Goal: Task Accomplishment & Management: Use online tool/utility

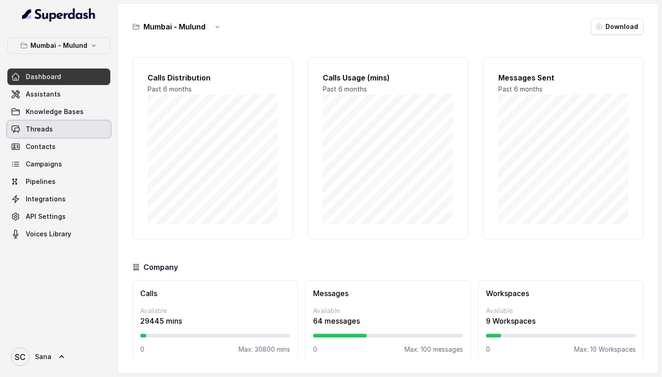
click at [52, 126] on link "Threads" at bounding box center [58, 129] width 103 height 17
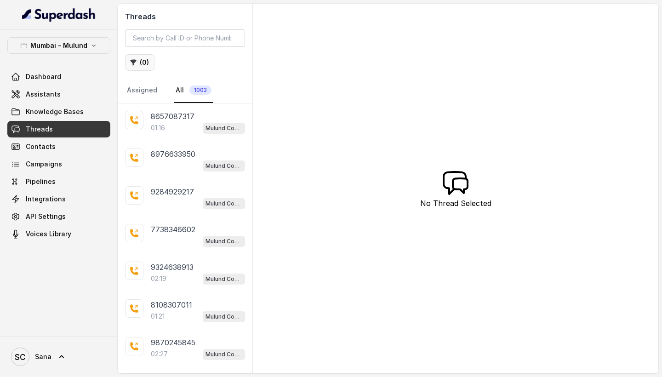
click at [144, 62] on button "( 0 )" at bounding box center [139, 62] width 29 height 17
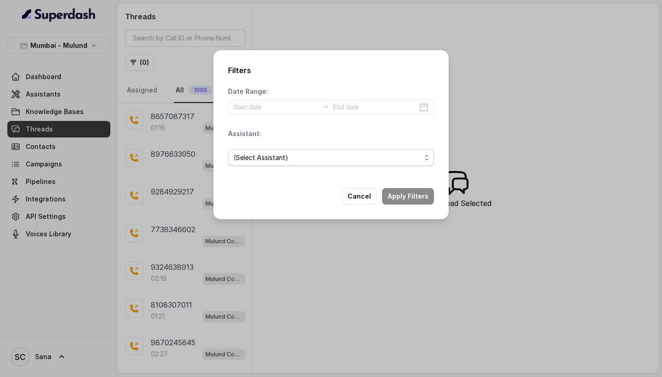
click at [267, 153] on span "(Select Assistant)" at bounding box center [328, 157] width 188 height 11
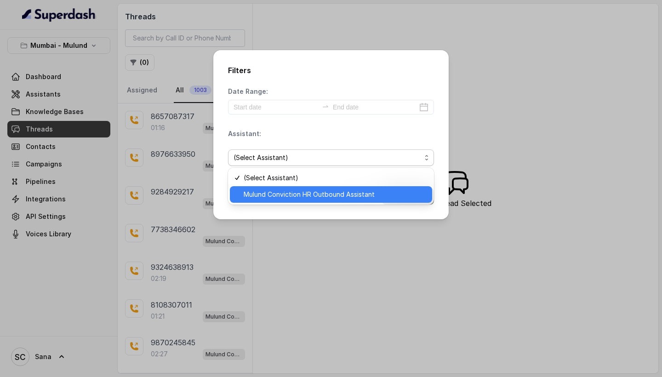
click at [291, 194] on span "Mulund Conviction HR Outbound Assistant" at bounding box center [335, 194] width 183 height 11
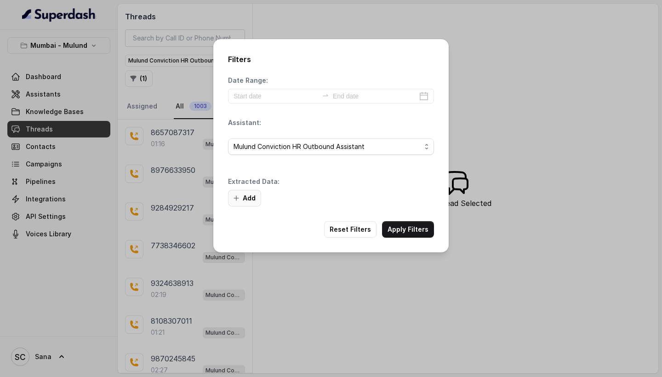
click at [245, 199] on button "Add" at bounding box center [244, 198] width 33 height 17
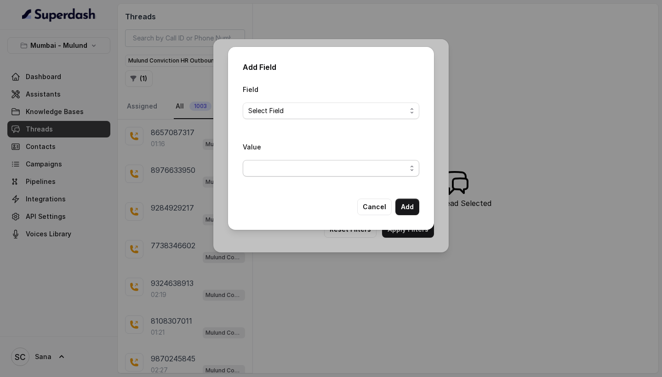
click at [285, 165] on span "button" at bounding box center [331, 168] width 177 height 17
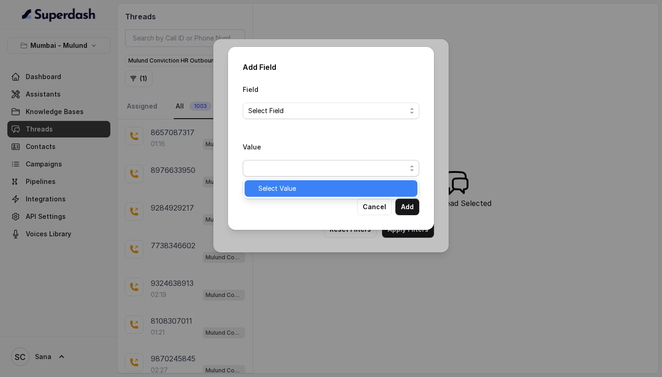
click at [298, 185] on span "Select Value" at bounding box center [336, 188] width 154 height 11
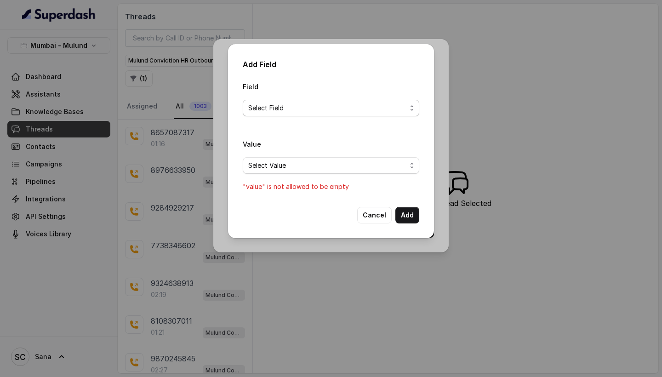
click at [383, 115] on span "Select Field" at bounding box center [331, 108] width 177 height 17
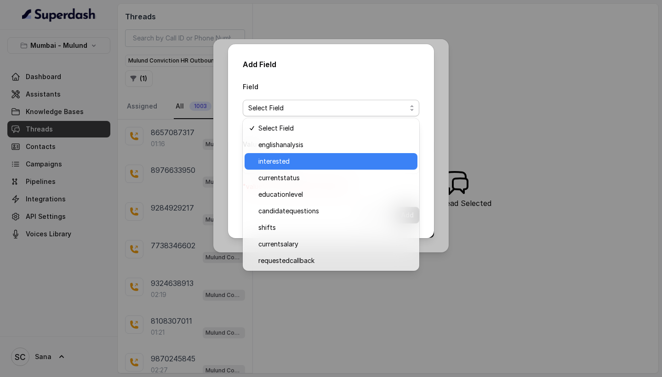
click at [370, 157] on span "interested" at bounding box center [336, 161] width 154 height 11
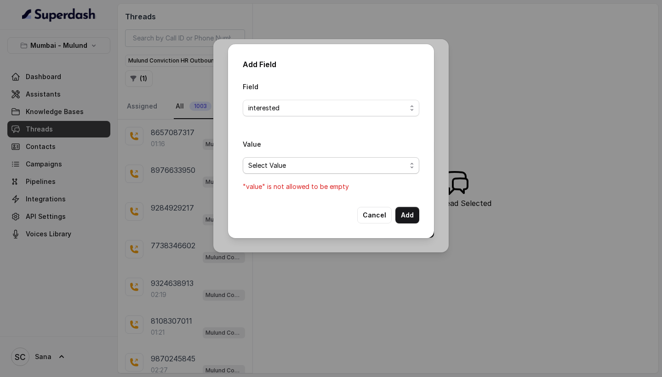
click at [374, 160] on span "Select Value" at bounding box center [327, 165] width 158 height 11
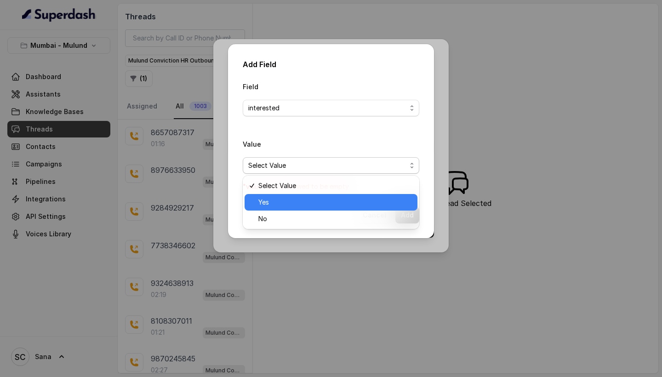
click at [360, 202] on span "Yes" at bounding box center [336, 202] width 154 height 11
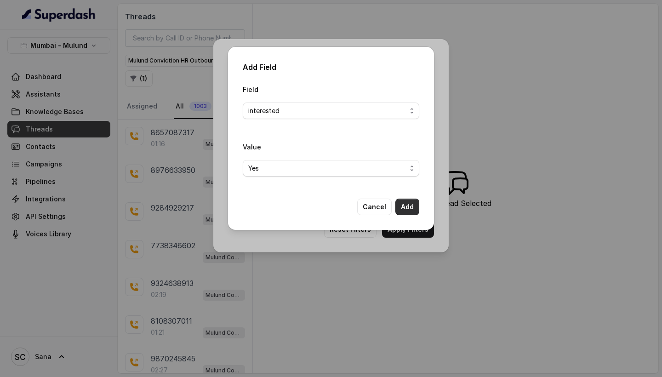
click at [405, 210] on button "Add" at bounding box center [408, 207] width 24 height 17
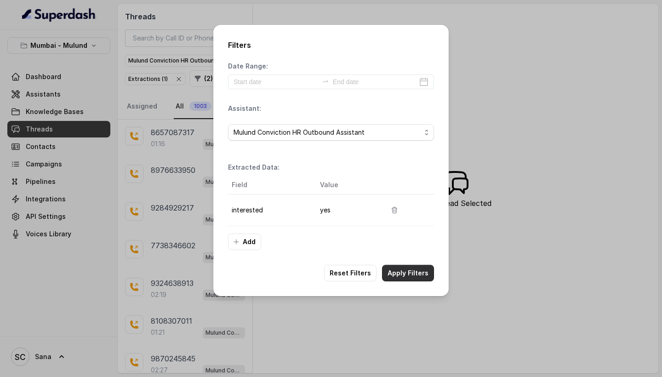
click at [412, 269] on button "Apply Filters" at bounding box center [408, 273] width 52 height 17
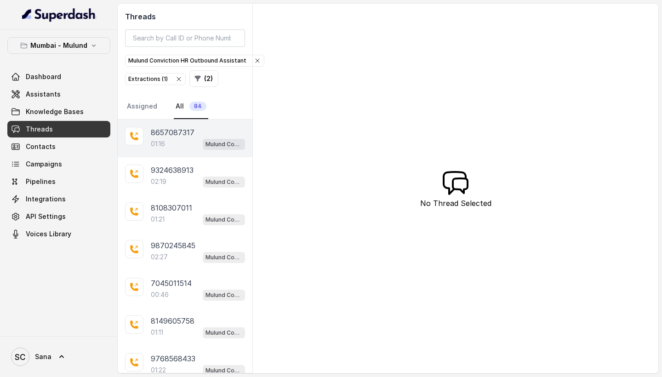
click at [193, 138] on p "8657087317" at bounding box center [173, 132] width 44 height 11
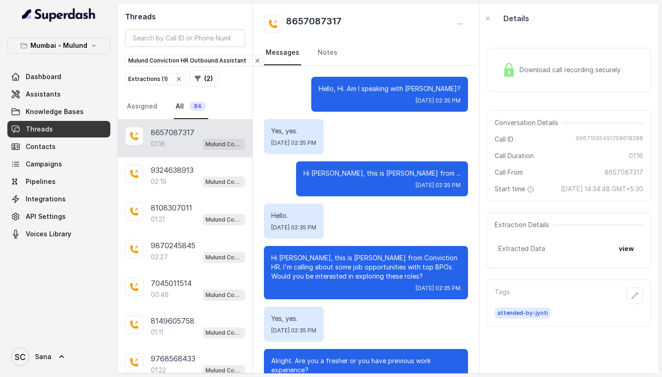
scroll to position [458, 0]
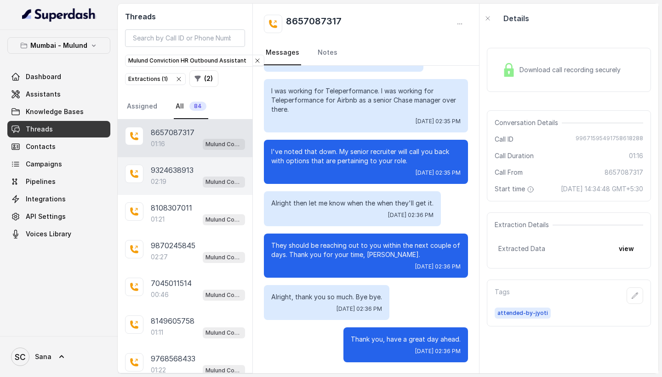
click at [196, 181] on div "02:19 Mulund Conviction HR Outbound Assistant" at bounding box center [198, 182] width 94 height 12
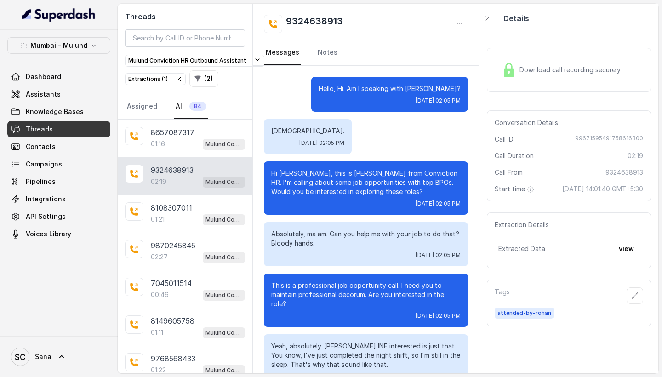
scroll to position [846, 0]
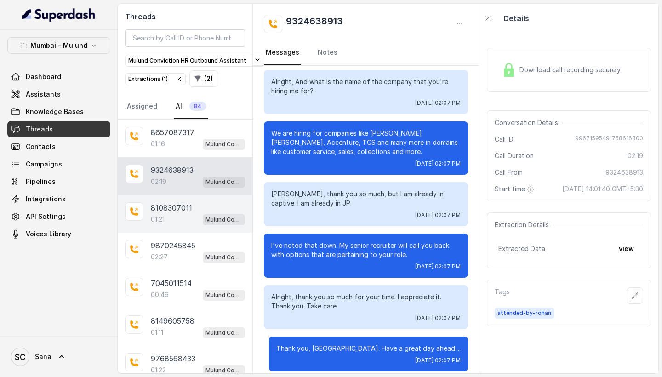
click at [169, 206] on p "8108307011" at bounding box center [171, 207] width 41 height 11
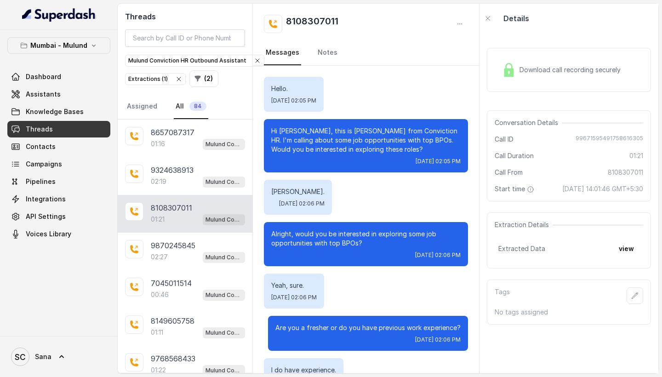
scroll to position [609, 0]
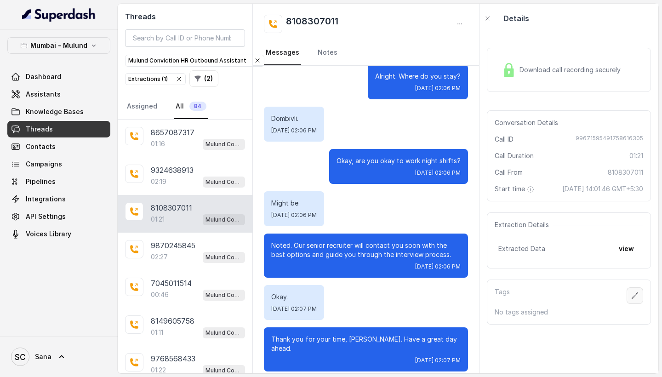
click at [631, 304] on button "button" at bounding box center [635, 295] width 17 height 17
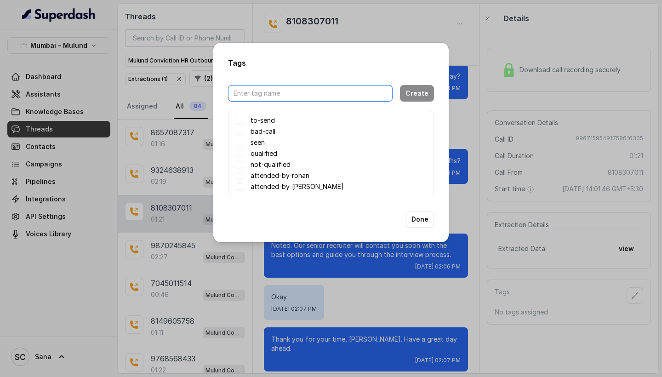
click at [337, 95] on input "text" at bounding box center [310, 93] width 165 height 17
type input "Attended By Sana"
click at [417, 97] on button "Create" at bounding box center [417, 93] width 34 height 17
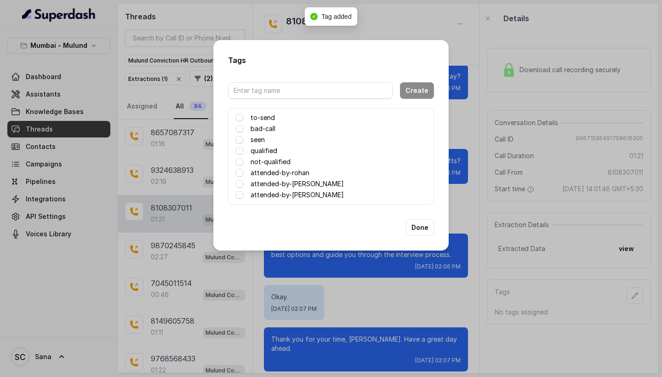
click at [295, 191] on label "attended-by-sana" at bounding box center [297, 195] width 93 height 11
click at [415, 237] on div "Tags Create to-send bad-call seen qualified not-qualified attended-by-rohan att…" at bounding box center [331, 145] width 236 height 211
click at [424, 224] on button "Done" at bounding box center [420, 227] width 28 height 17
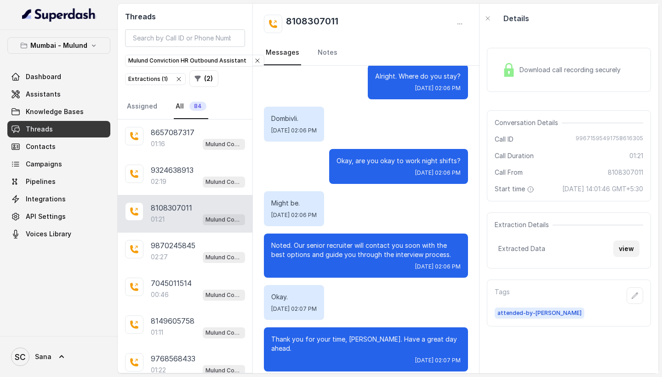
click at [627, 257] on button "view" at bounding box center [627, 249] width 26 height 17
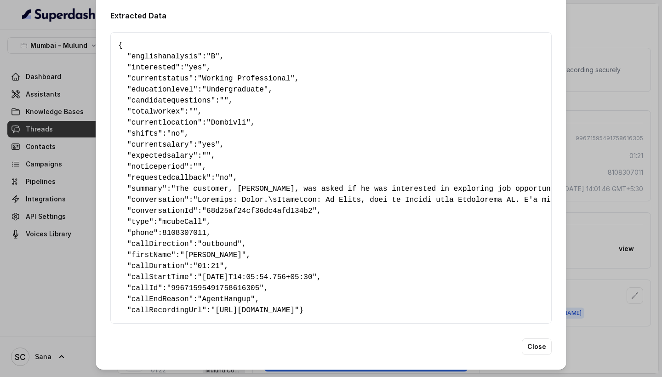
scroll to position [16, 0]
click at [536, 346] on button "Close" at bounding box center [537, 347] width 30 height 17
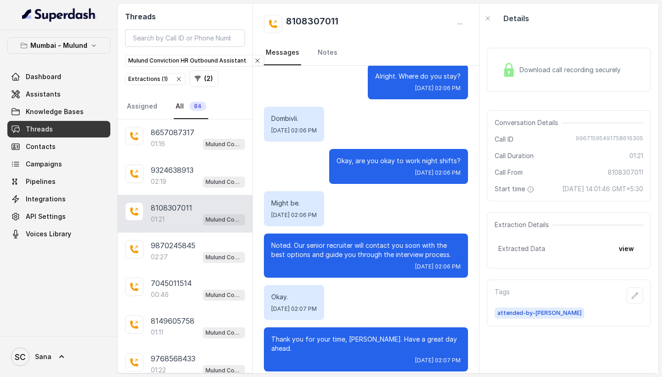
scroll to position [0, 0]
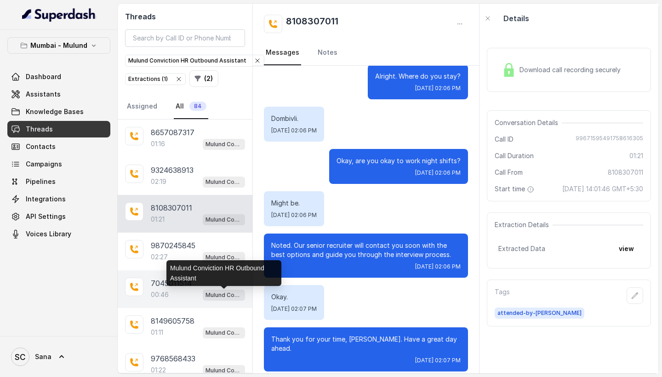
click at [216, 299] on p "Mulund Conviction HR Outbound Assistant" at bounding box center [224, 295] width 37 height 9
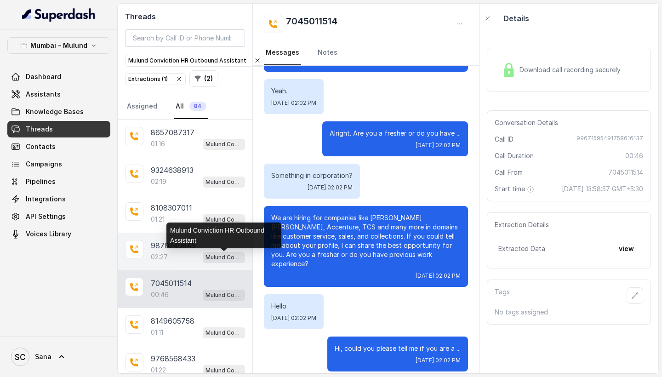
click at [219, 259] on p "Mulund Conviction HR Outbound Assistant" at bounding box center [224, 257] width 37 height 9
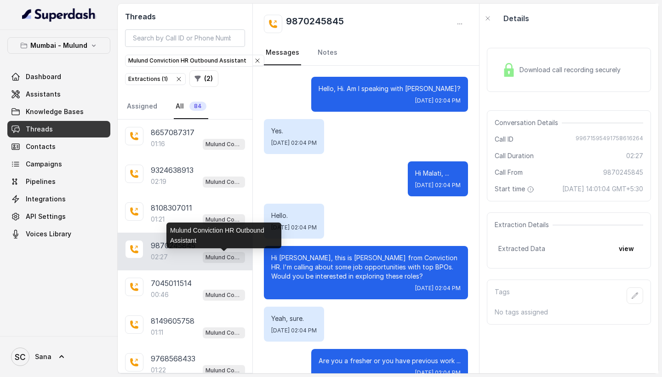
scroll to position [1045, 0]
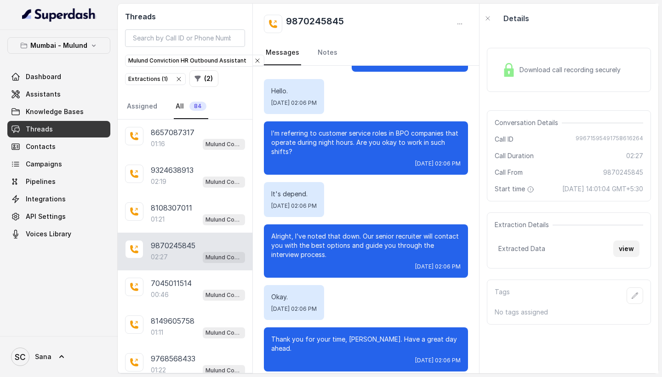
click at [629, 257] on button "view" at bounding box center [627, 249] width 26 height 17
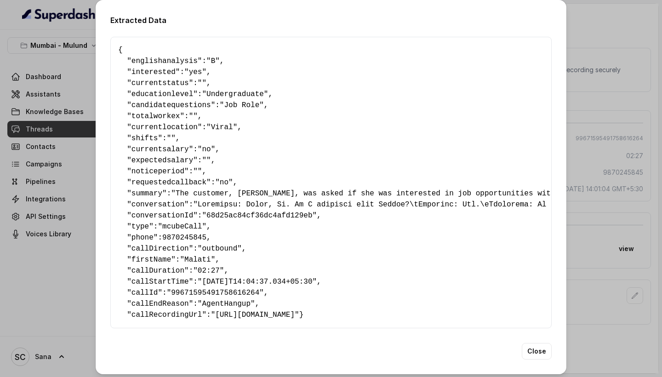
click at [273, 293] on pre "{ " englishanalysis ": "B" , " interested ": "yes" , " currentstatus ": "" , " …" at bounding box center [331, 183] width 426 height 276
click at [86, 70] on div "Extracted Data { " englishanalysis ": "B" , " interested ": "yes" , " currentst…" at bounding box center [331, 188] width 662 height 377
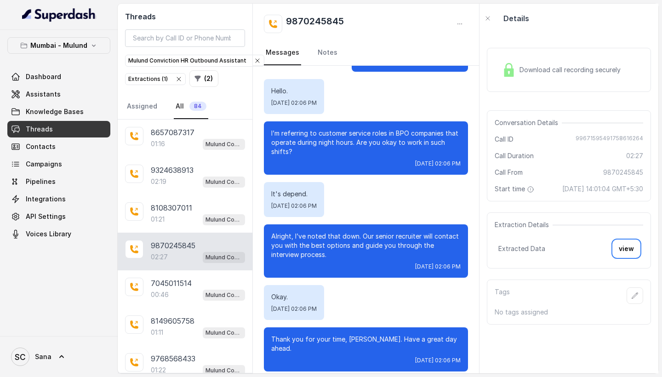
click at [453, 96] on div "Hello. Tue, Sep 23, 2025, 02:06 PM" at bounding box center [366, 96] width 204 height 35
click at [201, 83] on button "( 2 )" at bounding box center [204, 78] width 29 height 17
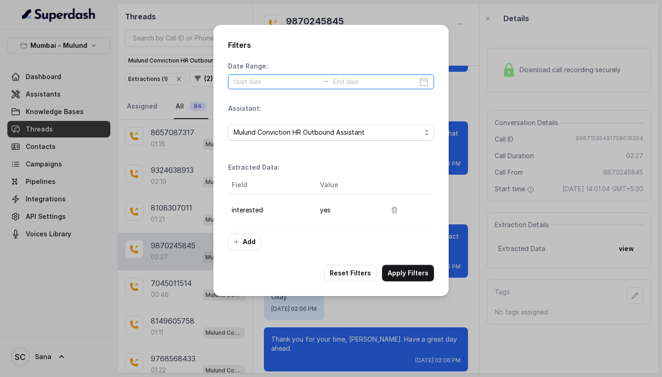
click at [249, 83] on input at bounding box center [276, 82] width 85 height 10
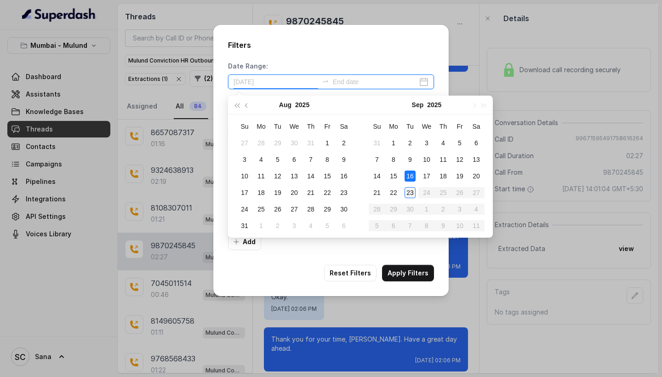
type input "2025-09-23"
click at [408, 191] on div "23" at bounding box center [410, 192] width 11 height 11
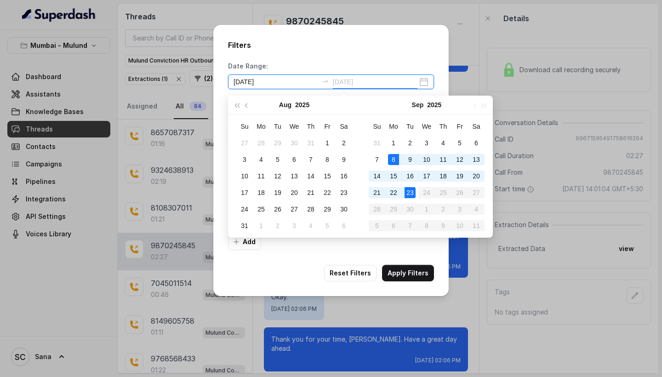
type input "2025-08-31"
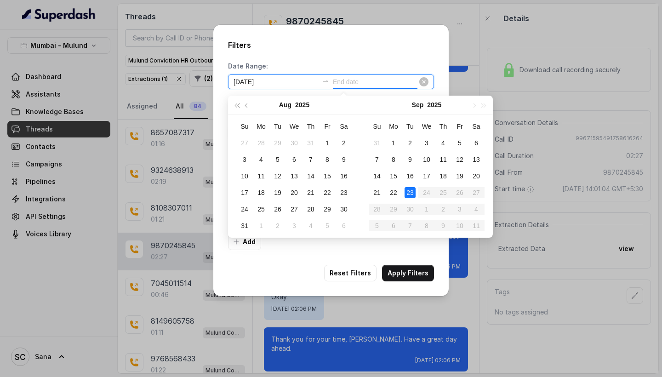
click at [379, 79] on input at bounding box center [375, 82] width 85 height 10
type input "2025-09-23"
click at [412, 193] on div "23" at bounding box center [410, 192] width 11 height 11
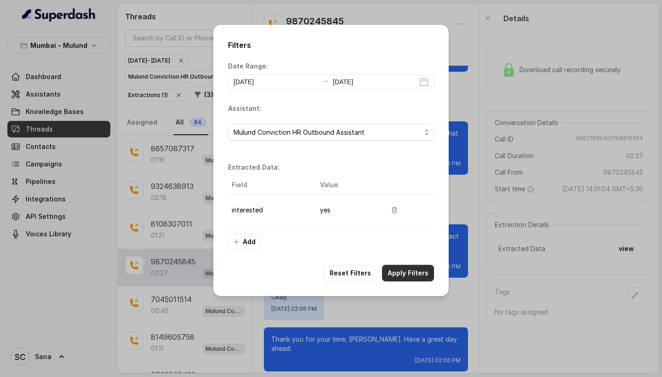
click at [400, 270] on button "Apply Filters" at bounding box center [408, 273] width 52 height 17
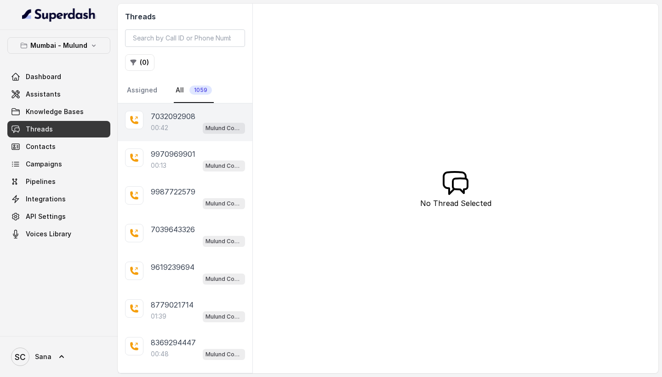
click at [182, 126] on div "00:42 Mulund Conviction HR Outbound Assistant" at bounding box center [198, 128] width 94 height 12
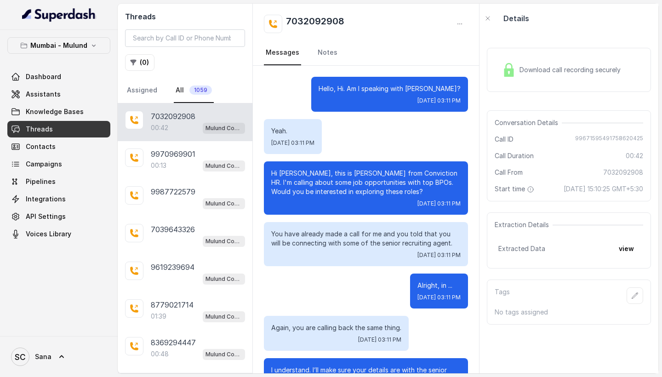
scroll to position [49, 0]
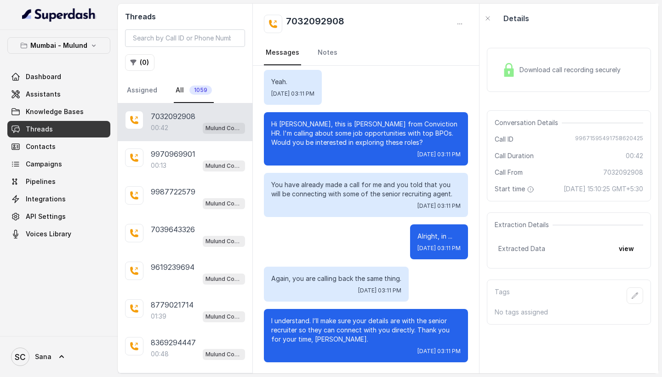
click at [590, 304] on div "Tags" at bounding box center [569, 295] width 149 height 17
click at [638, 299] on icon "button" at bounding box center [635, 295] width 7 height 7
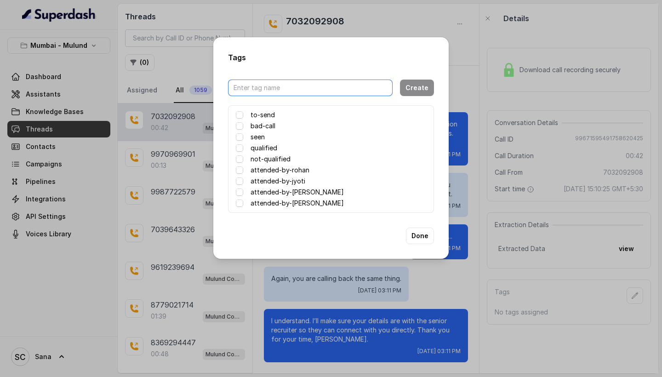
click at [265, 91] on input "text" at bounding box center [310, 88] width 165 height 17
type input "attended by Sana"
drag, startPoint x: 265, startPoint y: 91, endPoint x: 379, endPoint y: 243, distance: 190.0
click at [379, 243] on div "Done" at bounding box center [331, 236] width 206 height 17
click at [415, 235] on button "Done" at bounding box center [420, 236] width 28 height 17
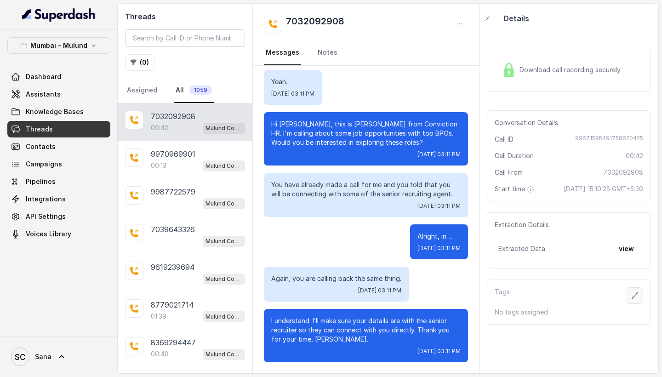
click at [635, 299] on icon "button" at bounding box center [635, 295] width 7 height 7
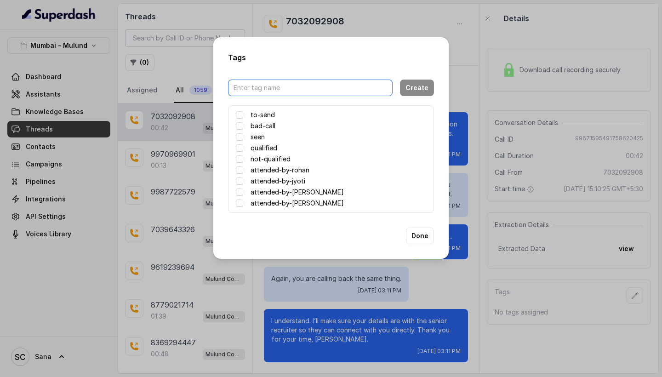
click at [333, 92] on input "text" at bounding box center [310, 88] width 165 height 17
type input "attended by Sana"
drag, startPoint x: 333, startPoint y: 92, endPoint x: 419, endPoint y: 90, distance: 85.6
click at [419, 90] on button "Create" at bounding box center [417, 88] width 34 height 17
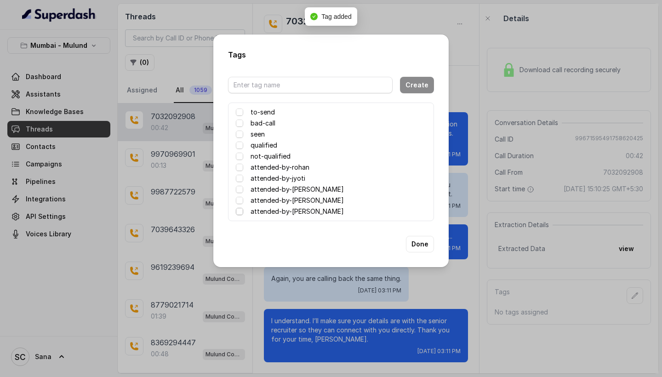
click at [241, 214] on span at bounding box center [239, 211] width 7 height 7
click at [419, 247] on button "Done" at bounding box center [420, 244] width 28 height 17
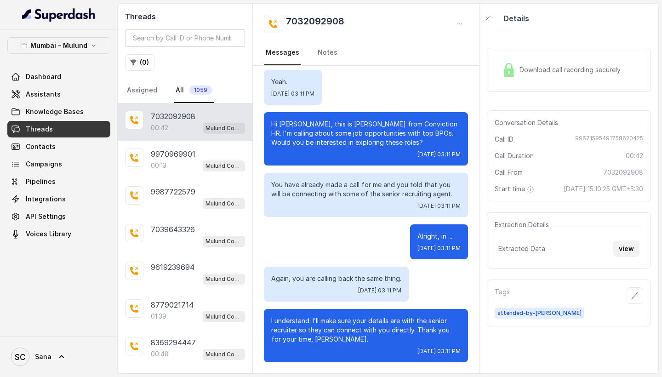
click at [630, 257] on button "view" at bounding box center [627, 249] width 26 height 17
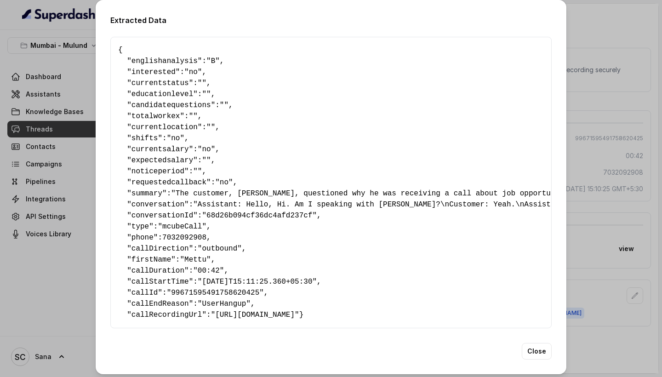
click at [87, 80] on div "Extracted Data { " englishanalysis ": "B" , " interested ": "no" , " currentsta…" at bounding box center [331, 188] width 662 height 377
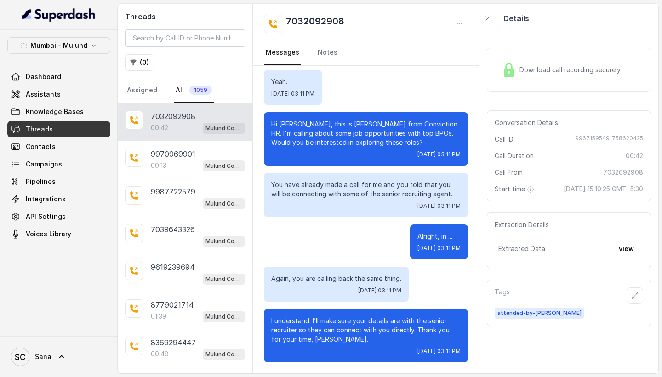
click at [550, 377] on main "Threads ( 0 ) Assigned All 1059 7032092908 00:42 Mulund Conviction HR Outbound …" at bounding box center [331, 188] width 662 height 377
click at [324, 50] on link "Notes" at bounding box center [327, 52] width 23 height 25
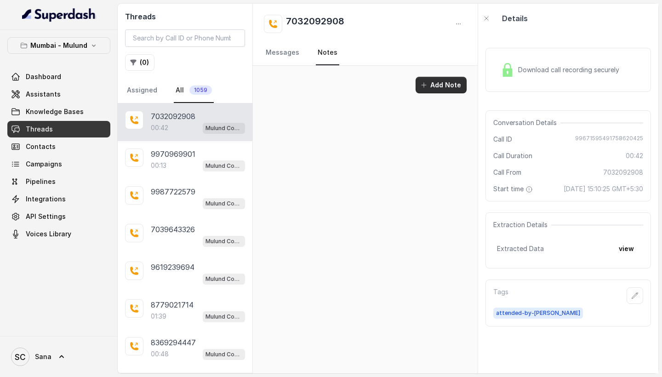
click at [434, 84] on button "Add Note" at bounding box center [441, 85] width 51 height 17
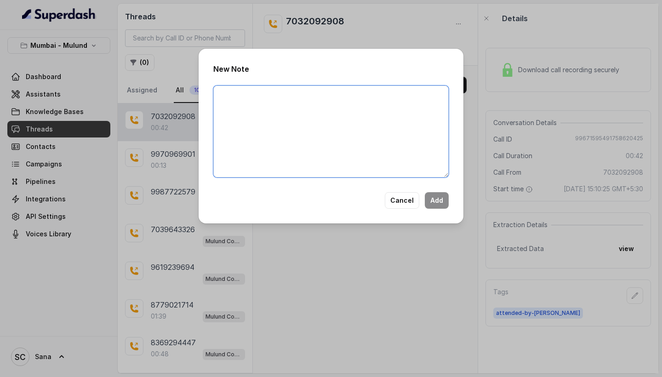
click at [263, 90] on textarea at bounding box center [331, 132] width 236 height 92
type textarea "Candidate is looking for wfh gave an option of sutherland"
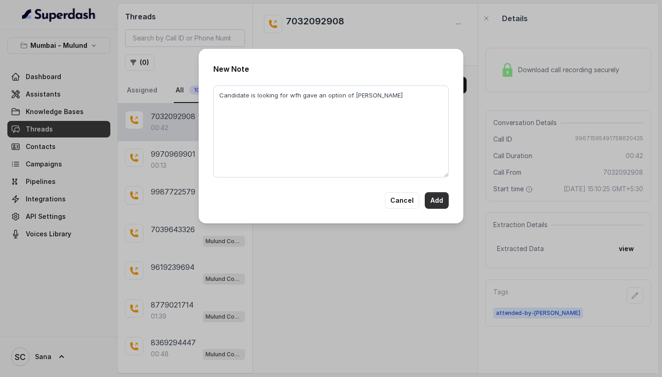
click at [439, 203] on button "Add" at bounding box center [437, 200] width 24 height 17
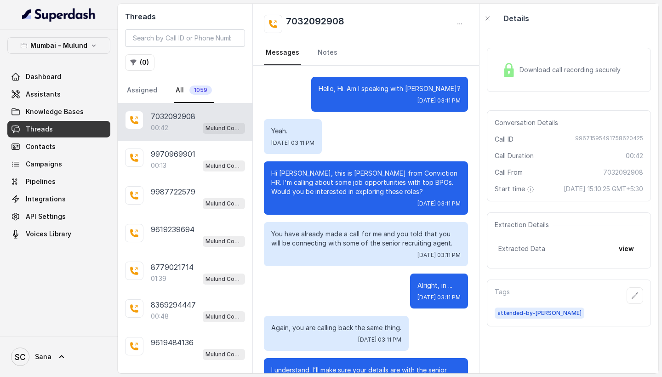
scroll to position [49, 0]
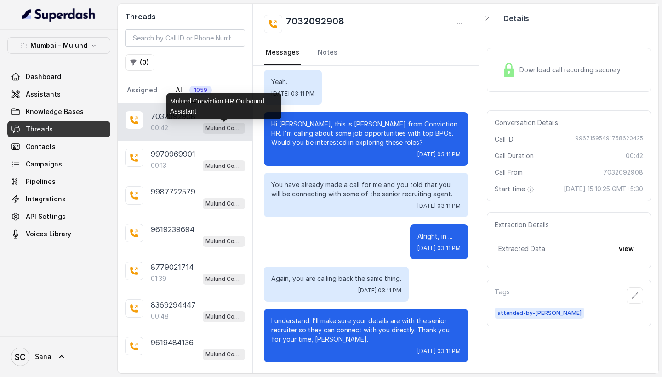
click at [218, 128] on p "Mulund Conviction HR Outbound Assistant" at bounding box center [224, 128] width 37 height 9
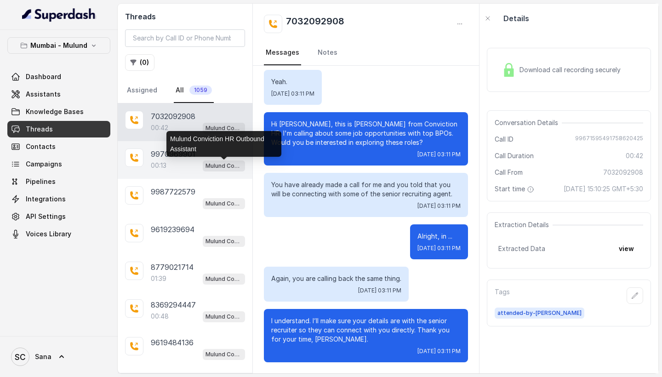
click at [218, 167] on p "Mulund Conviction HR Outbound Assistant" at bounding box center [224, 165] width 37 height 9
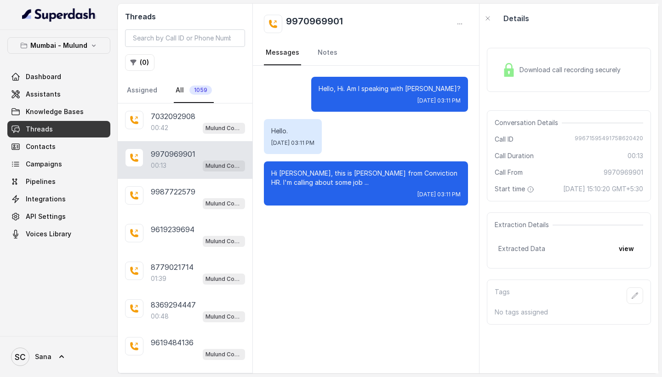
click at [545, 304] on div "Tags" at bounding box center [569, 295] width 149 height 17
click at [639, 304] on button "button" at bounding box center [635, 295] width 17 height 17
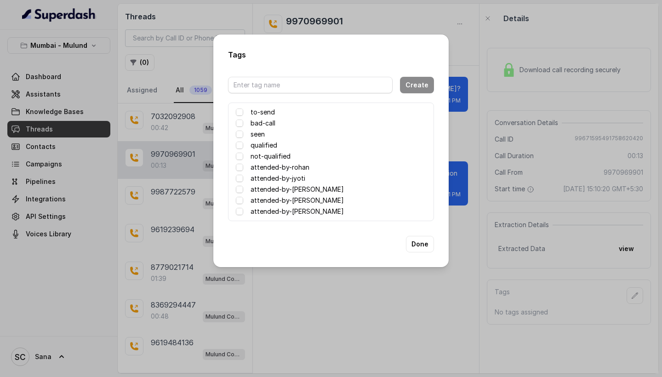
click at [262, 210] on label "attended-by-[PERSON_NAME]" at bounding box center [297, 211] width 93 height 11
click at [239, 211] on span at bounding box center [239, 211] width 7 height 7
click at [420, 245] on button "Done" at bounding box center [420, 244] width 28 height 17
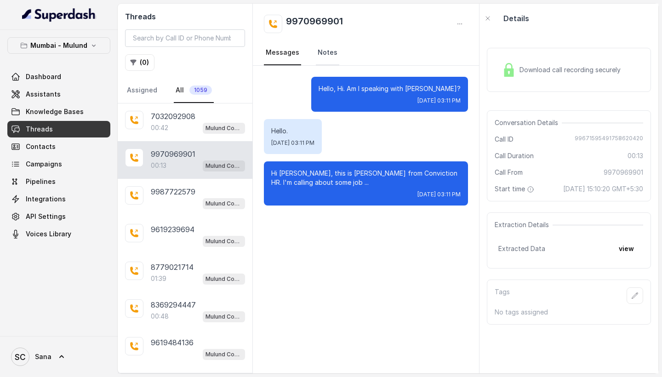
click at [321, 50] on link "Notes" at bounding box center [327, 52] width 23 height 25
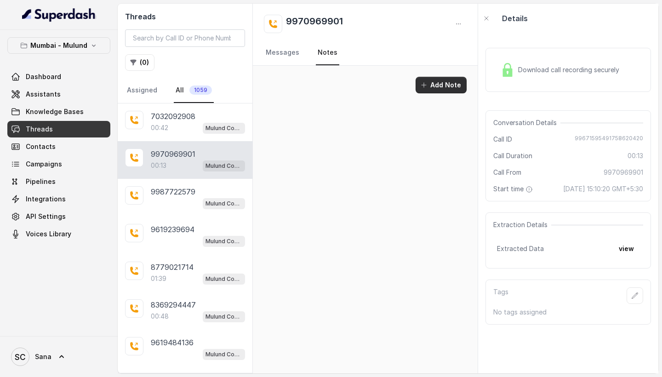
click at [448, 86] on button "Add Note" at bounding box center [441, 85] width 51 height 17
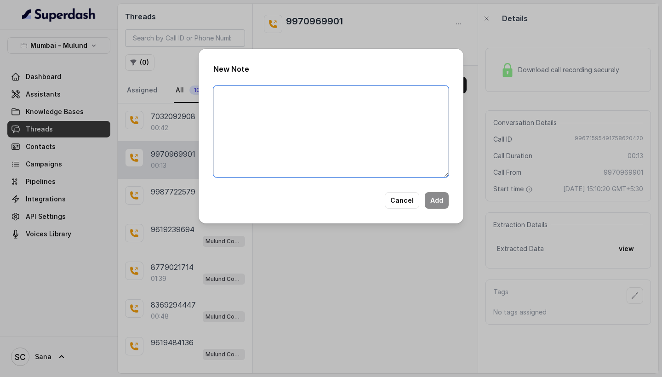
click at [253, 106] on textarea at bounding box center [331, 132] width 236 height 92
type textarea "n"
type textarea "Not Intrested"
click at [440, 202] on button "Add" at bounding box center [437, 200] width 24 height 17
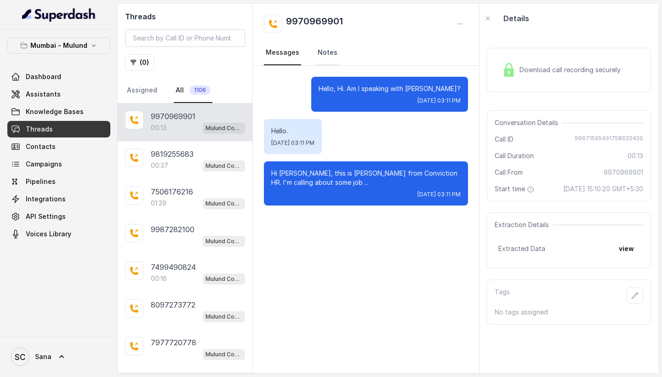
click at [327, 50] on link "Notes" at bounding box center [327, 52] width 23 height 25
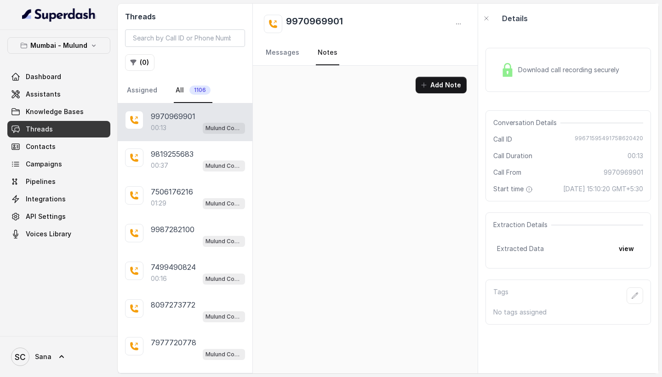
click at [162, 126] on p "00:13" at bounding box center [159, 127] width 16 height 9
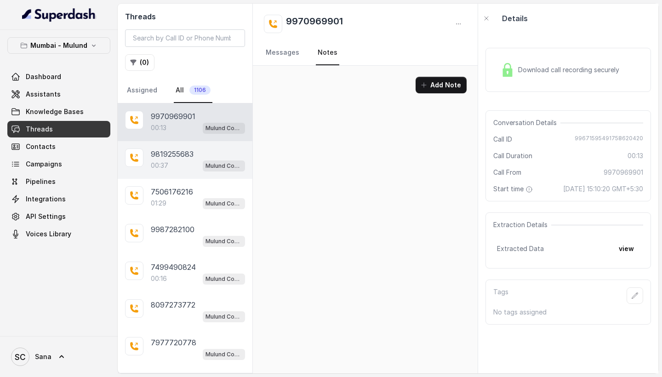
click at [164, 153] on p "9819255683" at bounding box center [172, 154] width 43 height 11
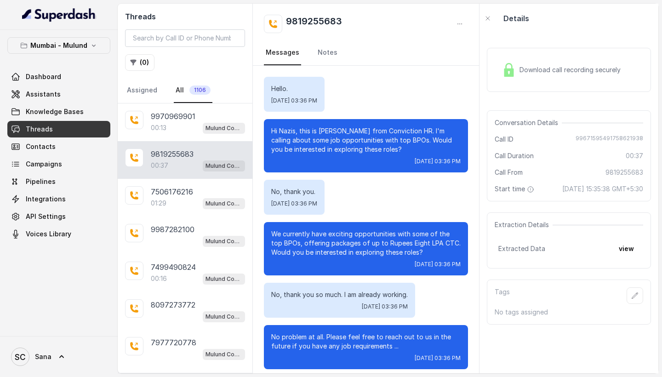
scroll to position [7, 0]
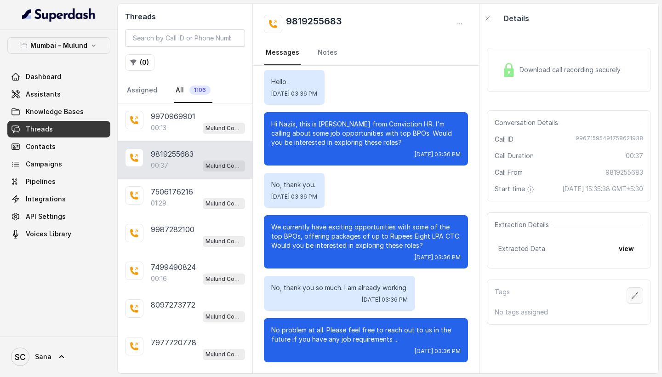
click at [638, 299] on icon "button" at bounding box center [635, 295] width 7 height 7
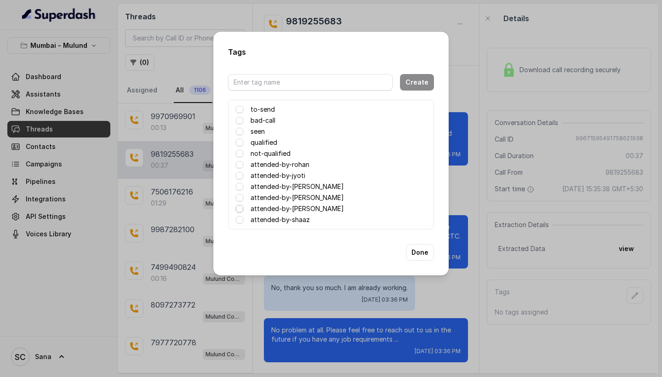
click at [238, 208] on span at bounding box center [239, 208] width 7 height 7
click at [424, 253] on button "Done" at bounding box center [420, 252] width 28 height 17
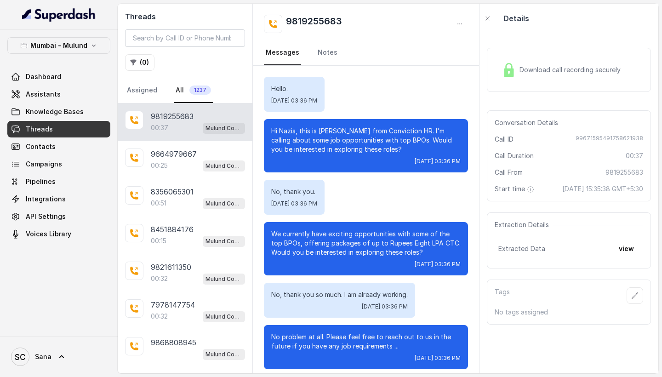
scroll to position [7, 0]
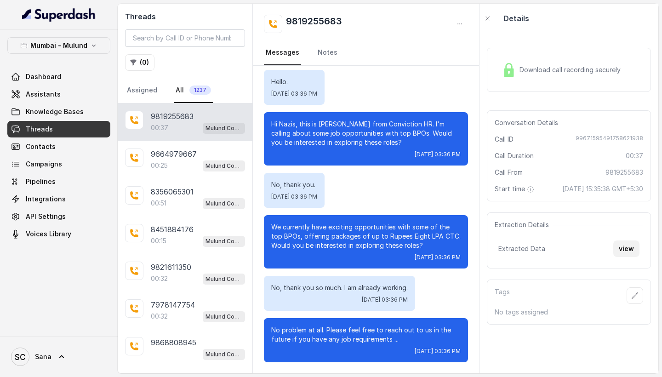
click at [629, 257] on button "view" at bounding box center [627, 249] width 26 height 17
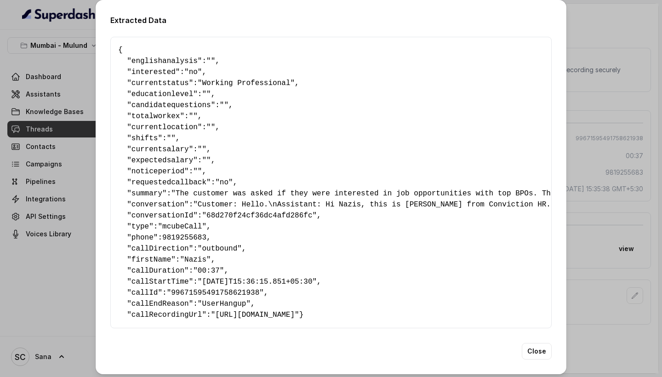
click at [621, 335] on div "Extracted Data { " englishanalysis ": "" , " interested ": "no" , " currentstat…" at bounding box center [331, 188] width 662 height 377
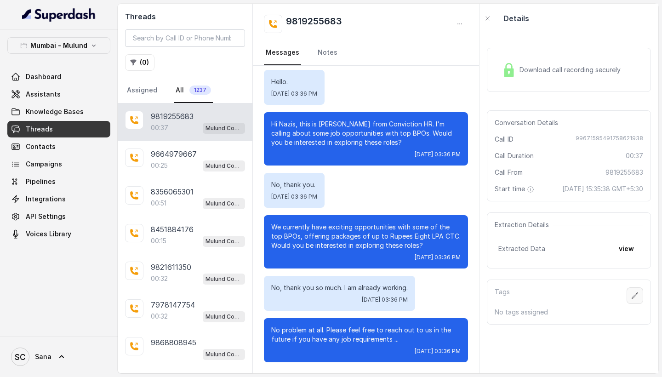
click at [636, 299] on icon "button" at bounding box center [635, 295] width 7 height 7
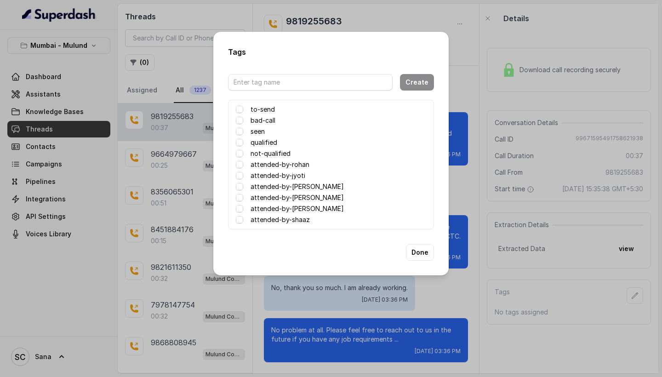
click at [245, 210] on div "attended-by-[PERSON_NAME]" at bounding box center [331, 208] width 190 height 11
click at [239, 208] on span at bounding box center [239, 208] width 7 height 7
click at [414, 254] on button "Done" at bounding box center [420, 252] width 28 height 17
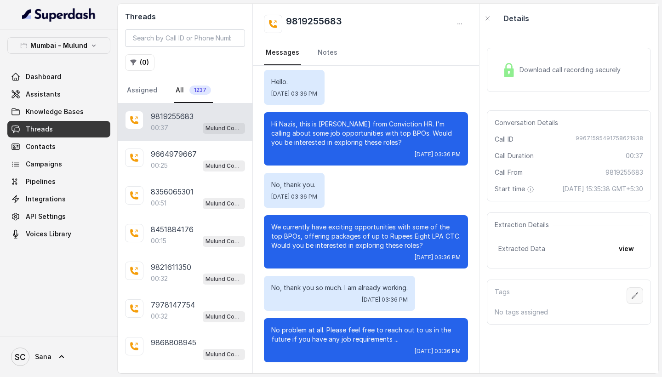
click at [638, 299] on icon "button" at bounding box center [635, 295] width 7 height 7
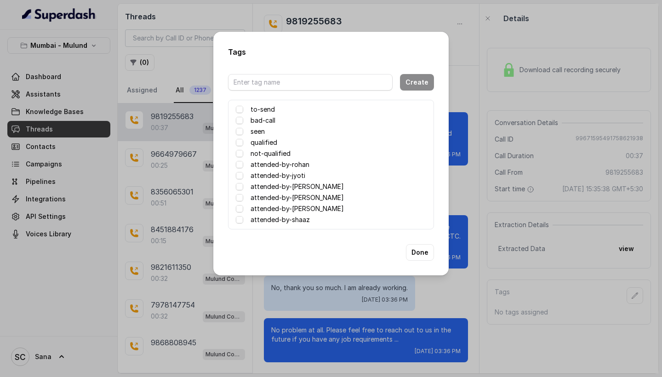
click at [308, 212] on div "attended-by-sana" at bounding box center [331, 208] width 190 height 11
click at [307, 208] on div "attended-by-sana" at bounding box center [331, 208] width 190 height 11
click at [242, 209] on span at bounding box center [239, 208] width 7 height 7
click at [421, 253] on button "Done" at bounding box center [420, 252] width 28 height 17
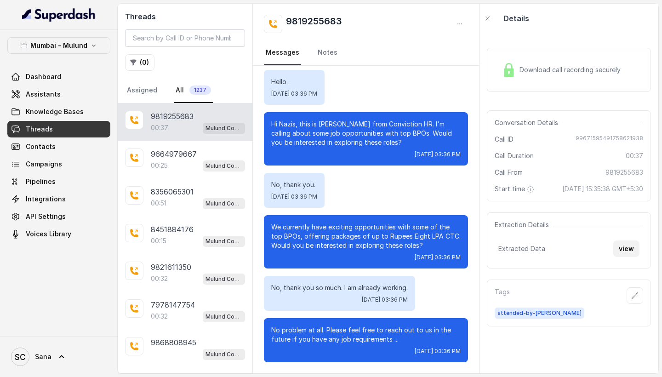
click at [627, 257] on button "view" at bounding box center [627, 249] width 26 height 17
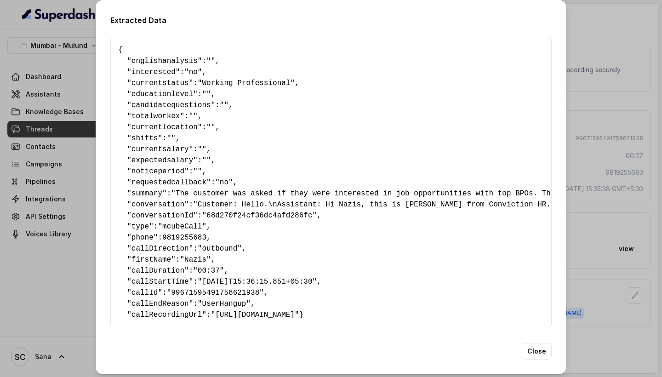
click at [662, 220] on div "Extracted Data { " englishanalysis ": "" , " interested ": "no" , " currentstat…" at bounding box center [331, 188] width 662 height 377
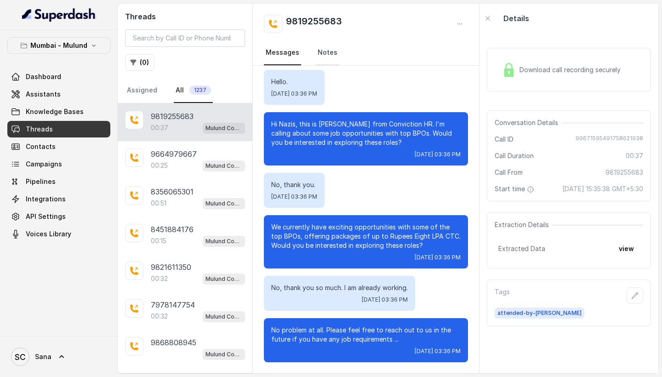
click at [327, 51] on link "Notes" at bounding box center [327, 52] width 23 height 25
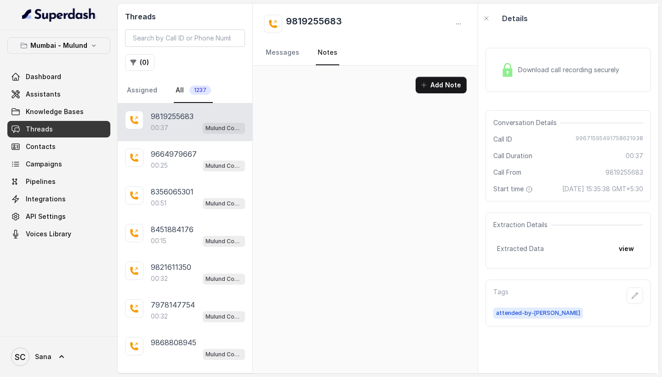
scroll to position [0, 0]
click at [259, 76] on div "Add Note" at bounding box center [365, 89] width 225 height 46
click at [447, 84] on button "Add Note" at bounding box center [441, 85] width 51 height 17
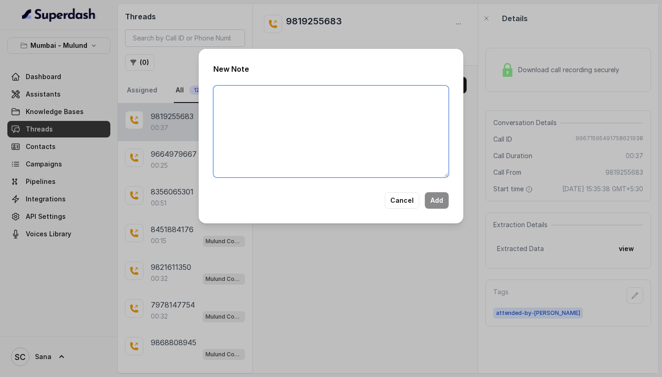
click at [268, 107] on textarea at bounding box center [331, 132] width 236 height 92
type textarea "Not looking for job opportunities"
click at [441, 198] on button "Add" at bounding box center [437, 200] width 24 height 17
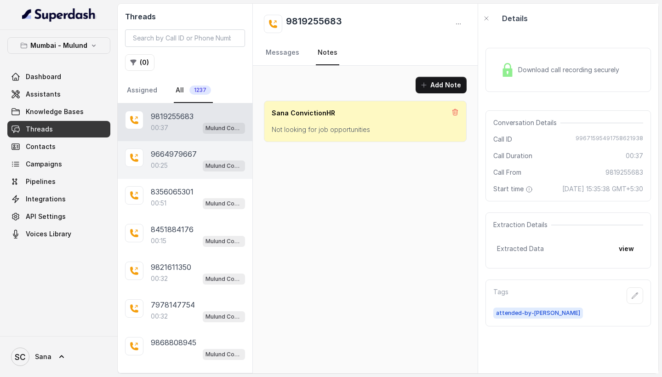
click at [174, 163] on div "00:25 Mulund Conviction HR Outbound Assistant" at bounding box center [198, 166] width 94 height 12
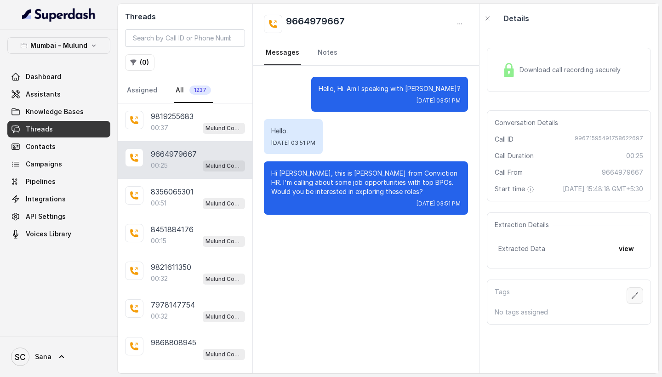
click at [636, 299] on icon "button" at bounding box center [635, 295] width 7 height 7
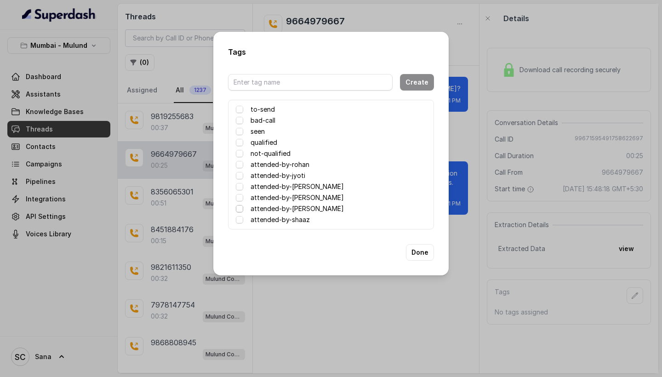
click at [238, 208] on span at bounding box center [239, 208] width 7 height 7
click at [420, 252] on button "Done" at bounding box center [420, 252] width 28 height 17
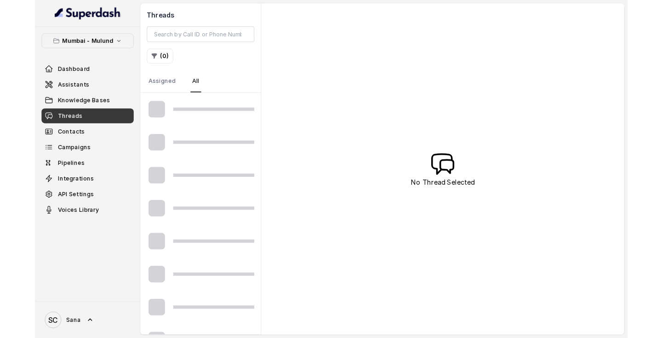
scroll to position [38, 0]
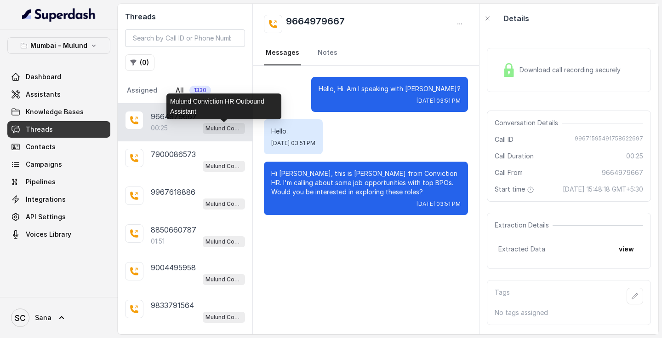
click at [224, 127] on p "Mulund Conviction HR Outbound Assistant" at bounding box center [224, 128] width 37 height 9
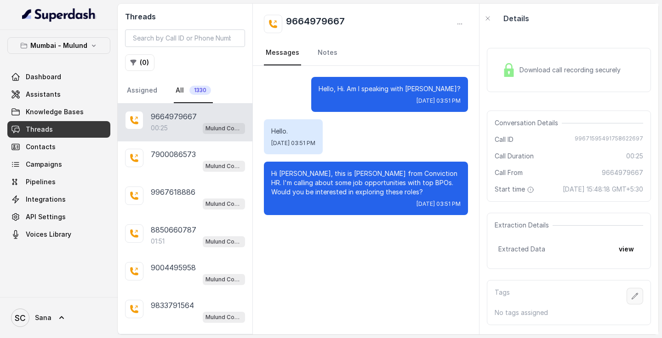
click at [638, 299] on icon "button" at bounding box center [635, 295] width 7 height 7
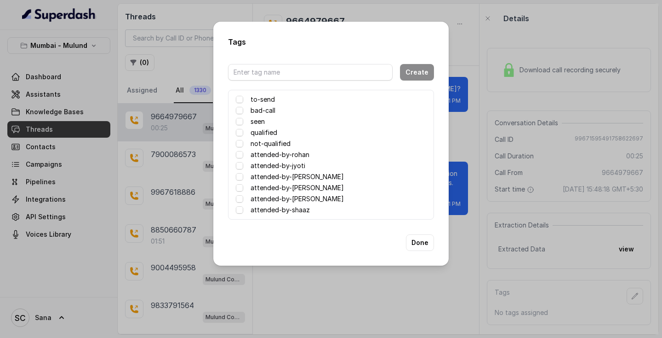
click at [370, 301] on div "Tags Create to-send bad-call seen qualified not-qualified attended-by[PERSON_NA…" at bounding box center [331, 169] width 662 height 338
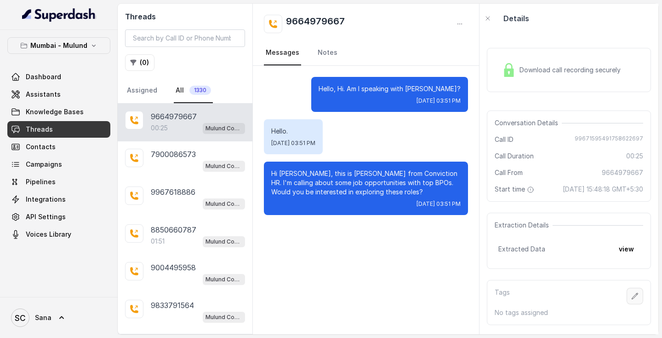
click at [638, 299] on icon "button" at bounding box center [635, 295] width 7 height 7
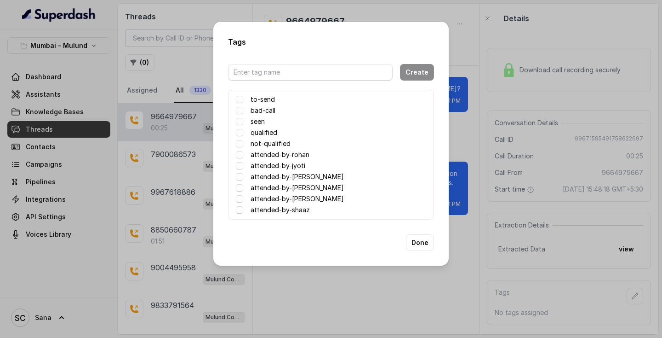
click at [282, 195] on label "attended-by-[PERSON_NAME]" at bounding box center [297, 198] width 93 height 11
click at [240, 198] on span at bounding box center [239, 198] width 7 height 7
click at [237, 199] on span at bounding box center [239, 198] width 7 height 7
click at [415, 244] on button "Done" at bounding box center [420, 242] width 28 height 17
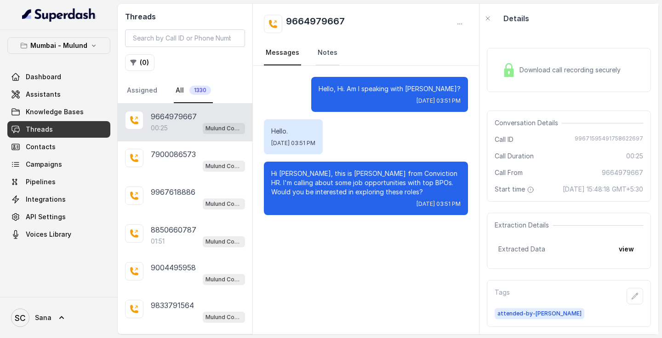
click at [329, 53] on link "Notes" at bounding box center [327, 52] width 23 height 25
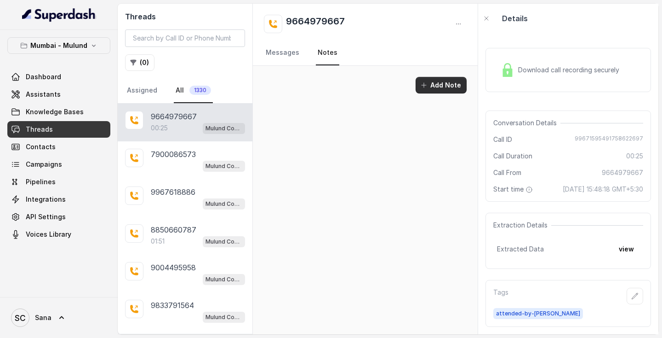
click at [440, 84] on button "Add Note" at bounding box center [441, 85] width 51 height 17
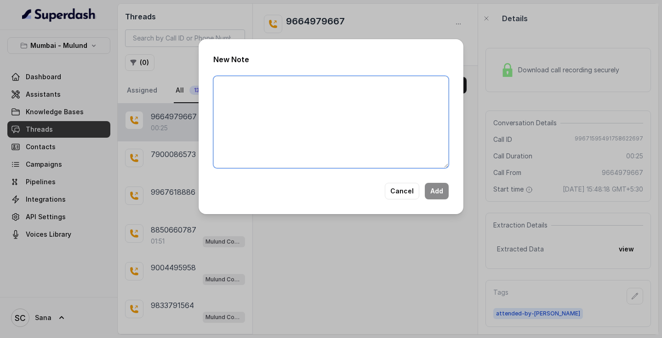
click at [224, 86] on textarea at bounding box center [331, 122] width 236 height 92
type textarea "b"
type textarea "Bad Comms"
click at [443, 192] on button "Add" at bounding box center [437, 191] width 24 height 17
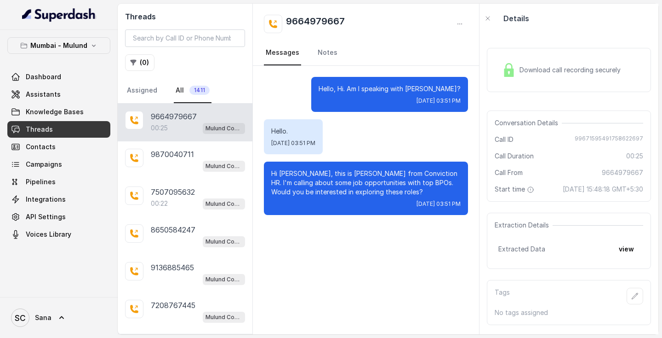
click at [81, 126] on link "Threads" at bounding box center [58, 129] width 103 height 17
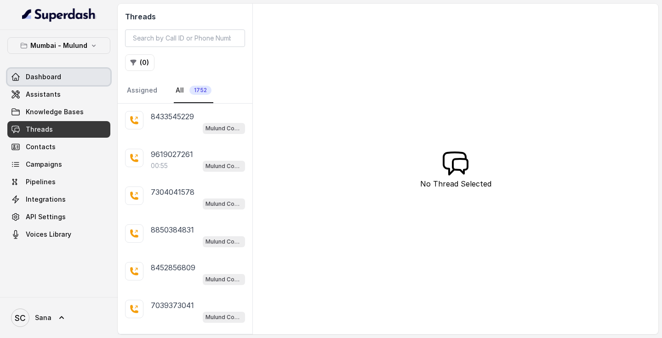
click at [50, 73] on span "Dashboard" at bounding box center [43, 76] width 35 height 9
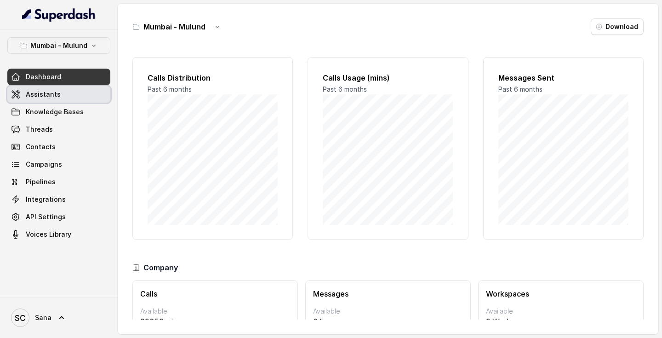
click at [45, 94] on span "Assistants" at bounding box center [43, 94] width 35 height 9
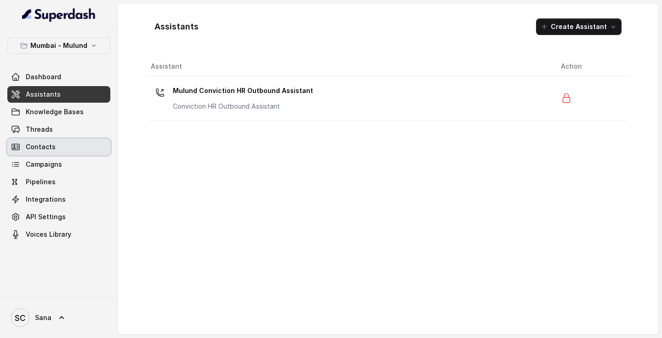
click at [38, 145] on span "Contacts" at bounding box center [41, 146] width 30 height 9
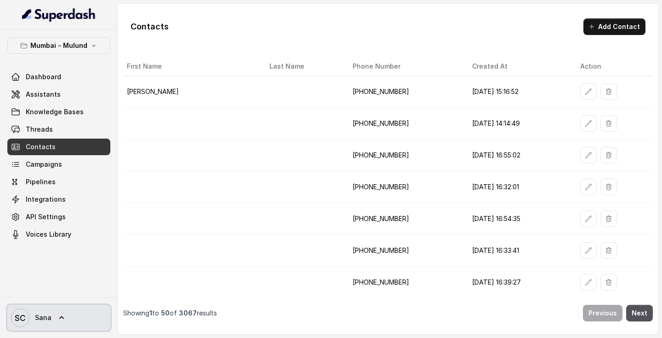
click at [46, 316] on span "Sana" at bounding box center [43, 317] width 17 height 9
click at [50, 129] on nav "Mumbai - Mulund Dashboard Assistants Knowledge Bases Threads Contacts Campaigns…" at bounding box center [59, 169] width 118 height 338
click at [50, 129] on span "Threads" at bounding box center [39, 129] width 27 height 9
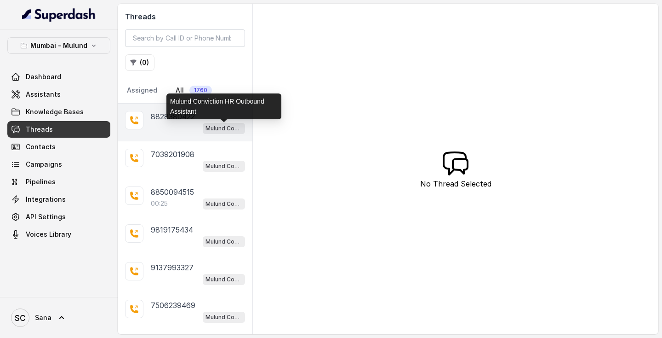
click at [229, 126] on p "Mulund Conviction HR Outbound Assistant" at bounding box center [224, 128] width 37 height 9
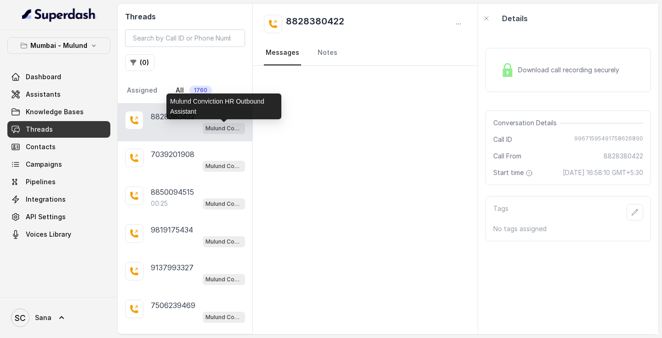
click at [224, 128] on p "Mulund Conviction HR Outbound Assistant" at bounding box center [224, 128] width 37 height 9
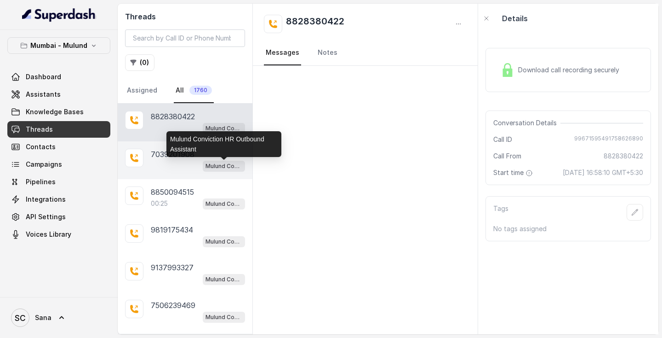
click at [218, 167] on p "Mulund Conviction HR Outbound Assistant" at bounding box center [224, 165] width 37 height 9
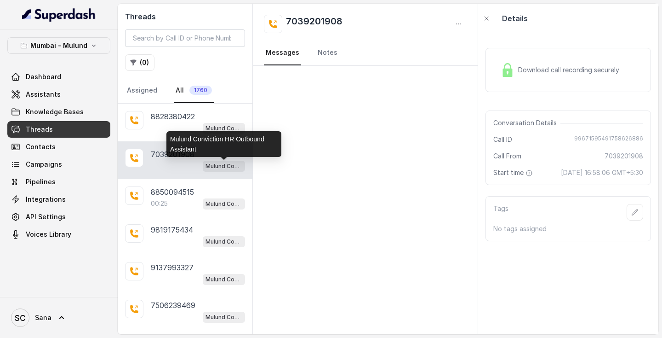
click at [218, 167] on p "Mulund Conviction HR Outbound Assistant" at bounding box center [224, 165] width 37 height 9
click at [223, 166] on p "Mulund Conviction HR Outbound Assistant" at bounding box center [224, 165] width 37 height 9
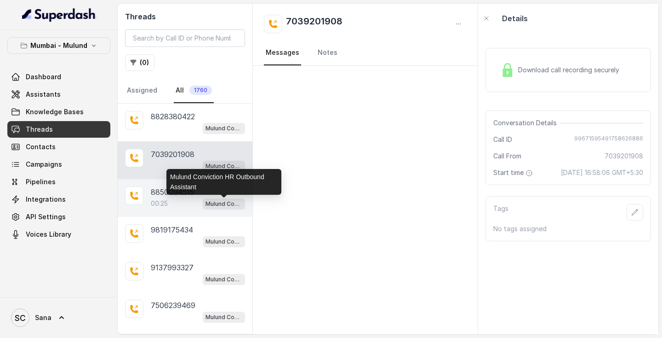
click at [217, 204] on p "Mulund Conviction HR Outbound Assistant" at bounding box center [224, 203] width 37 height 9
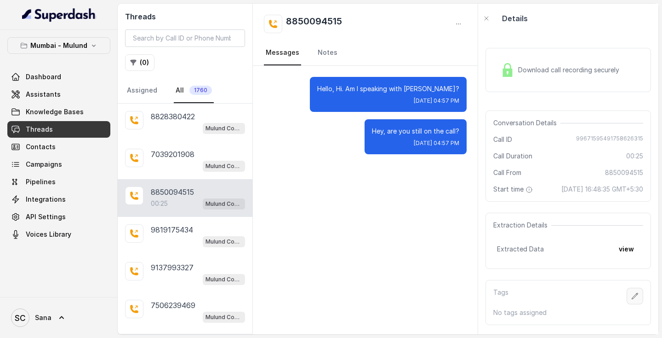
click at [635, 299] on icon "button" at bounding box center [635, 295] width 7 height 7
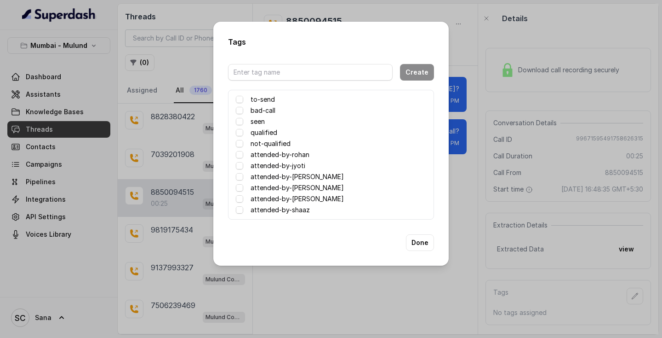
click at [303, 197] on label "attended-by-[PERSON_NAME]" at bounding box center [297, 198] width 93 height 11
click at [238, 200] on span at bounding box center [239, 198] width 7 height 7
click at [240, 199] on span at bounding box center [239, 198] width 7 height 7
click at [424, 241] on button "Done" at bounding box center [420, 242] width 28 height 17
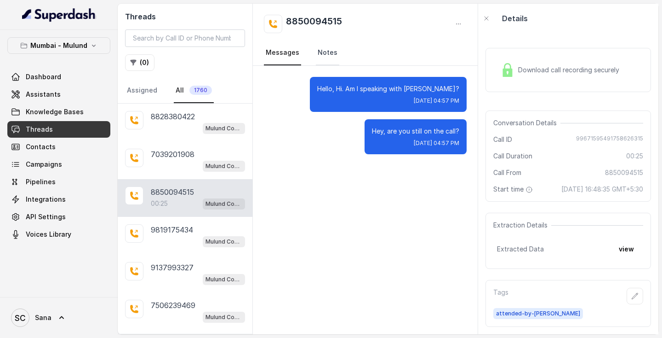
click at [326, 52] on link "Notes" at bounding box center [327, 52] width 23 height 25
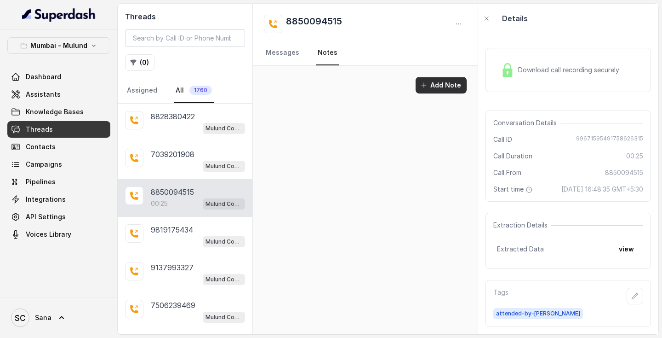
click at [446, 82] on button "Add Note" at bounding box center [441, 85] width 51 height 17
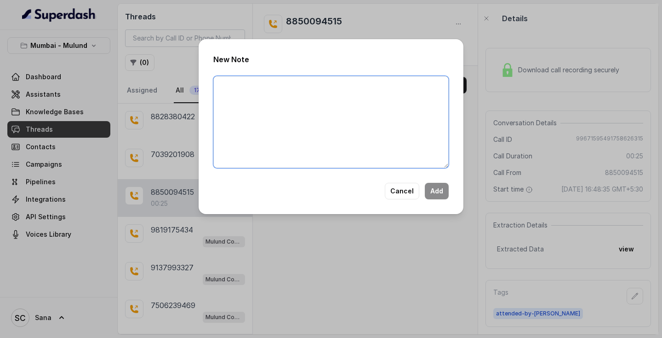
click at [229, 93] on textarea at bounding box center [331, 122] width 236 height 92
type textarea "Not Interested"
drag, startPoint x: 273, startPoint y: 93, endPoint x: 436, endPoint y: 193, distance: 191.1
click at [436, 193] on button "Add" at bounding box center [437, 191] width 24 height 17
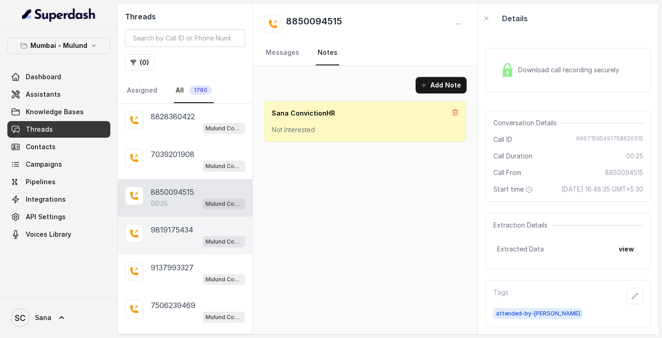
click at [178, 231] on p "9819175434" at bounding box center [172, 229] width 42 height 11
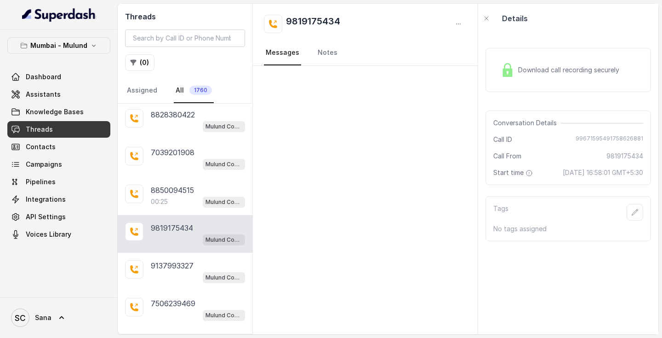
scroll to position [3, 0]
click at [635, 216] on icon "button" at bounding box center [635, 211] width 7 height 7
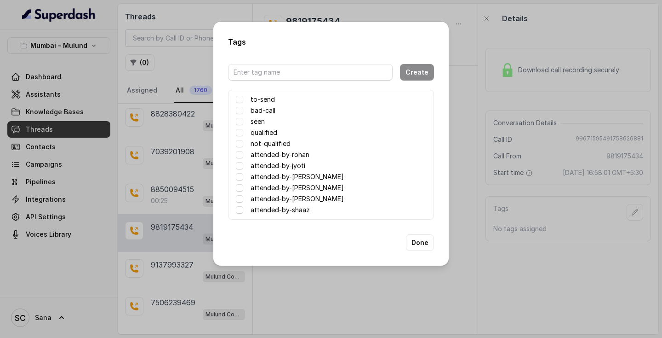
click at [524, 275] on div "Tags Create to-send bad-call seen qualified not-qualified attended-by[PERSON_NA…" at bounding box center [331, 169] width 662 height 338
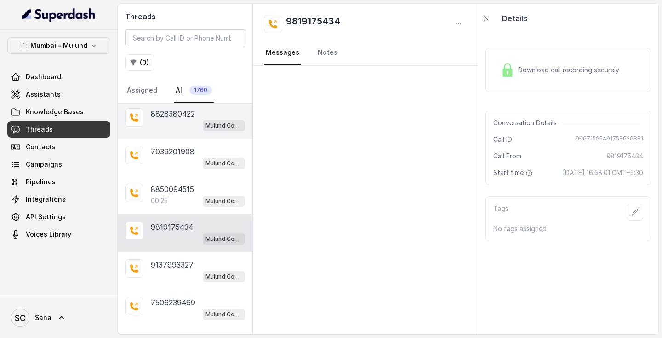
click at [178, 117] on p "8828380422" at bounding box center [173, 113] width 44 height 11
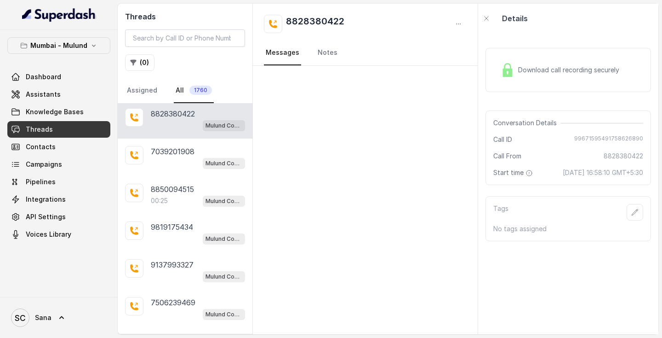
click at [81, 127] on link "Threads" at bounding box center [58, 129] width 103 height 17
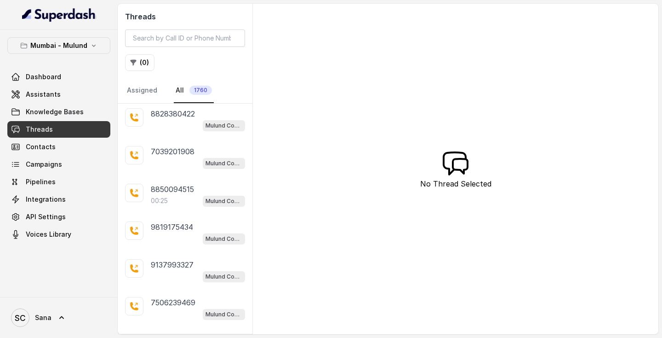
click at [81, 127] on link "Threads" at bounding box center [58, 129] width 103 height 17
click at [134, 66] on icon "button" at bounding box center [134, 63] width 6 height 6
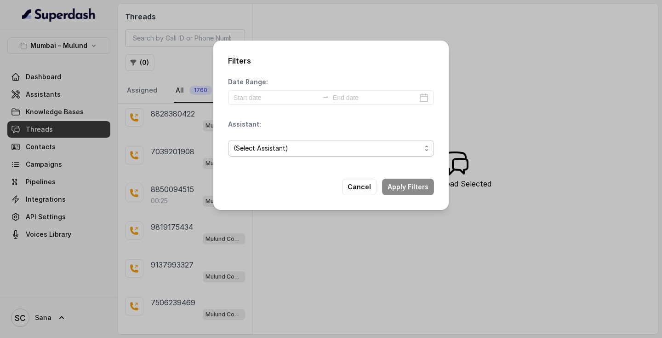
click at [275, 149] on span "(Select Assistant)" at bounding box center [328, 148] width 188 height 11
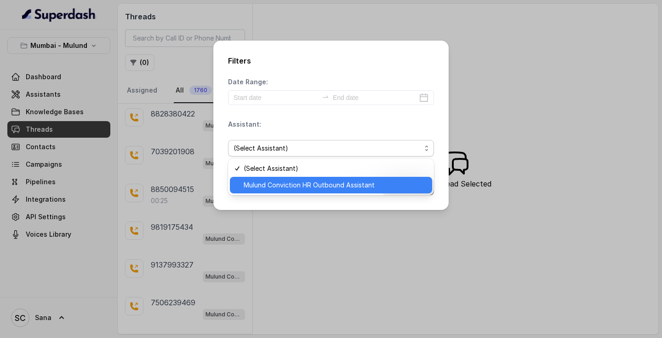
click at [277, 185] on span "Mulund Conviction HR Outbound Assistant" at bounding box center [335, 184] width 183 height 11
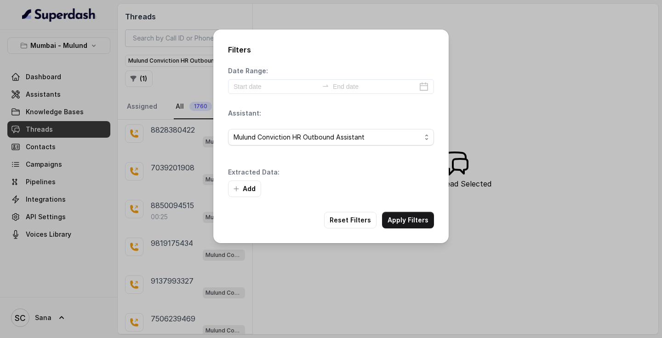
click at [406, 189] on div "Add" at bounding box center [331, 188] width 206 height 17
click at [256, 195] on button "Add" at bounding box center [244, 188] width 33 height 17
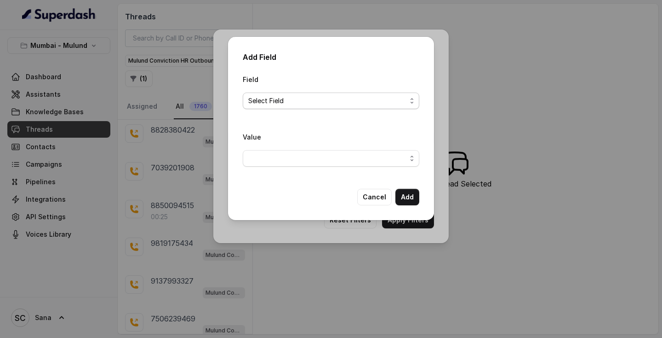
click at [289, 99] on span "Select Field" at bounding box center [327, 100] width 158 height 11
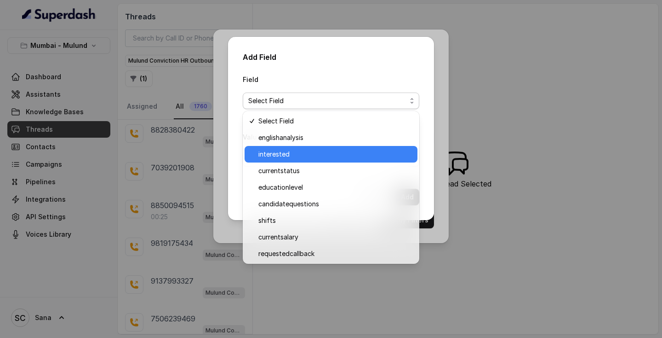
click at [287, 147] on div "interested" at bounding box center [331, 154] width 173 height 17
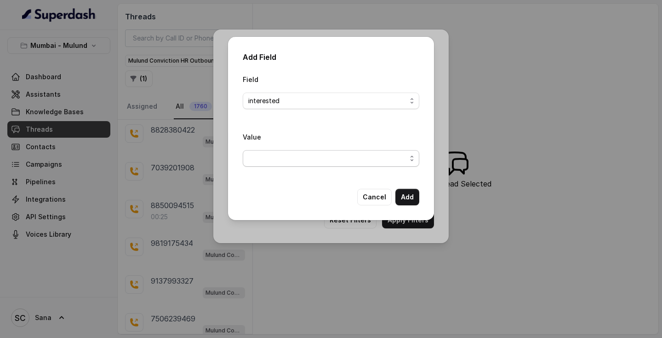
click at [278, 161] on span "button" at bounding box center [331, 158] width 177 height 17
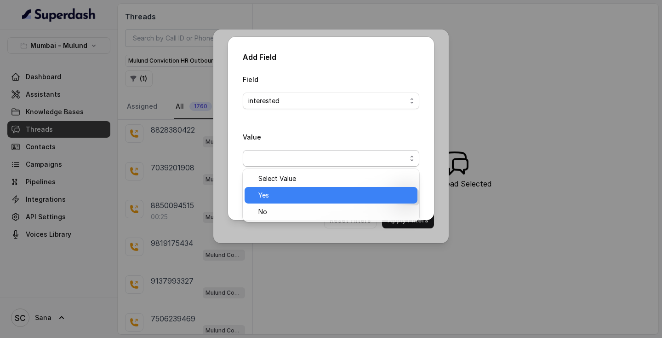
click at [277, 192] on span "Yes" at bounding box center [336, 195] width 154 height 11
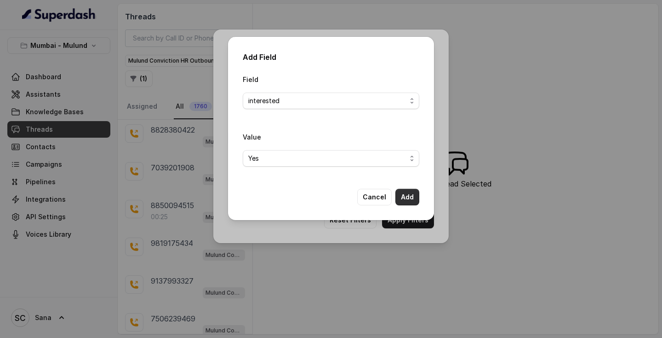
click at [401, 195] on button "Add" at bounding box center [408, 197] width 24 height 17
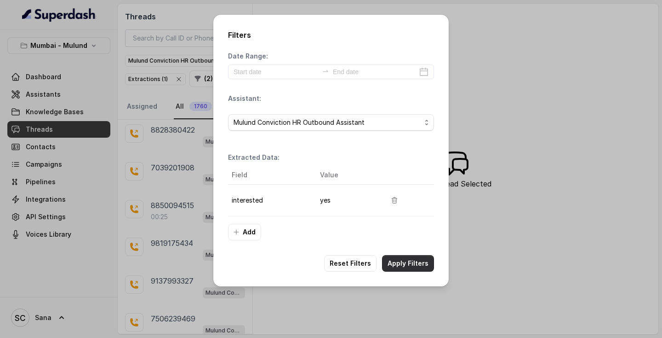
click at [409, 264] on button "Apply Filters" at bounding box center [408, 263] width 52 height 17
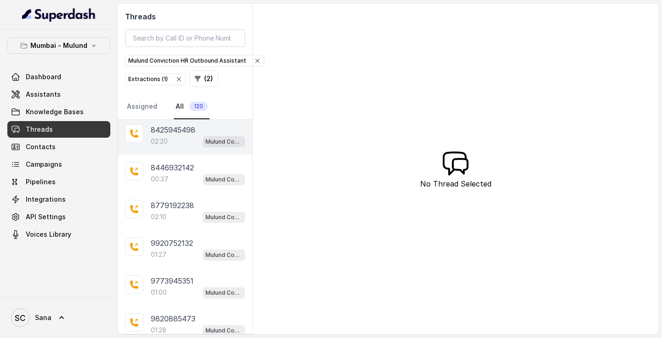
click at [208, 135] on div "8425945498" at bounding box center [198, 129] width 94 height 11
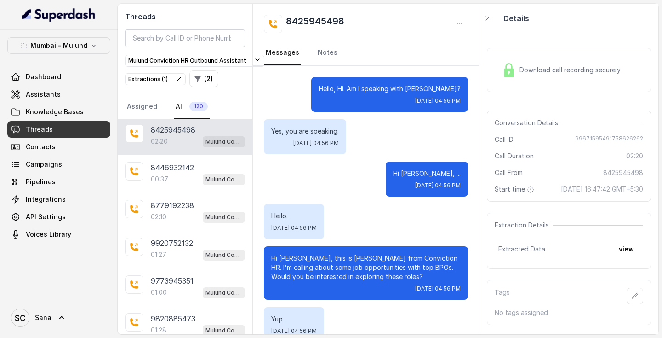
scroll to position [1160, 0]
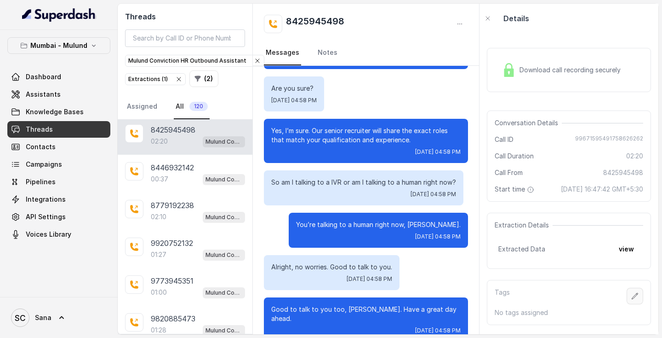
click at [640, 304] on button "button" at bounding box center [635, 295] width 17 height 17
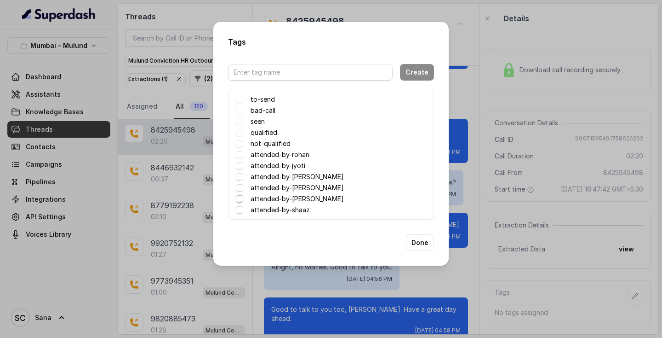
click at [239, 197] on span at bounding box center [239, 198] width 7 height 7
click at [418, 244] on button "Done" at bounding box center [420, 242] width 28 height 17
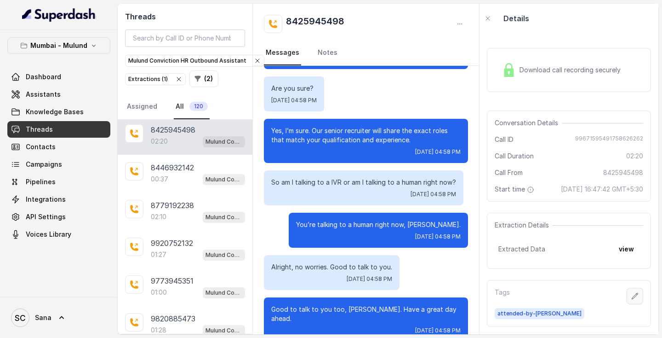
click at [640, 304] on button "button" at bounding box center [635, 295] width 17 height 17
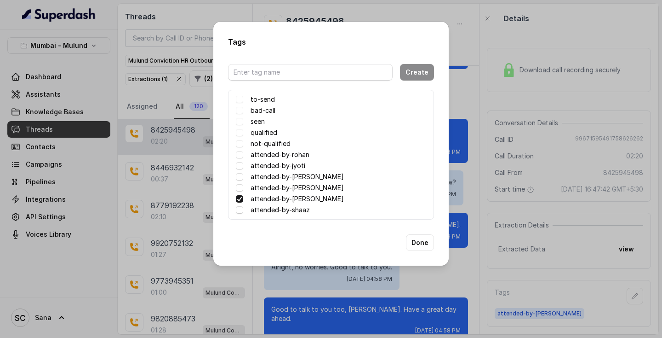
click at [471, 260] on div "Tags Create to-send bad-call seen qualified not-qualified attended-by-rohan att…" at bounding box center [331, 169] width 662 height 338
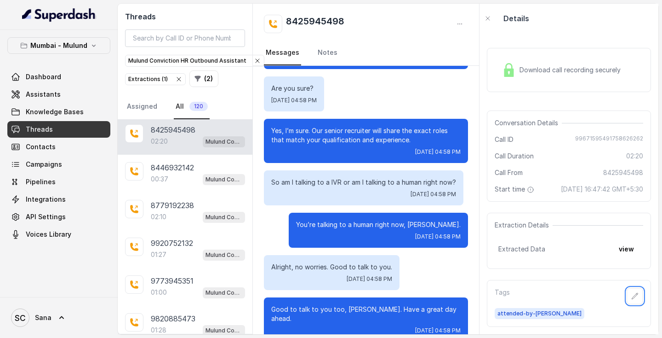
scroll to position [9, 0]
click at [632, 248] on button "view" at bounding box center [627, 249] width 26 height 17
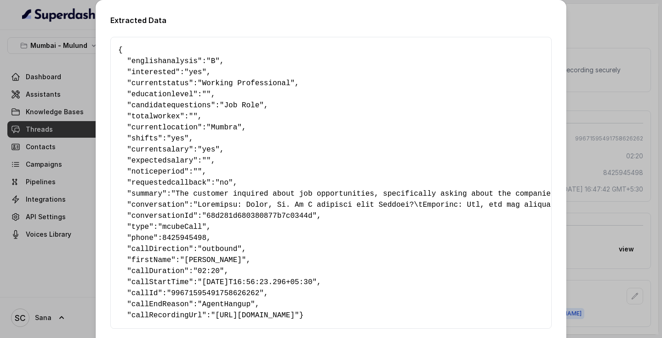
click at [605, 288] on div "Extracted Data { " englishanalysis ": "B" , " interested ": "yes" , " currentst…" at bounding box center [331, 169] width 662 height 338
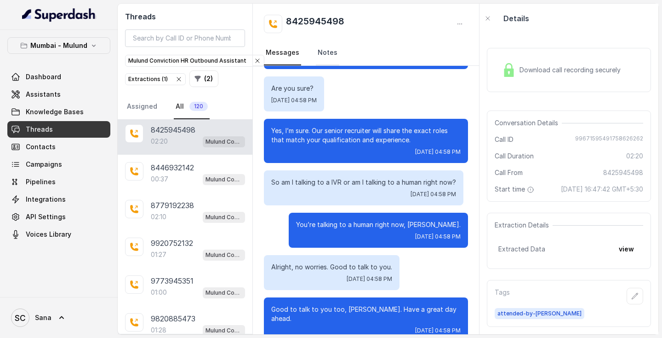
click at [326, 52] on link "Notes" at bounding box center [327, 52] width 23 height 25
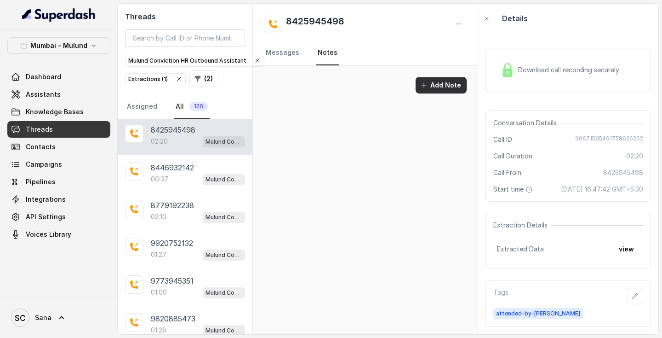
click at [433, 82] on button "Add Note" at bounding box center [441, 85] width 51 height 17
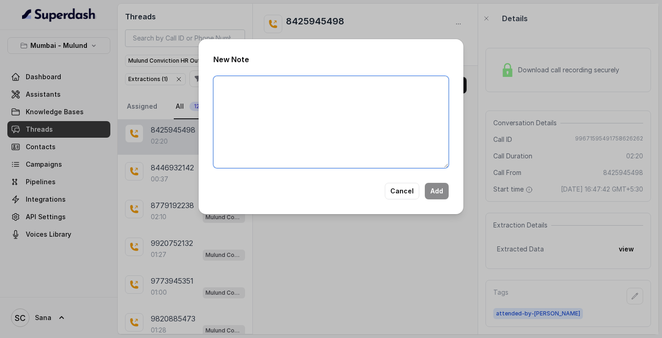
click at [253, 95] on textarea at bounding box center [331, 122] width 236 height 92
drag, startPoint x: 289, startPoint y: 105, endPoint x: 299, endPoint y: 146, distance: 42.6
click at [299, 146] on textarea "35k inhand 2.5 months with optus" at bounding box center [331, 122] width 236 height 92
type textarea "35k inhand 2.5 months with Optus processing for Accenture call back tomorrow"
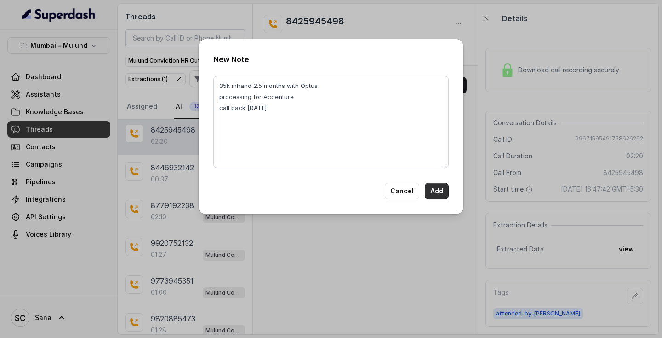
click at [431, 193] on button "Add" at bounding box center [437, 191] width 24 height 17
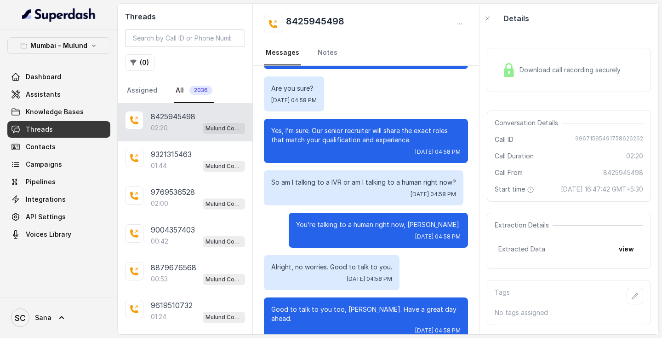
scroll to position [7, 0]
click at [625, 256] on button "view" at bounding box center [627, 249] width 26 height 17
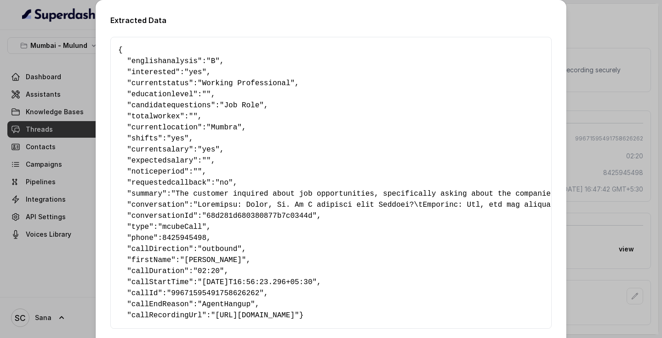
click at [577, 272] on div "Extracted Data { " englishanalysis ": "B" , " interested ": "yes" , " currentst…" at bounding box center [331, 169] width 662 height 338
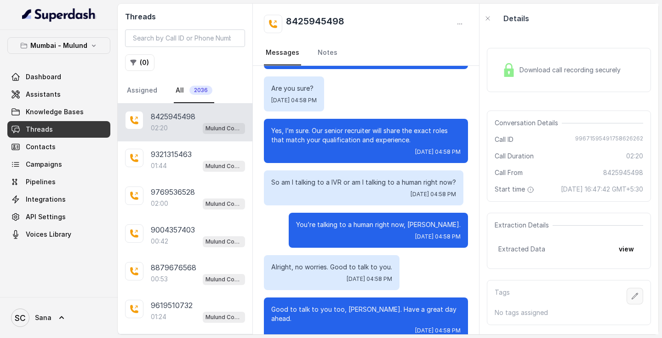
click at [631, 299] on button "button" at bounding box center [635, 295] width 17 height 17
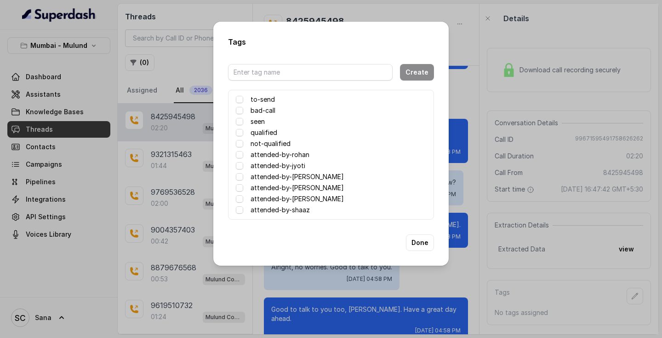
click at [284, 199] on label "attended-by-[PERSON_NAME]" at bounding box center [297, 198] width 93 height 11
click at [429, 241] on button "Done" at bounding box center [420, 242] width 28 height 17
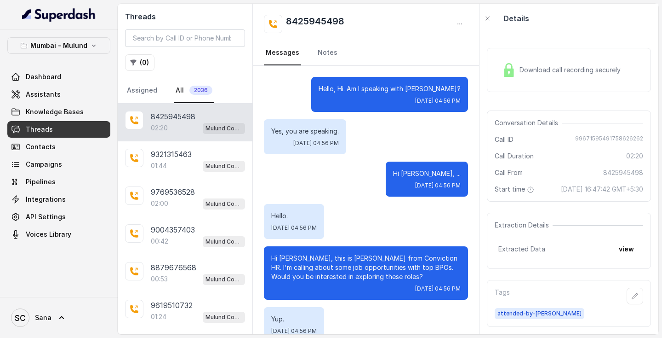
scroll to position [0, 0]
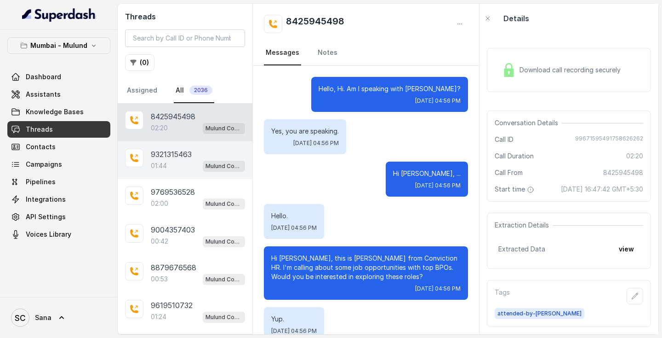
click at [173, 159] on p "9321315463" at bounding box center [171, 154] width 41 height 11
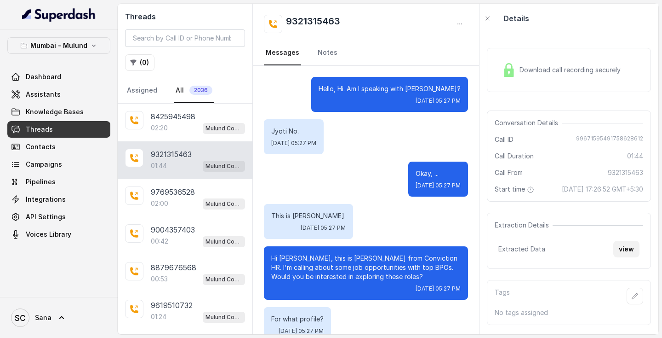
click at [628, 257] on button "view" at bounding box center [627, 249] width 26 height 17
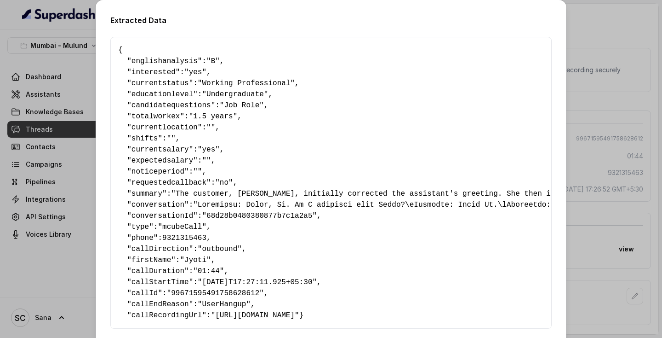
click at [592, 242] on div "Extracted Data { " englishanalysis ": "B" , " interested ": "yes" , " currentst…" at bounding box center [331, 169] width 662 height 338
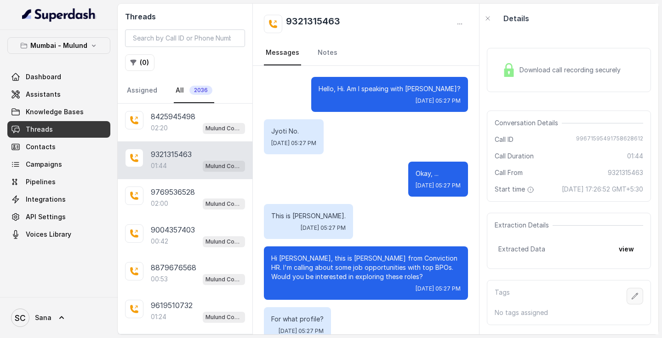
click at [634, 298] on icon "button" at bounding box center [635, 295] width 7 height 7
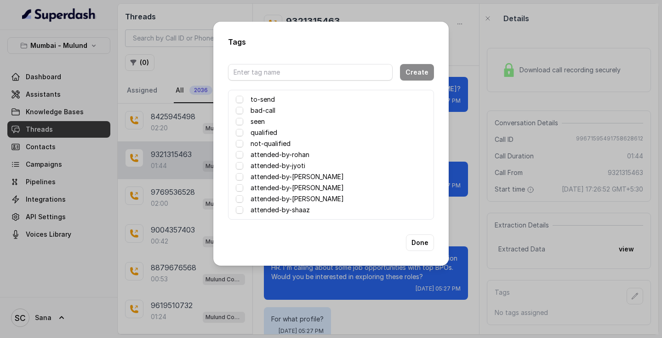
click at [269, 197] on label "attended-by-[PERSON_NAME]" at bounding box center [297, 198] width 93 height 11
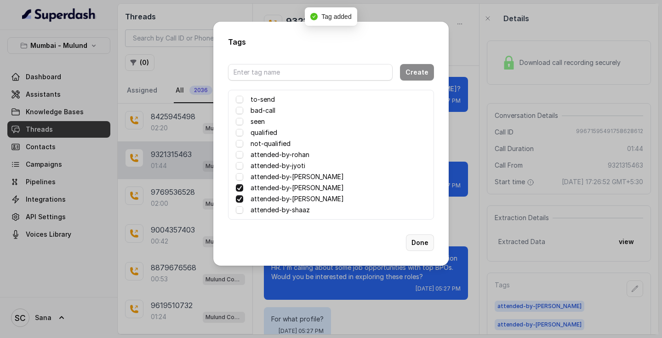
click at [427, 244] on button "Done" at bounding box center [420, 242] width 28 height 17
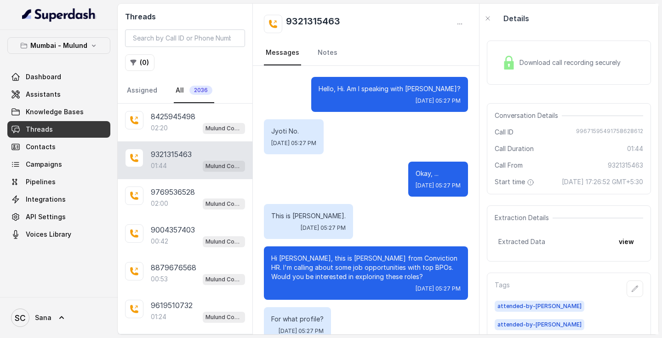
click at [283, 15] on div "9321315463" at bounding box center [302, 24] width 76 height 18
click at [288, 15] on h2 "9321315463" at bounding box center [313, 24] width 54 height 18
click at [296, 15] on h2 "9321315463" at bounding box center [313, 24] width 54 height 18
click at [287, 13] on div "9321315463 Messages Notes" at bounding box center [366, 35] width 226 height 62
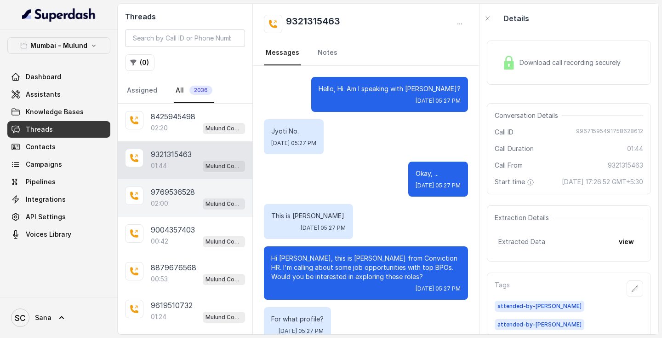
click at [174, 199] on div "02:00 Mulund Conviction HR Outbound Assistant" at bounding box center [198, 203] width 94 height 12
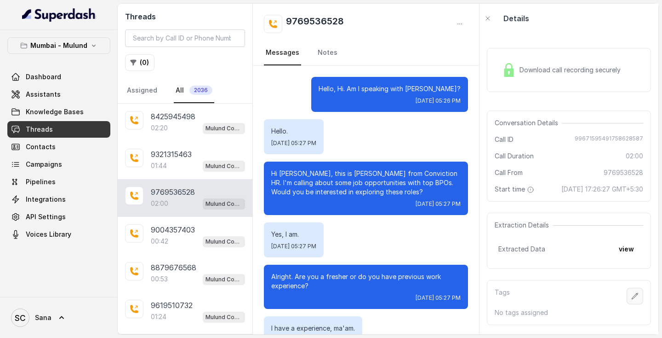
click at [641, 299] on button "button" at bounding box center [635, 295] width 17 height 17
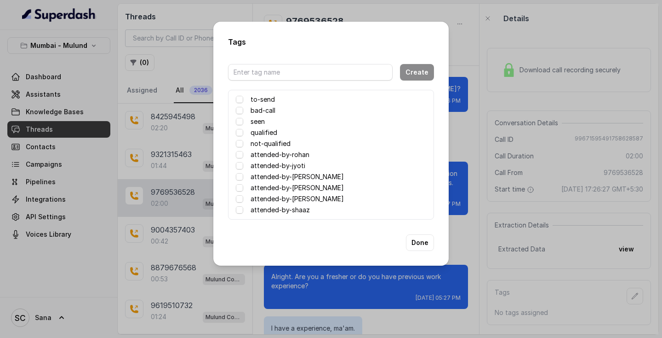
click at [261, 198] on label "attended-by-[PERSON_NAME]" at bounding box center [297, 198] width 93 height 11
click at [425, 245] on button "Done" at bounding box center [420, 242] width 28 height 17
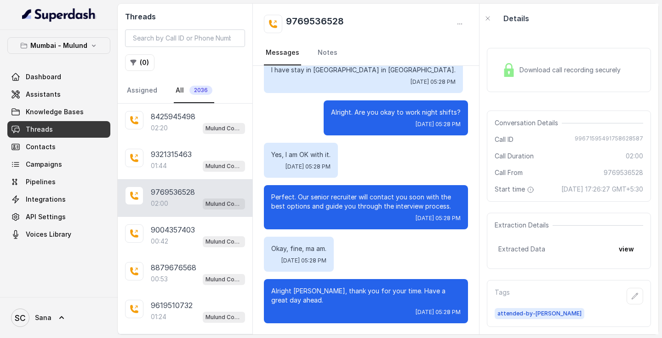
scroll to position [854, 0]
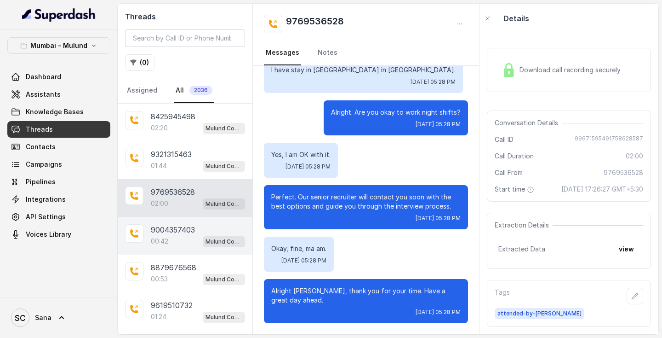
click at [189, 232] on p "9004357403" at bounding box center [173, 229] width 44 height 11
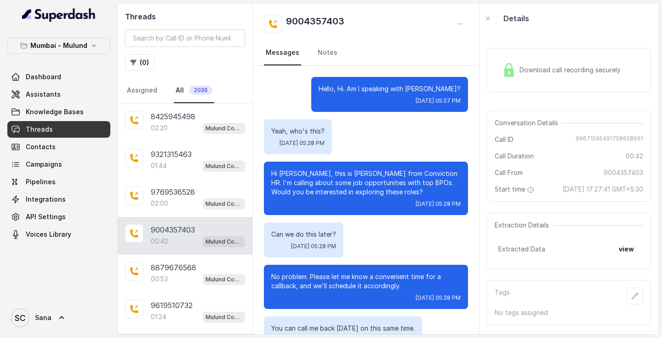
scroll to position [80, 0]
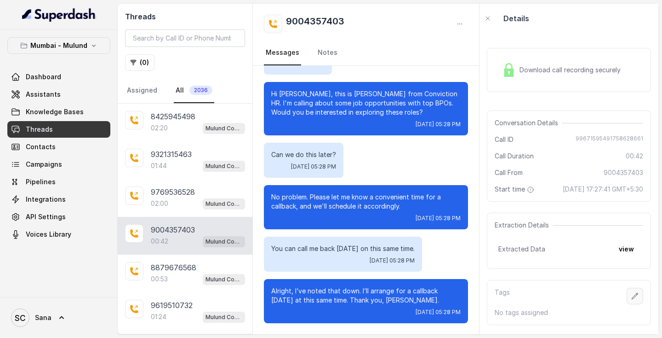
click at [631, 294] on button "button" at bounding box center [635, 295] width 17 height 17
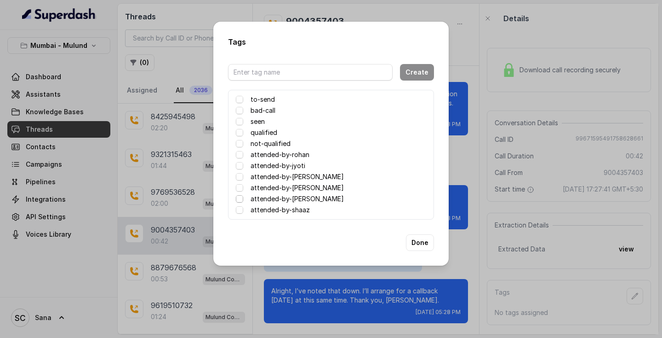
click at [243, 196] on span at bounding box center [239, 198] width 7 height 7
click at [414, 243] on button "Done" at bounding box center [420, 242] width 28 height 17
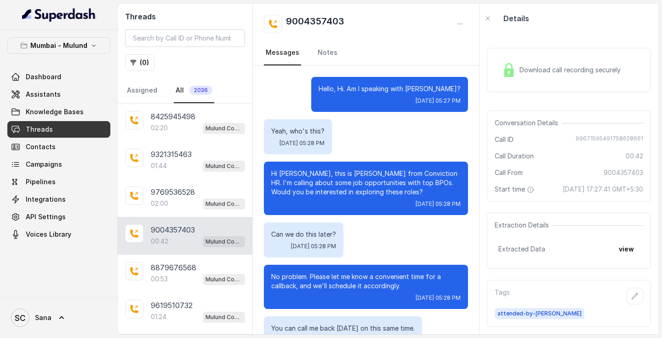
scroll to position [0, 0]
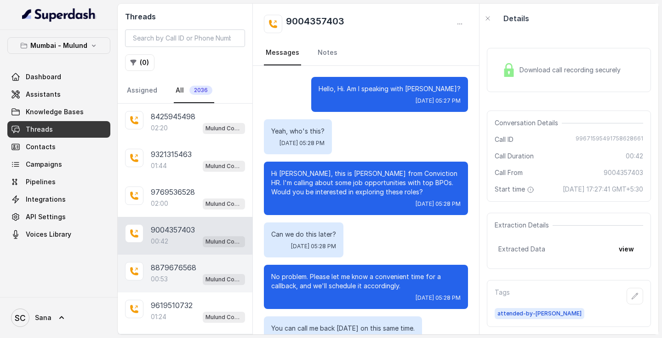
click at [176, 259] on div "8879676568 00:53 Mulund Conviction HR Outbound Assistant" at bounding box center [185, 273] width 135 height 38
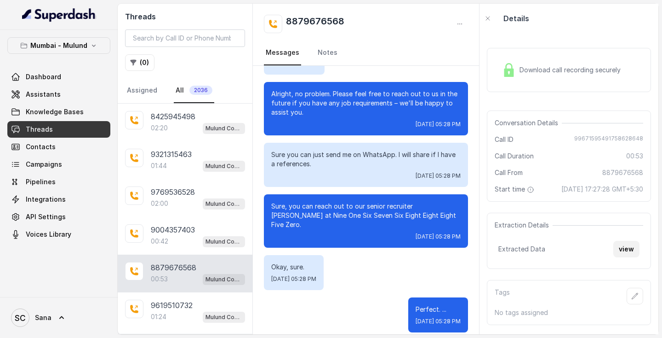
click at [632, 253] on button "view" at bounding box center [627, 249] width 26 height 17
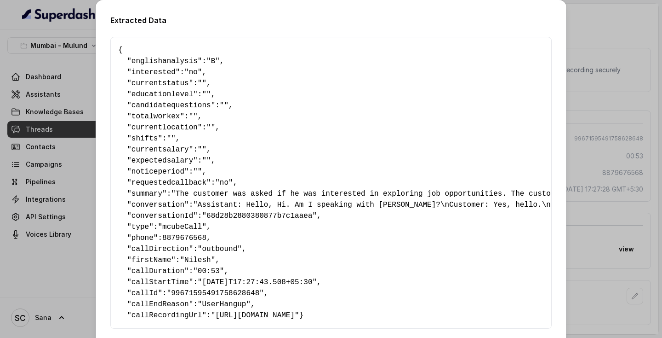
click at [590, 217] on div "Extracted Data { " englishanalysis ": "B" , " interested ": "no" , " currentsta…" at bounding box center [331, 169] width 662 height 338
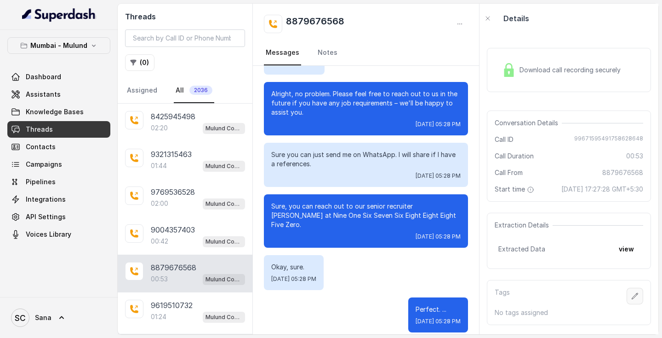
click at [633, 302] on button "button" at bounding box center [635, 295] width 17 height 17
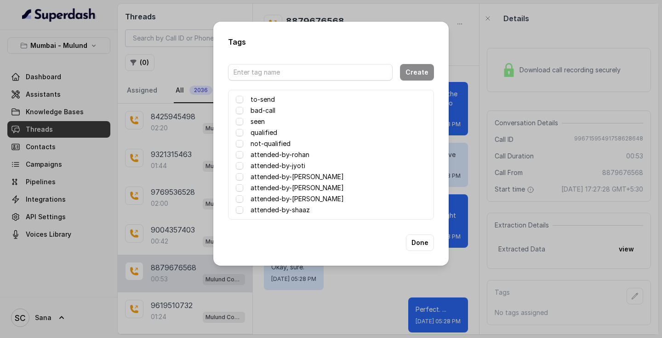
click at [286, 197] on label "attended-by-[PERSON_NAME]" at bounding box center [297, 198] width 93 height 11
click at [428, 242] on button "Done" at bounding box center [420, 242] width 28 height 17
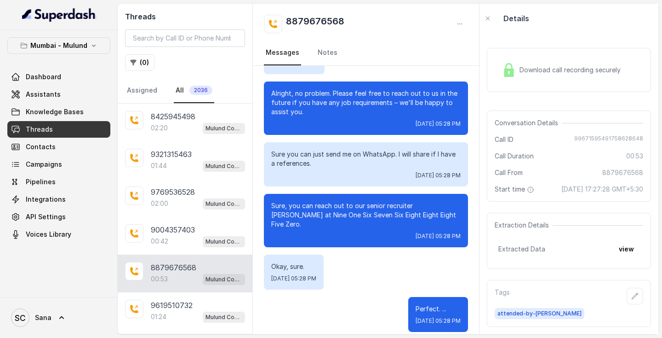
scroll to position [267, 0]
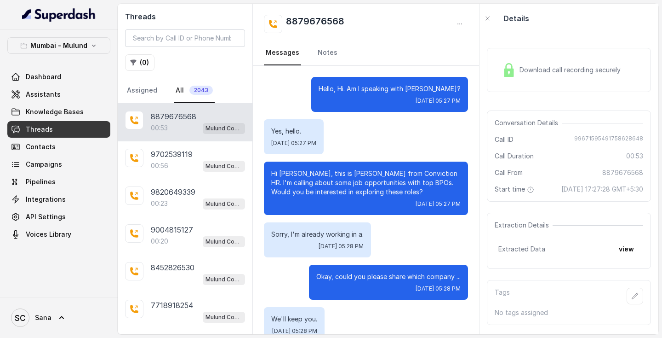
click at [182, 116] on p "8879676568" at bounding box center [174, 116] width 46 height 11
click at [182, 119] on p "8879676568" at bounding box center [174, 116] width 46 height 11
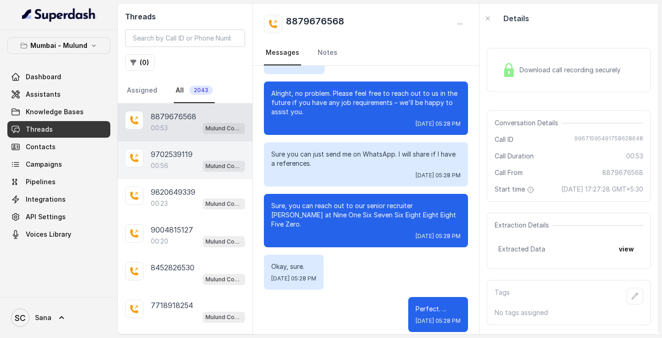
scroll to position [267, 0]
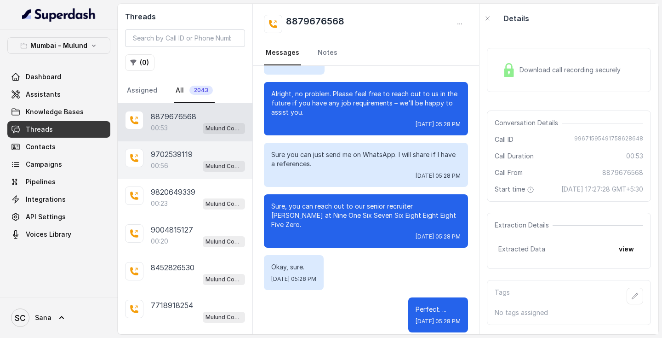
click at [171, 158] on p "9702539119" at bounding box center [172, 154] width 42 height 11
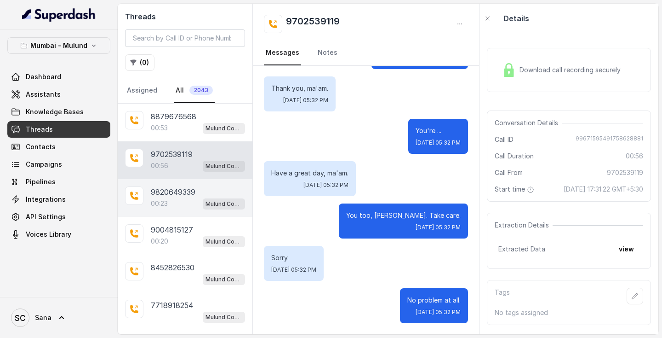
scroll to position [521, 0]
click at [156, 197] on p "9820649339" at bounding box center [173, 191] width 45 height 11
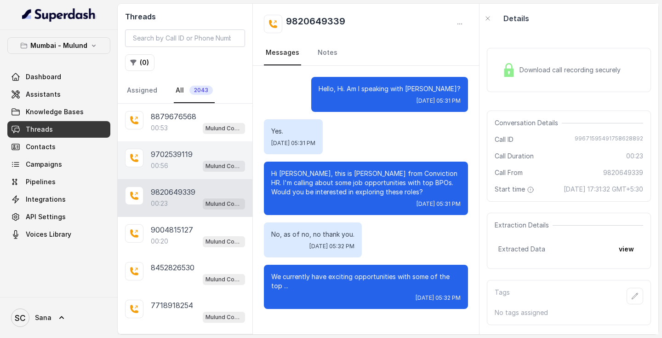
click at [187, 150] on p "9702539119" at bounding box center [172, 154] width 42 height 11
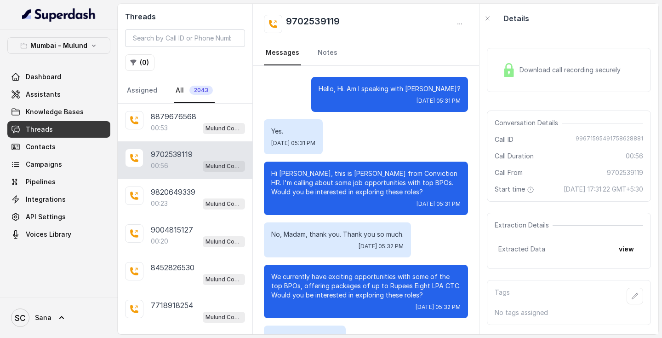
scroll to position [521, 0]
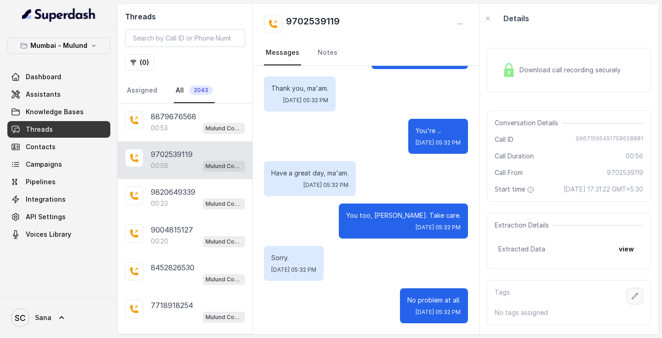
click at [638, 299] on icon "button" at bounding box center [635, 295] width 7 height 7
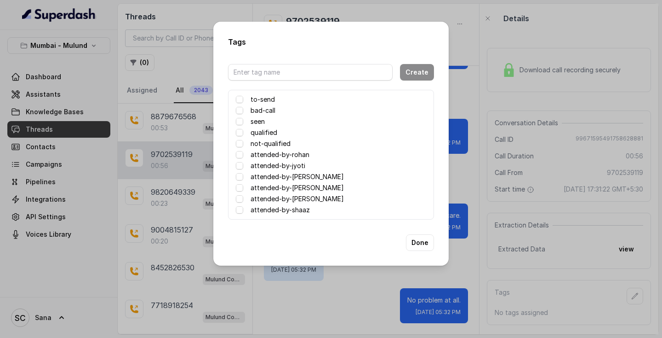
click at [288, 197] on label "attended-by-[PERSON_NAME]" at bounding box center [297, 198] width 93 height 11
click at [420, 241] on button "Done" at bounding box center [420, 242] width 28 height 17
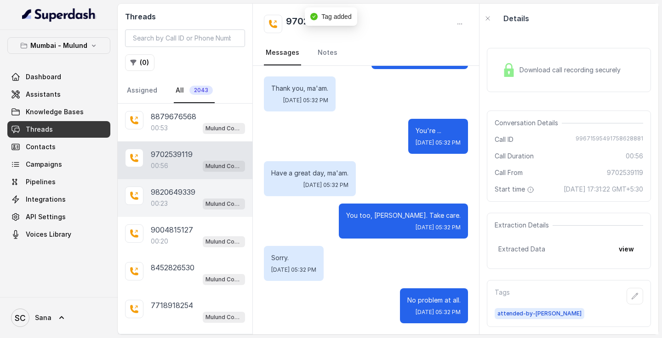
click at [190, 209] on div "00:23 Mulund Conviction HR Outbound Assistant" at bounding box center [198, 203] width 94 height 12
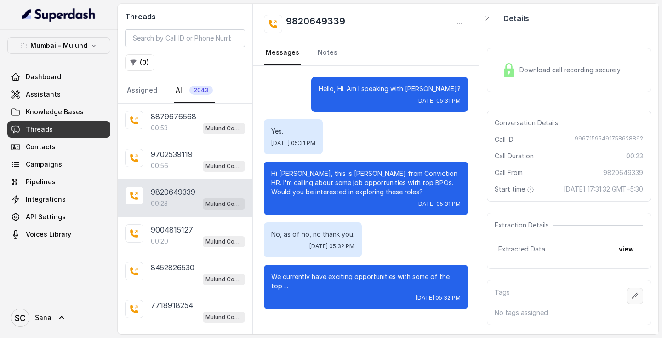
click at [640, 302] on button "button" at bounding box center [635, 295] width 17 height 17
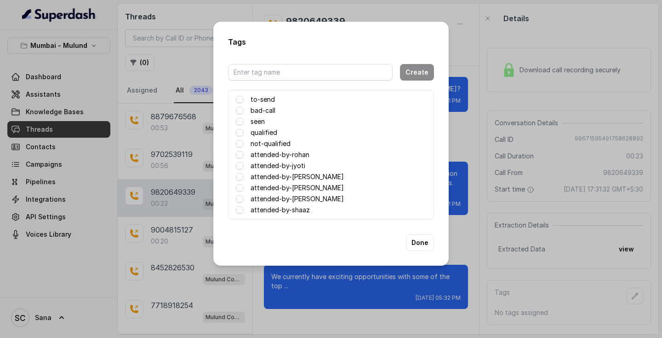
click at [260, 200] on label "attended-by-[PERSON_NAME]" at bounding box center [297, 198] width 93 height 11
click at [414, 242] on button "Done" at bounding box center [420, 242] width 28 height 17
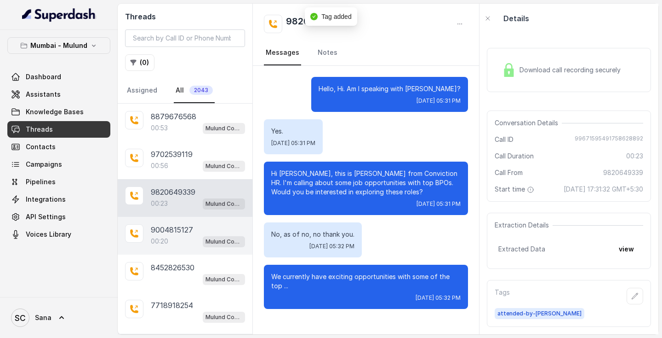
click at [184, 235] on p "9004815127" at bounding box center [172, 229] width 42 height 11
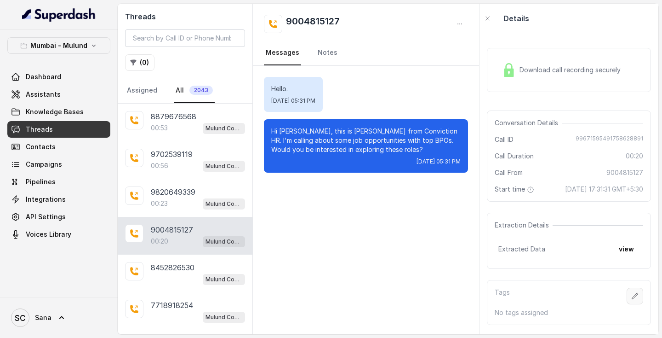
click at [637, 299] on button "button" at bounding box center [635, 295] width 17 height 17
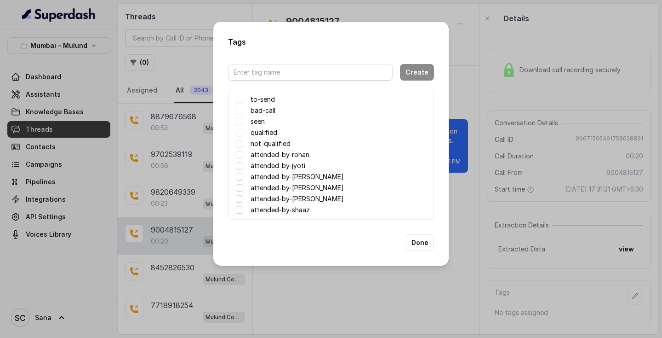
click at [261, 196] on label "attended-by-[PERSON_NAME]" at bounding box center [297, 198] width 93 height 11
click at [413, 242] on button "Done" at bounding box center [420, 242] width 28 height 17
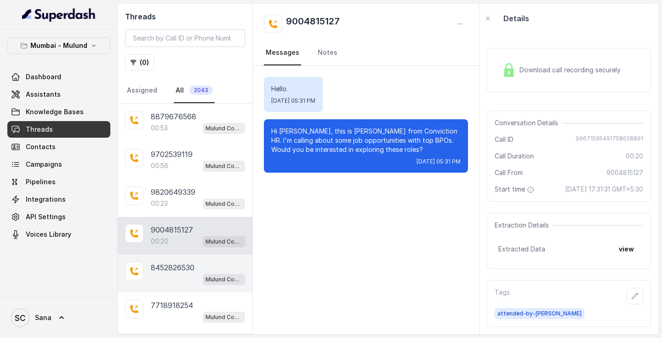
click at [164, 282] on div "Mulund Conviction HR Outbound Assistant" at bounding box center [198, 279] width 94 height 12
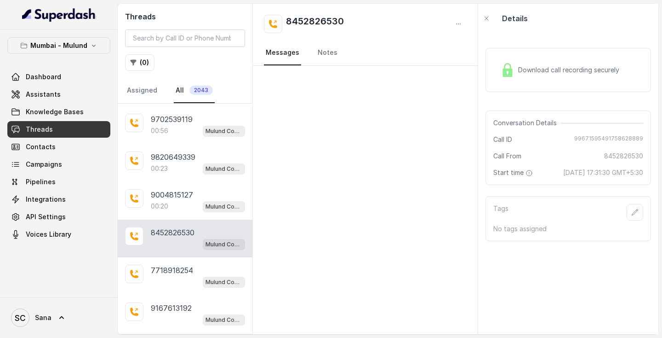
scroll to position [37, 0]
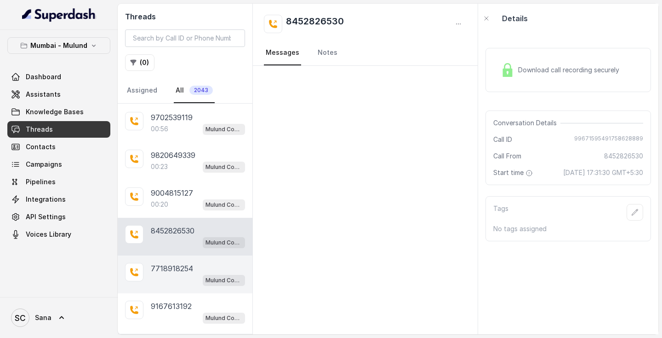
click at [170, 276] on div "Mulund Conviction HR Outbound Assistant" at bounding box center [198, 280] width 94 height 12
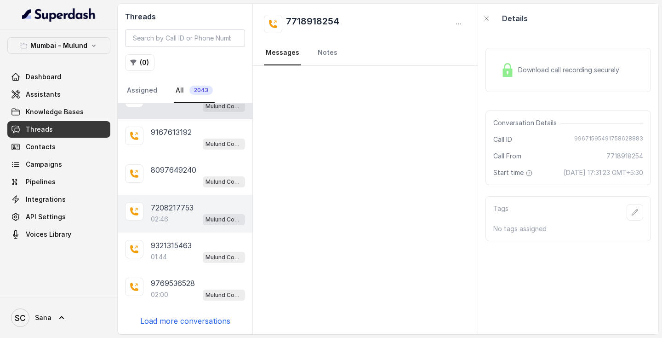
click at [178, 207] on p "7208217753" at bounding box center [172, 207] width 43 height 11
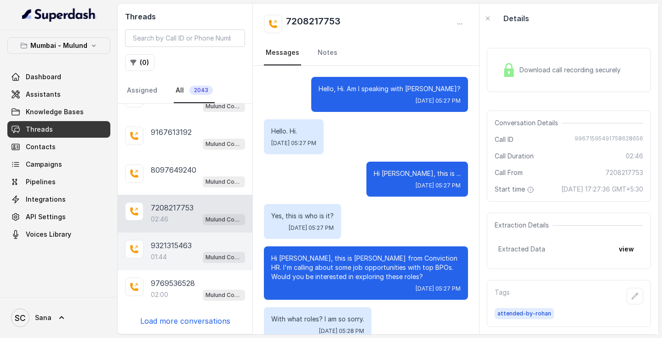
click at [190, 244] on p "9321315463" at bounding box center [171, 245] width 41 height 11
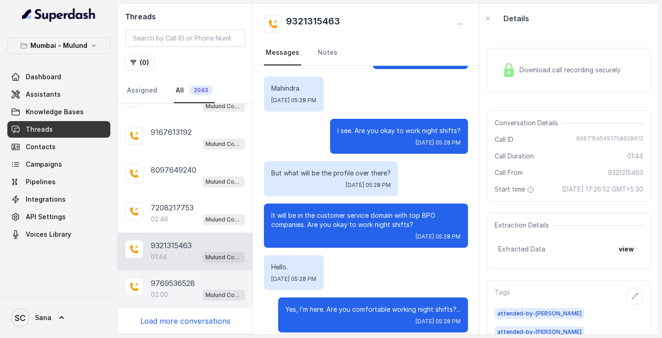
scroll to position [174, 0]
click at [178, 283] on p "9769536528" at bounding box center [173, 282] width 44 height 11
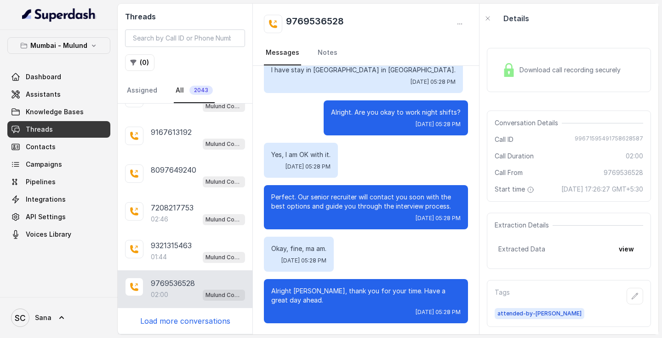
click at [170, 326] on div "9702539119 00:56 Mulund Conviction HR Outbound Assistant 9820649339 00:23 Mulun…" at bounding box center [185, 218] width 135 height 230
click at [177, 322] on p "Load more conversations" at bounding box center [185, 320] width 90 height 11
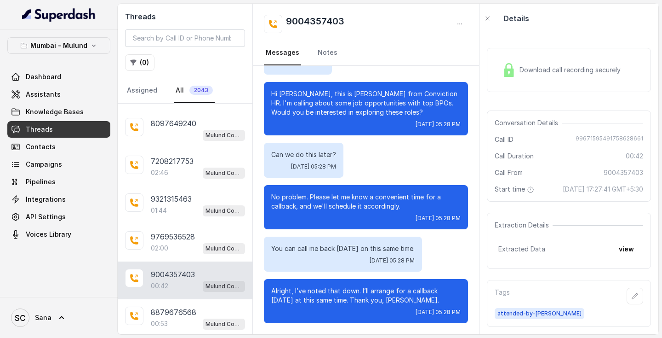
scroll to position [239, 0]
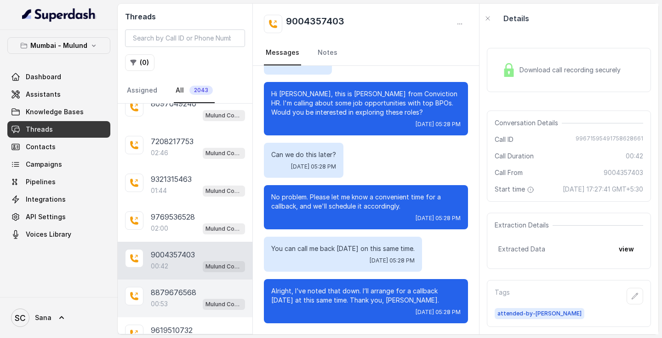
click at [180, 298] on p "8879676568" at bounding box center [174, 292] width 46 height 11
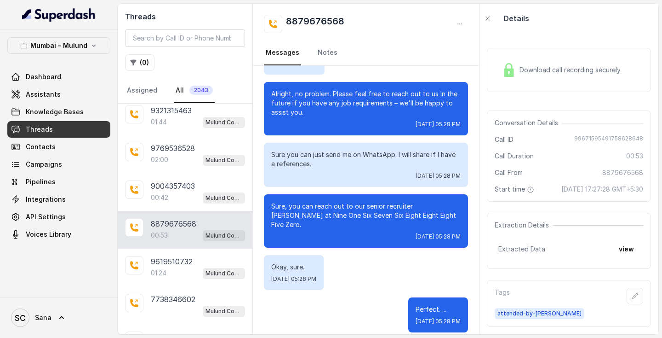
scroll to position [309, 0]
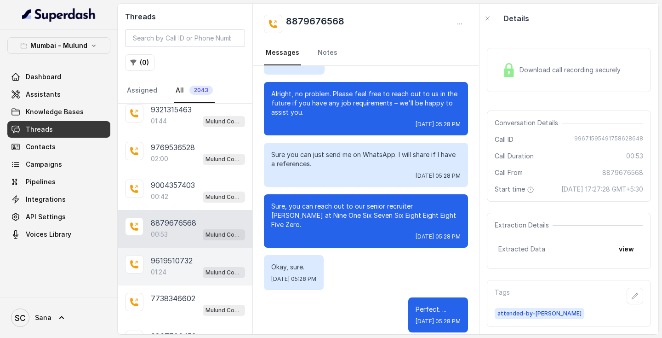
click at [183, 271] on div "01:24 Mulund Conviction HR Outbound Assistant" at bounding box center [198, 272] width 94 height 12
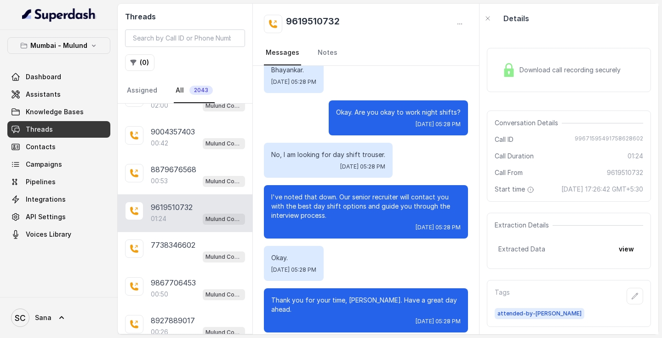
scroll to position [366, 0]
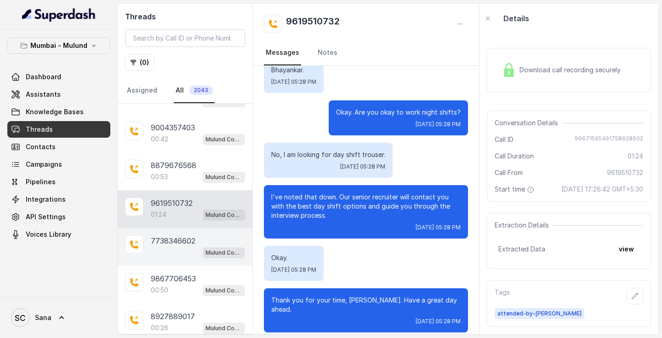
click at [179, 250] on div "Mulund Conviction HR Outbound Assistant" at bounding box center [198, 252] width 94 height 12
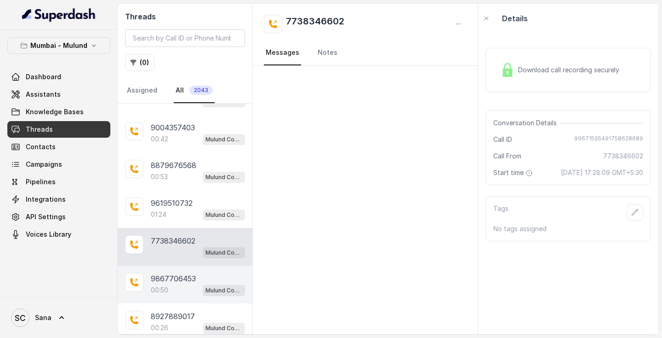
click at [172, 271] on div "9867706453 00:50 Mulund Conviction HR Outbound Assistant" at bounding box center [185, 284] width 135 height 38
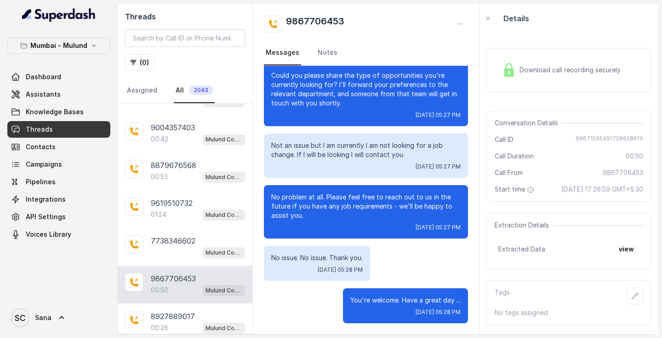
scroll to position [201, 0]
click at [631, 304] on button "button" at bounding box center [635, 295] width 17 height 17
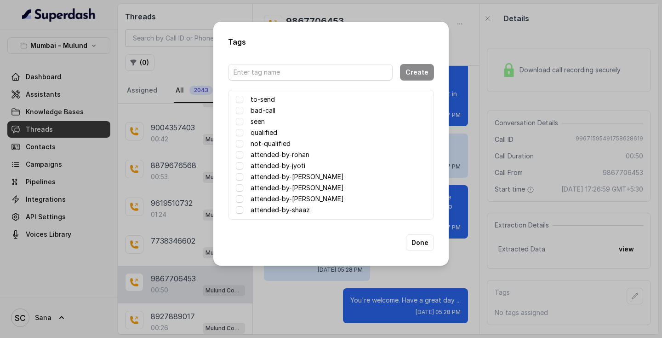
click at [283, 197] on label "attended-by-[PERSON_NAME]" at bounding box center [297, 198] width 93 height 11
click at [421, 245] on button "Done" at bounding box center [420, 242] width 28 height 17
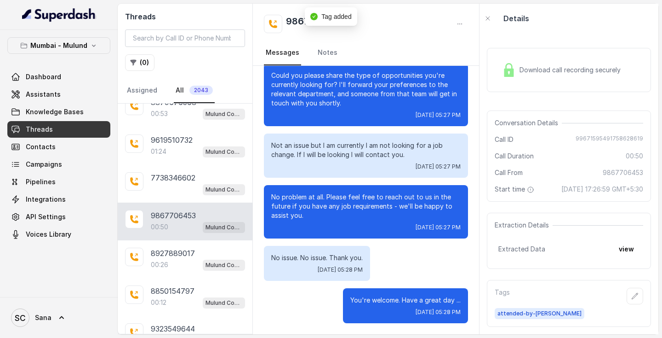
scroll to position [431, 0]
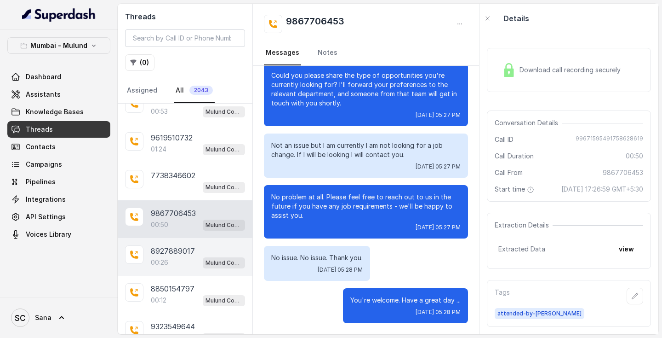
click at [159, 256] on p "8927889017" at bounding box center [173, 250] width 44 height 11
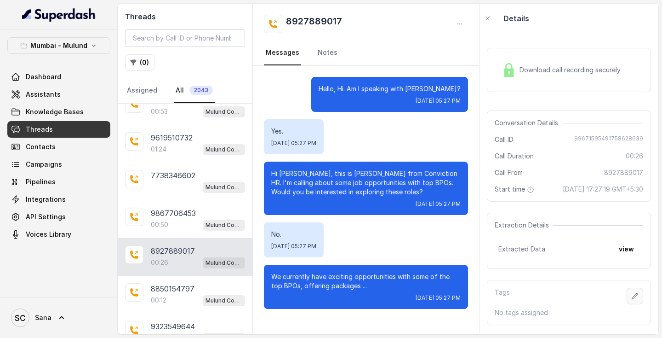
click at [635, 299] on icon "button" at bounding box center [635, 295] width 7 height 7
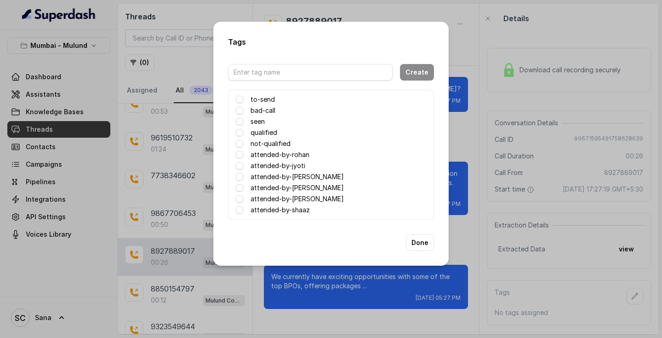
click at [293, 199] on label "attended-by-[PERSON_NAME]" at bounding box center [297, 198] width 93 height 11
click at [422, 240] on button "Done" at bounding box center [420, 242] width 28 height 17
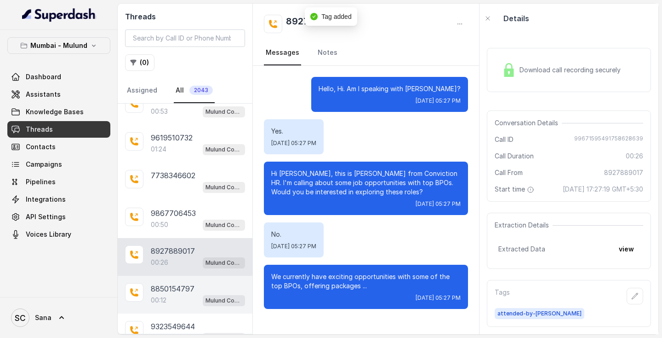
click at [184, 305] on div "00:12 Mulund Conviction HR Outbound Assistant" at bounding box center [198, 300] width 94 height 12
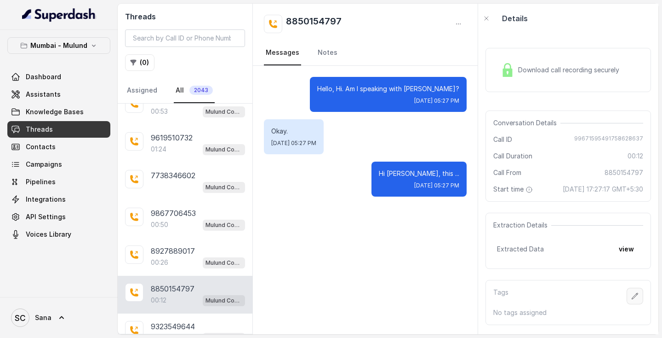
click at [641, 304] on button "button" at bounding box center [635, 295] width 17 height 17
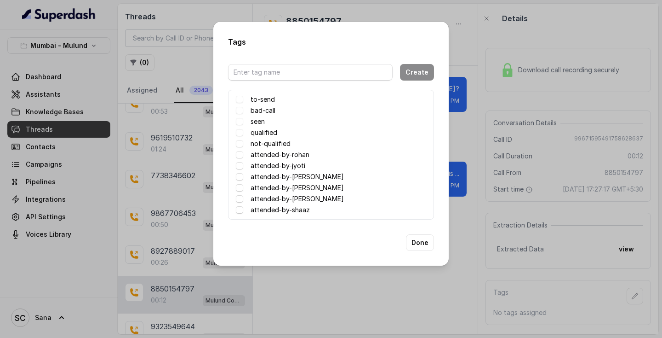
click at [295, 197] on label "attended-by-[PERSON_NAME]" at bounding box center [297, 198] width 93 height 11
click at [421, 243] on button "Done" at bounding box center [420, 242] width 28 height 17
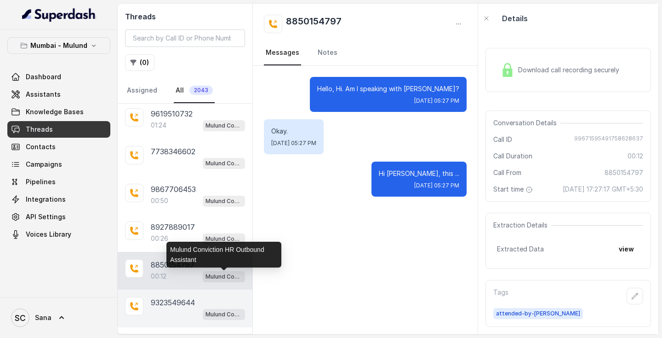
scroll to position [456, 0]
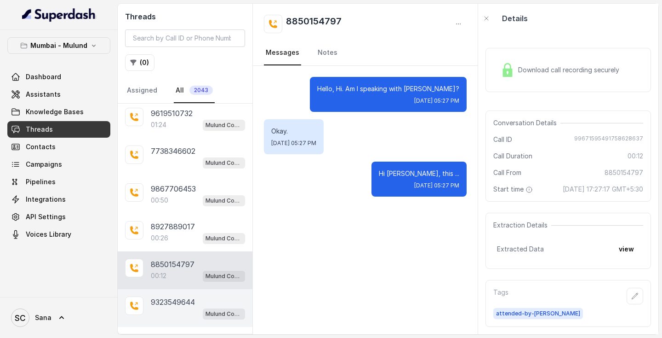
click at [175, 305] on p "9323549644" at bounding box center [173, 301] width 44 height 11
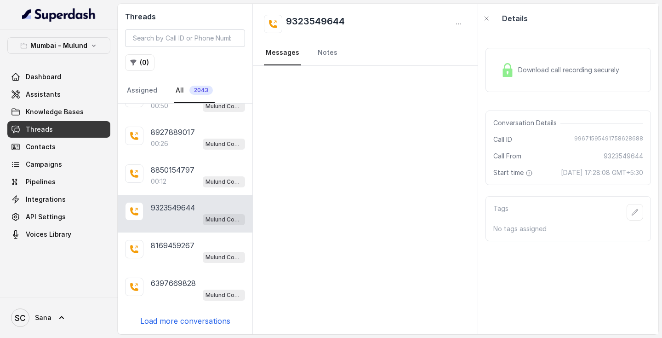
click at [176, 328] on div "9702539119 00:56 Mulund Conviction HR Outbound Assistant 9820649339 00:23 Mulun…" at bounding box center [185, 218] width 135 height 230
click at [178, 321] on p "Load more conversations" at bounding box center [185, 320] width 90 height 11
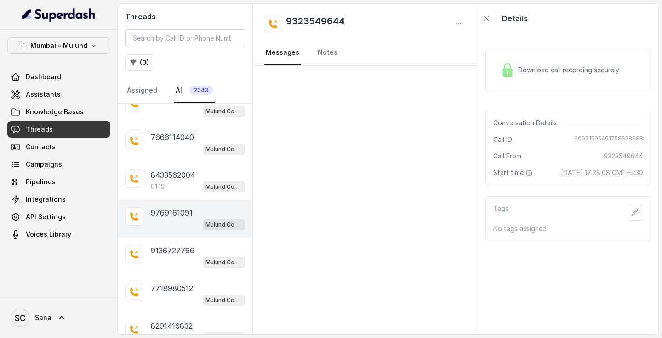
scroll to position [735, 0]
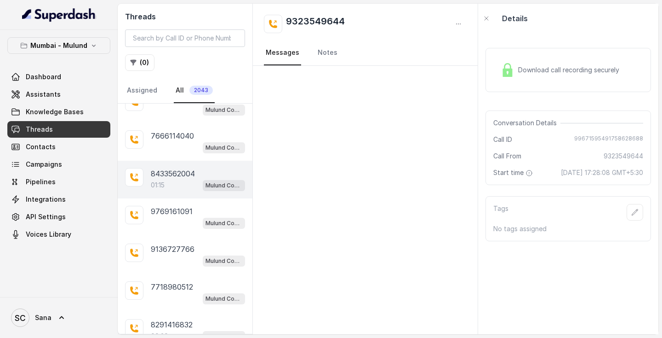
click at [161, 188] on p "01:15" at bounding box center [158, 184] width 14 height 9
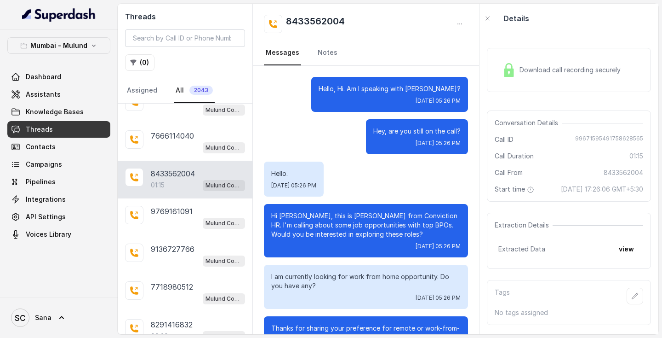
scroll to position [422, 0]
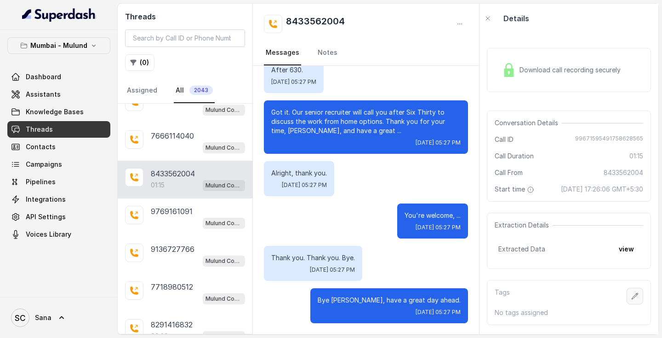
click at [638, 300] on button "button" at bounding box center [635, 295] width 17 height 17
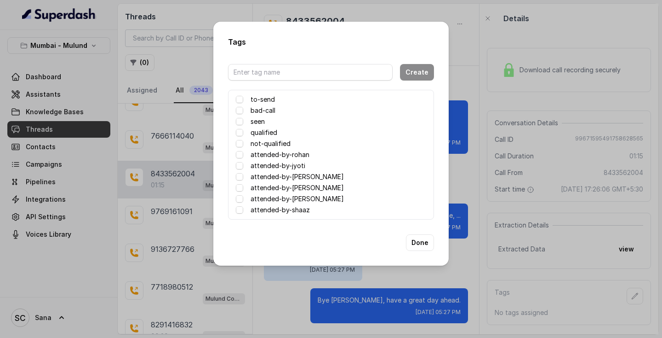
click at [301, 196] on label "attended-by-[PERSON_NAME]" at bounding box center [297, 198] width 93 height 11
click at [416, 242] on button "Done" at bounding box center [420, 242] width 28 height 17
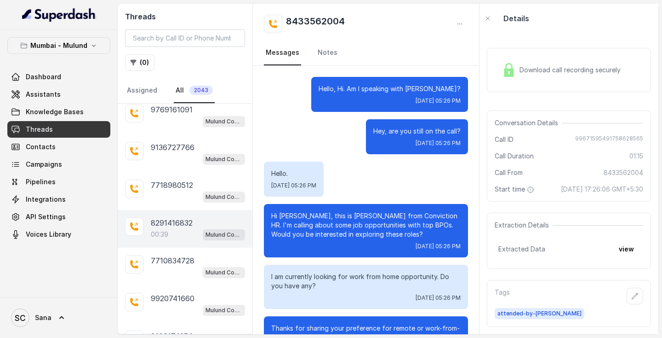
scroll to position [843, 0]
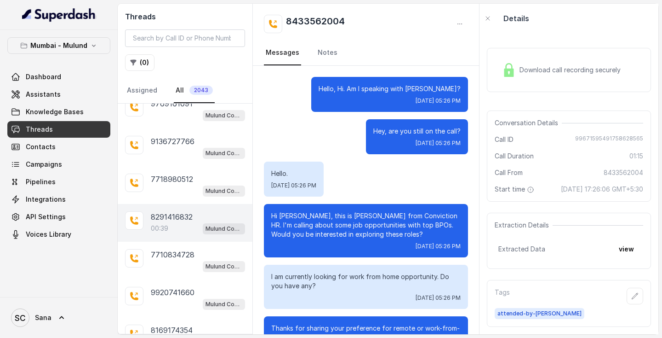
click at [169, 224] on div "00:39 Mulund Conviction HR Outbound Assistant" at bounding box center [198, 228] width 94 height 12
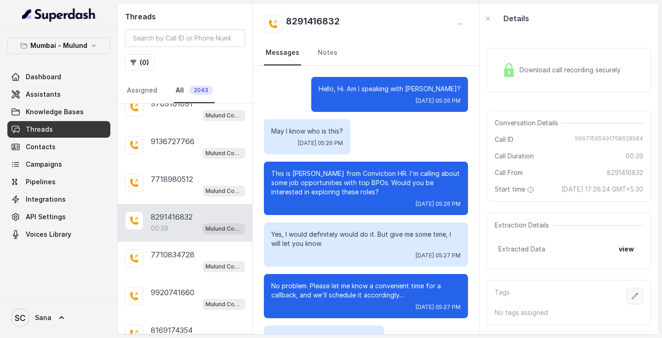
click at [635, 299] on icon "button" at bounding box center [635, 295] width 7 height 7
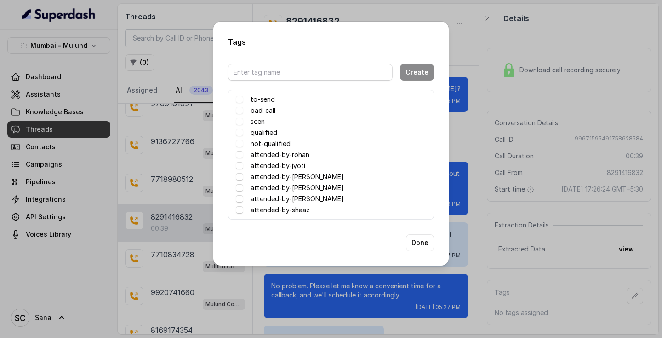
click at [257, 198] on label "attended-by-[PERSON_NAME]" at bounding box center [297, 198] width 93 height 11
click at [418, 240] on button "Done" at bounding box center [420, 242] width 28 height 17
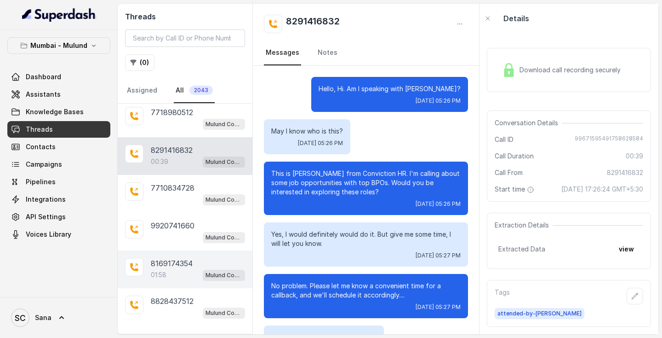
scroll to position [915, 0]
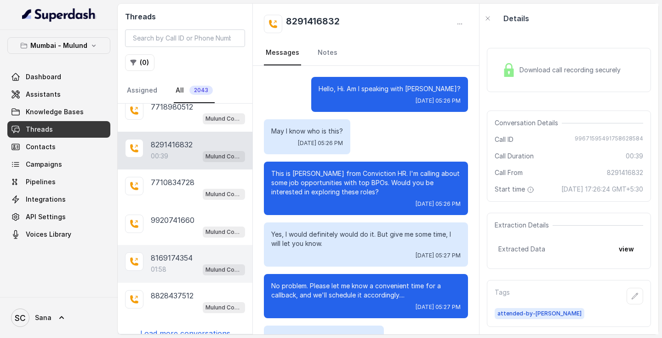
click at [159, 263] on p "8169174354" at bounding box center [172, 257] width 42 height 11
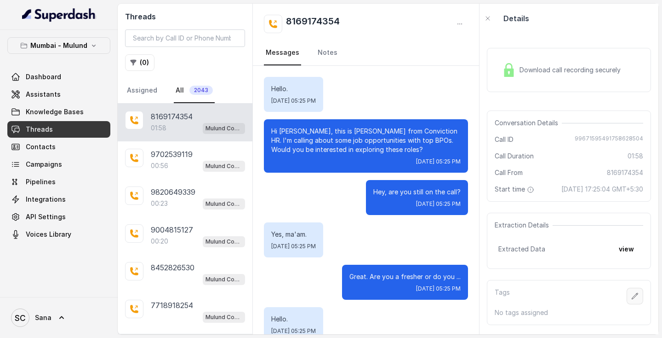
scroll to position [7, 0]
click at [632, 299] on icon "button" at bounding box center [635, 295] width 7 height 7
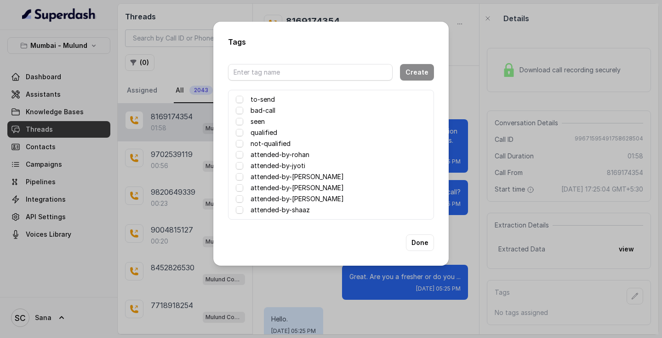
click at [303, 201] on label "attended-by-[PERSON_NAME]" at bounding box center [297, 198] width 93 height 11
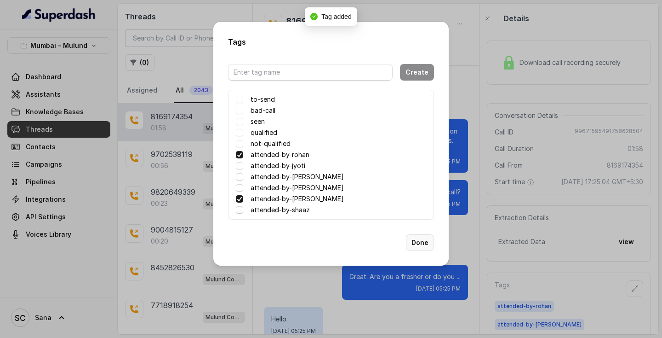
click at [417, 246] on button "Done" at bounding box center [420, 242] width 28 height 17
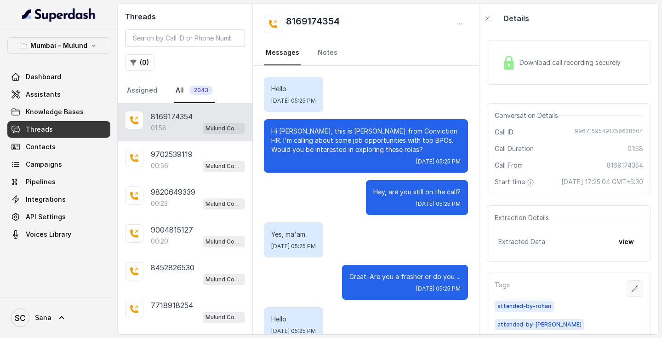
click at [632, 292] on icon "button" at bounding box center [635, 288] width 7 height 7
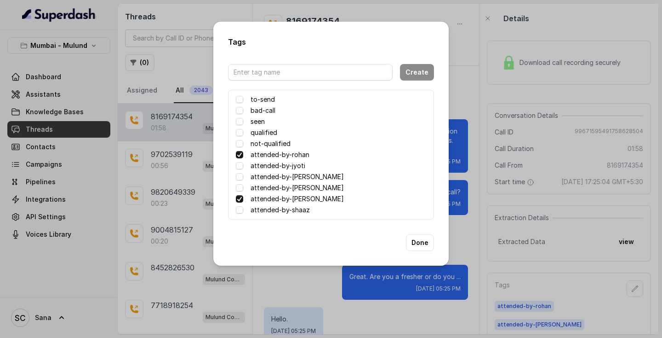
click at [243, 151] on span at bounding box center [239, 154] width 7 height 7
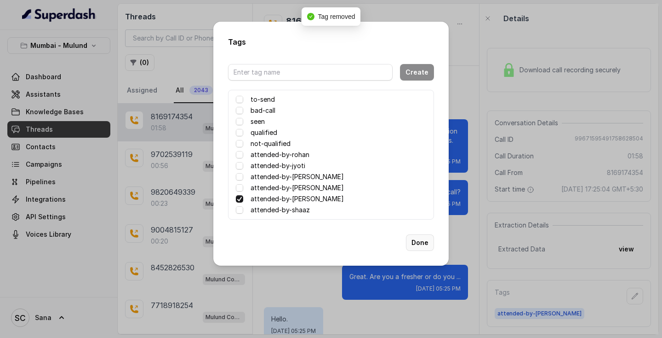
click at [421, 246] on button "Done" at bounding box center [420, 242] width 28 height 17
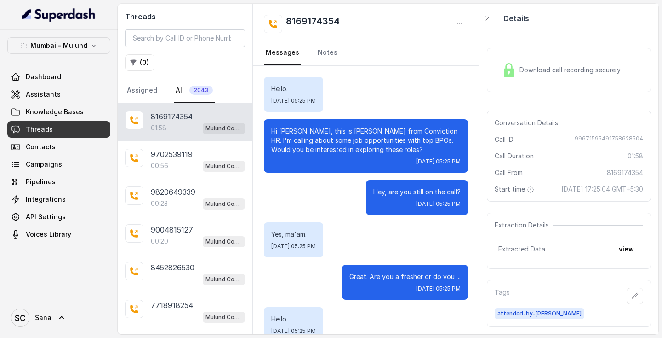
scroll to position [0, 0]
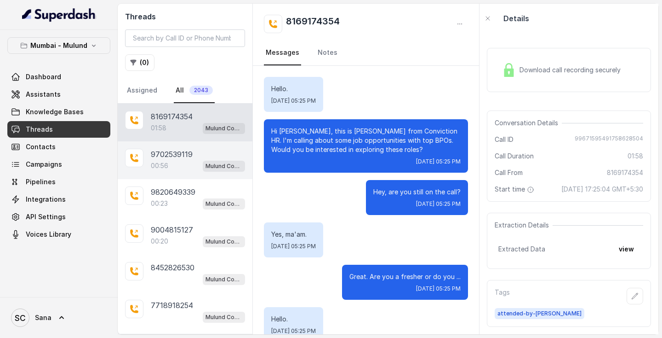
click at [189, 162] on div "00:56 Mulund Conviction HR Outbound Assistant" at bounding box center [198, 166] width 94 height 12
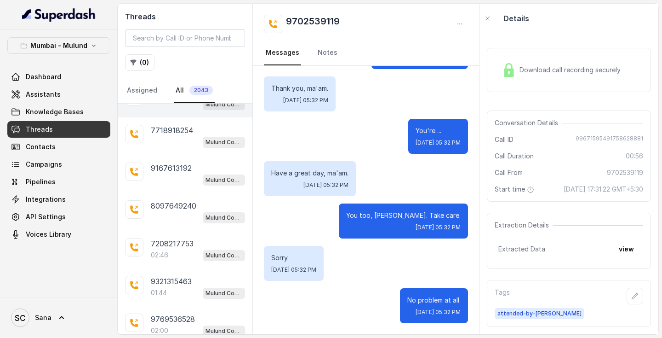
scroll to position [176, 0]
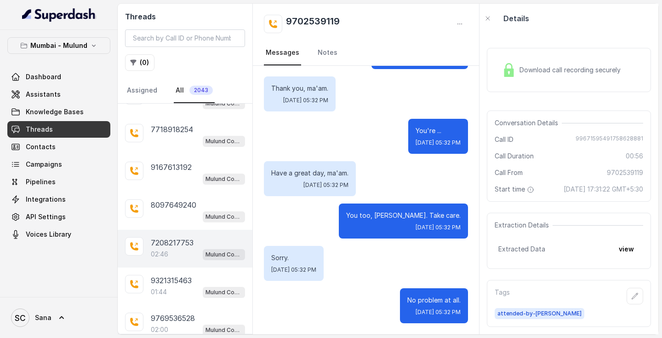
click at [170, 259] on div "02:46 Mulund Conviction HR Outbound Assistant" at bounding box center [198, 254] width 94 height 12
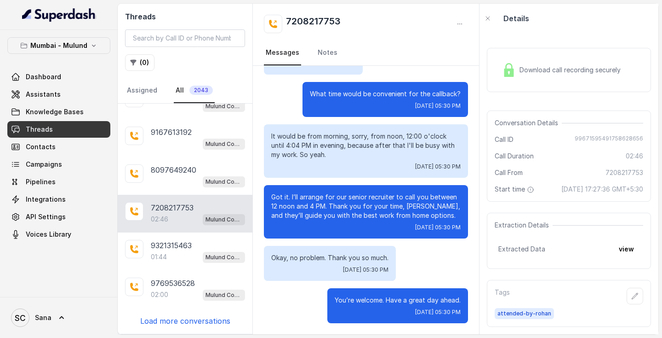
scroll to position [212, 0]
click at [170, 259] on div "01:44 Mulund Conviction HR Outbound Assistant" at bounding box center [198, 257] width 94 height 12
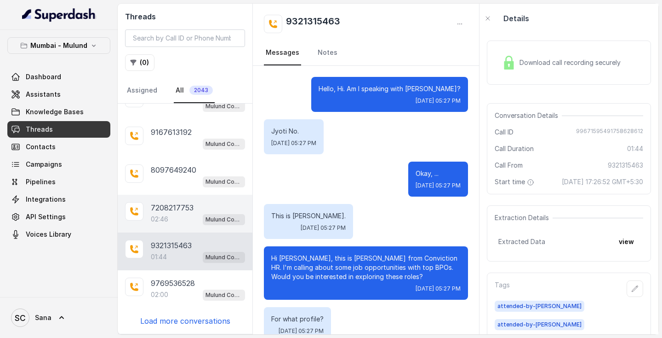
scroll to position [718, 0]
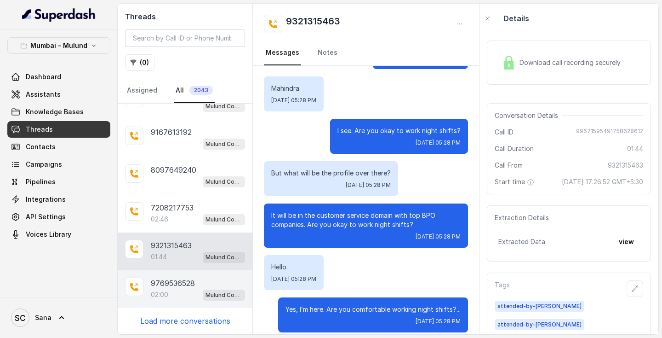
click at [167, 287] on p "9769536528" at bounding box center [173, 282] width 44 height 11
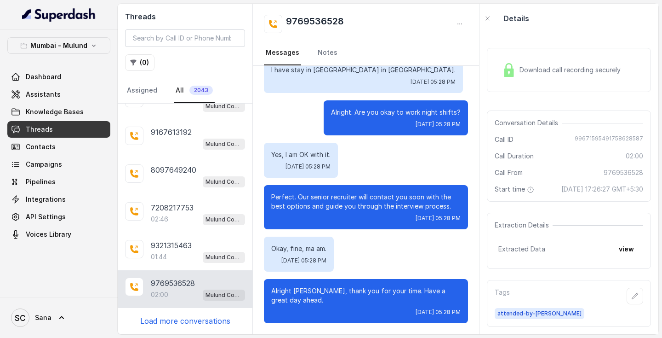
click at [172, 323] on p "Load more conversations" at bounding box center [185, 320] width 90 height 11
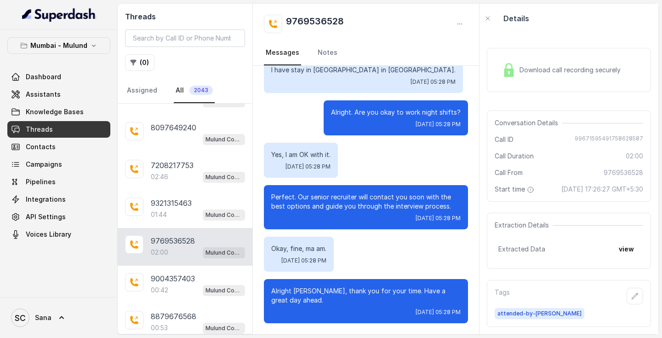
scroll to position [256, 0]
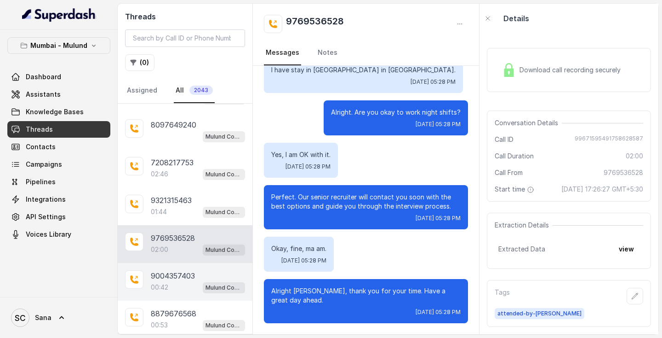
click at [177, 279] on p "9004357403" at bounding box center [173, 275] width 44 height 11
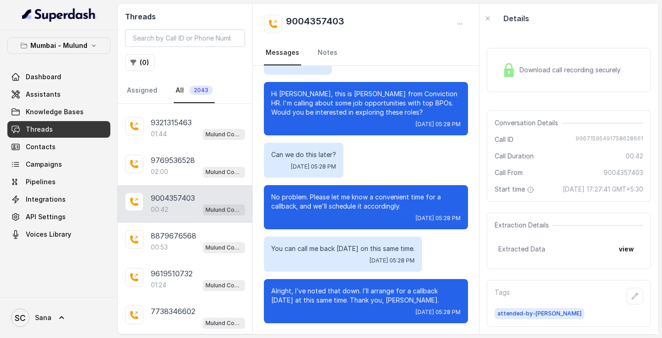
scroll to position [335, 0]
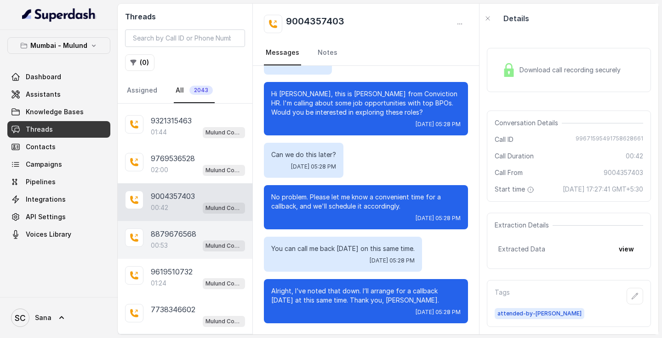
click at [180, 229] on p "8879676568" at bounding box center [174, 233] width 46 height 11
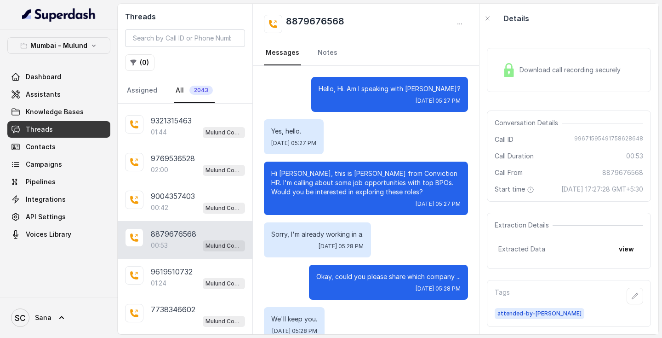
scroll to position [267, 0]
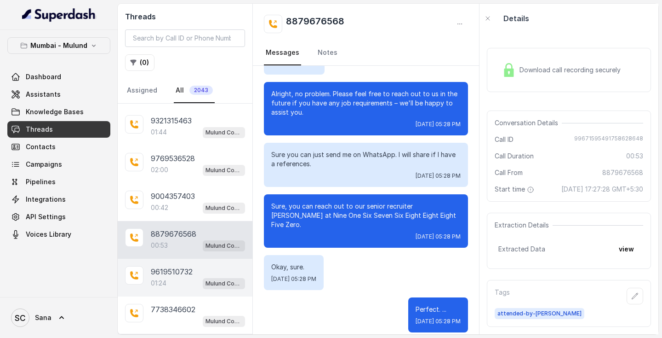
click at [172, 284] on div "01:24 Mulund Conviction HR Outbound Assistant" at bounding box center [198, 283] width 94 height 12
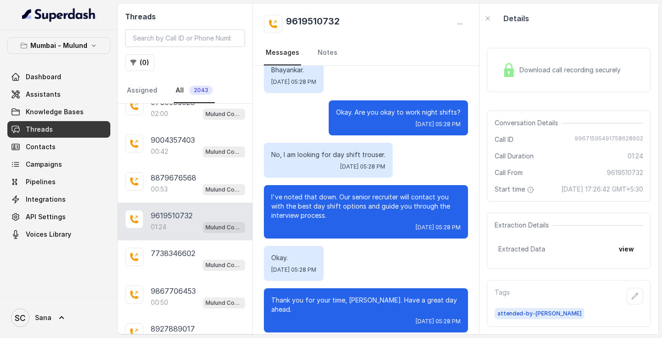
scroll to position [396, 0]
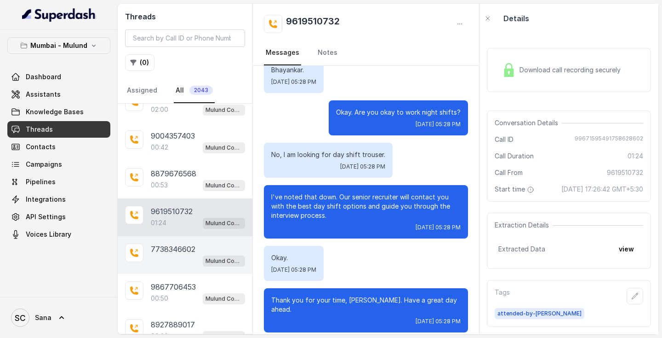
click at [178, 258] on div "Mulund Conviction HR Outbound Assistant" at bounding box center [198, 260] width 94 height 12
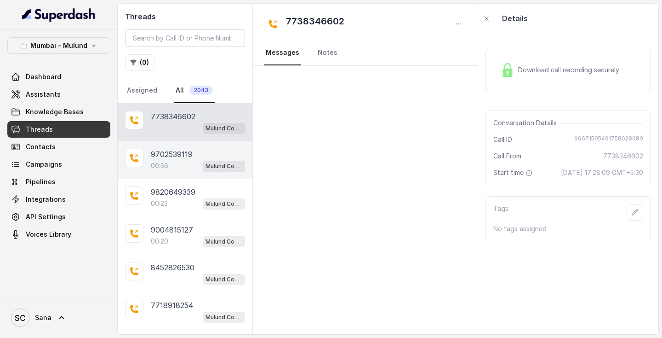
click at [182, 151] on p "9702539119" at bounding box center [172, 154] width 42 height 11
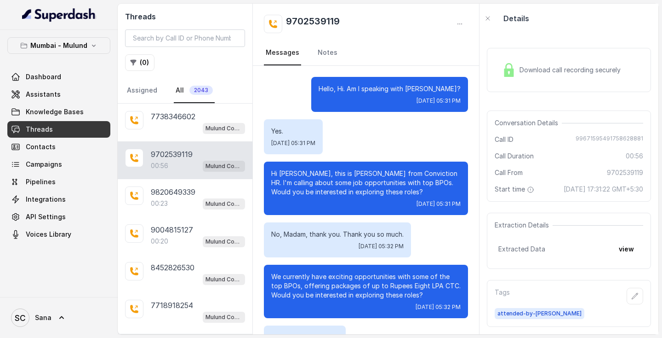
scroll to position [521, 0]
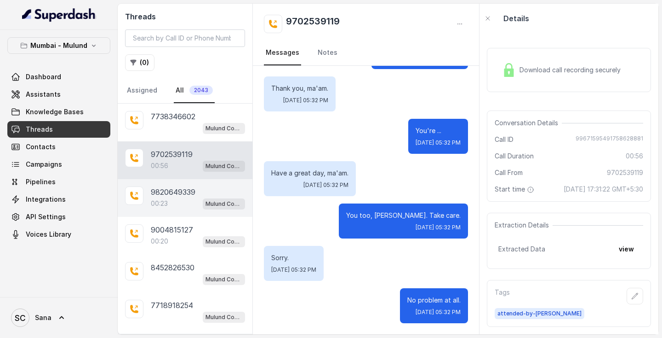
click at [161, 197] on p "9820649339" at bounding box center [173, 191] width 45 height 11
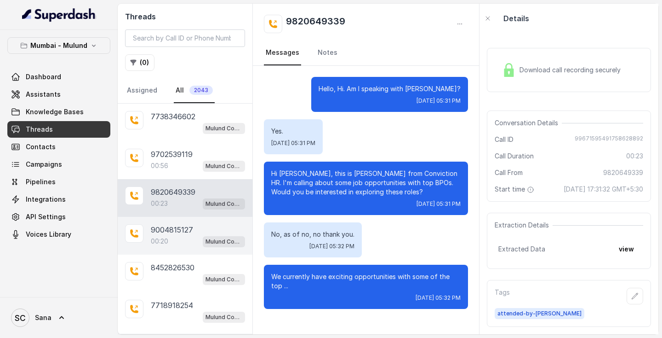
click at [155, 231] on p "9004815127" at bounding box center [172, 229] width 42 height 11
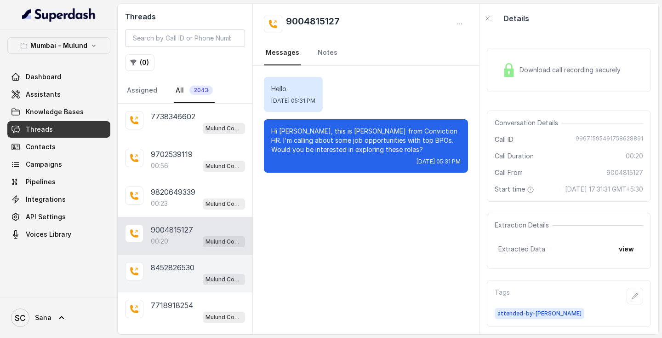
click at [161, 270] on p "8452826530" at bounding box center [173, 267] width 44 height 11
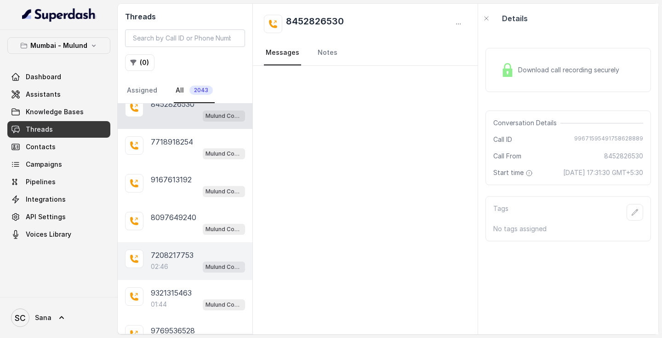
scroll to position [206, 0]
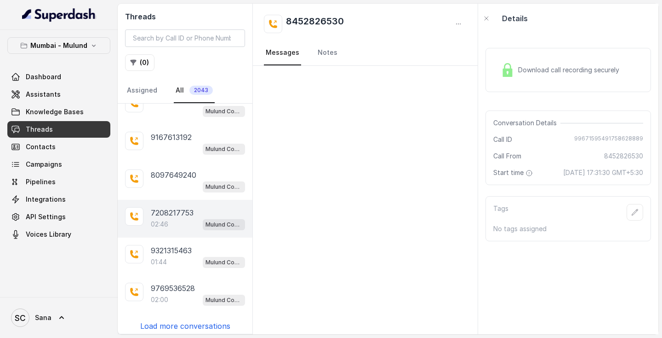
click at [182, 219] on div "02:46 Mulund Conviction HR Outbound Assistant" at bounding box center [198, 224] width 94 height 12
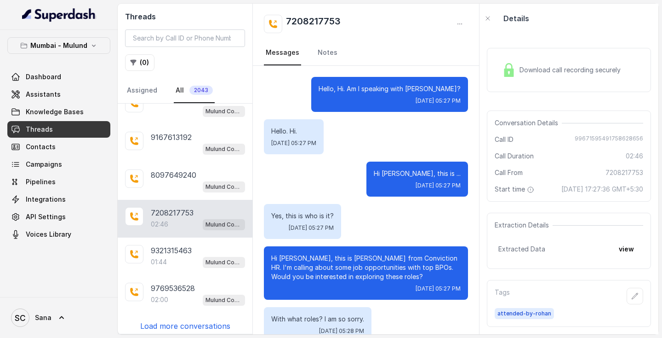
scroll to position [1106, 0]
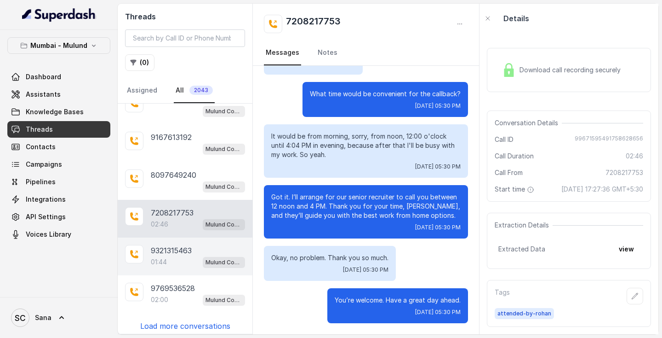
click at [162, 269] on div "9321315463 01:44 Mulund Conviction HR Outbound Assistant" at bounding box center [185, 256] width 135 height 38
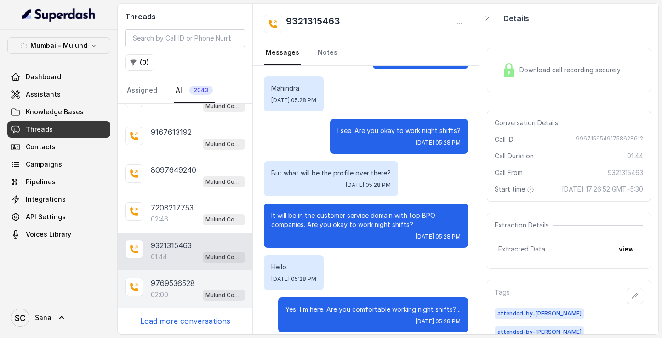
scroll to position [212, 0]
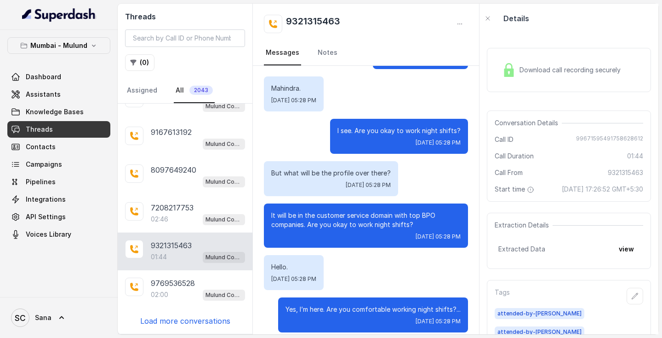
click at [182, 254] on div "01:44 Mulund Conviction HR Outbound Assistant" at bounding box center [198, 257] width 94 height 12
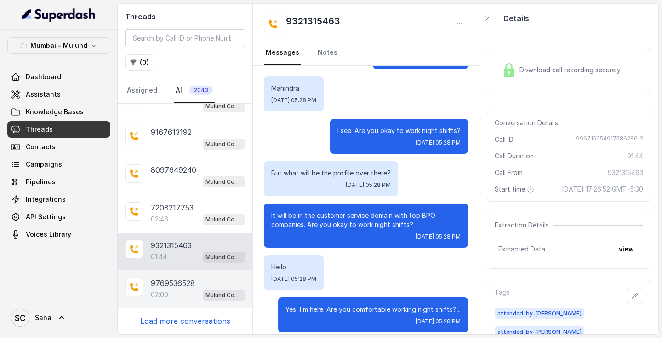
click at [178, 284] on p "9769536528" at bounding box center [173, 282] width 44 height 11
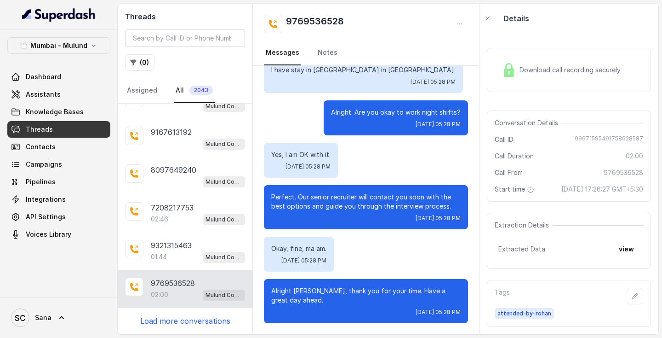
click at [176, 322] on p "Load more conversations" at bounding box center [185, 320] width 90 height 11
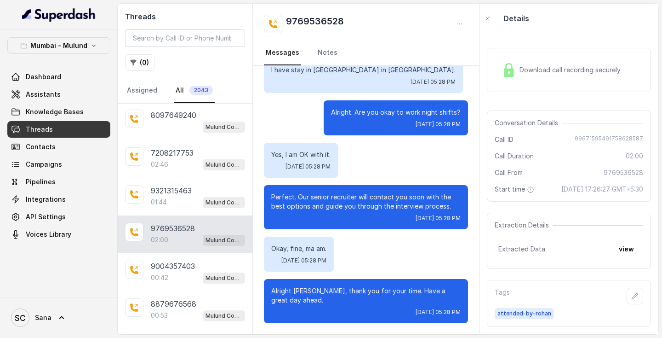
scroll to position [271, 0]
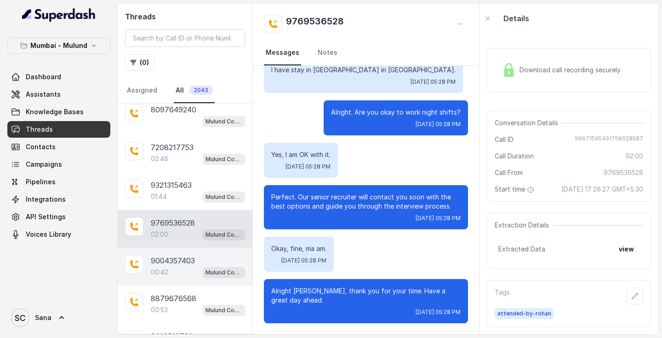
click at [172, 276] on div "00:42 Mulund Conviction HR Outbound Assistant" at bounding box center [198, 272] width 94 height 12
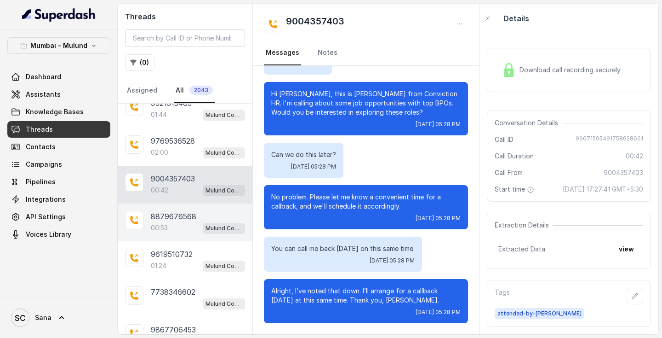
scroll to position [380, 0]
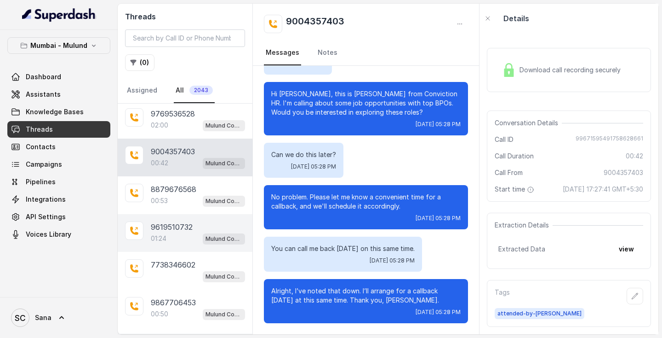
click at [168, 234] on div "01:24 Mulund Conviction HR Outbound Assistant" at bounding box center [198, 238] width 94 height 12
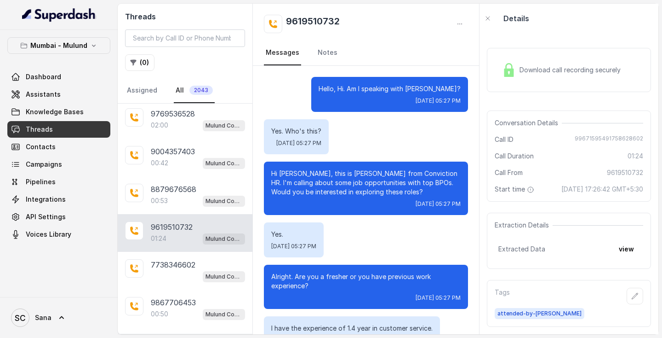
scroll to position [549, 0]
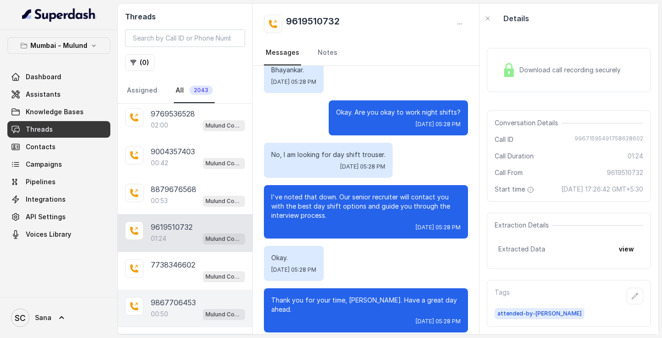
click at [169, 314] on div "00:50 Mulund Conviction HR Outbound Assistant" at bounding box center [198, 314] width 94 height 12
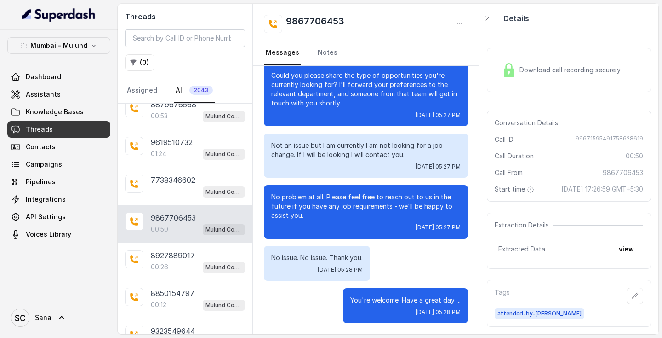
scroll to position [480, 0]
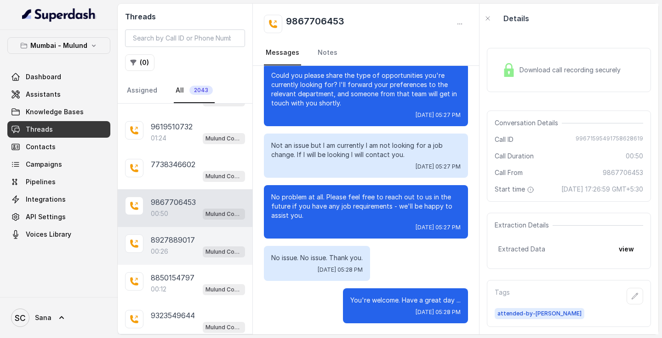
click at [181, 241] on p "8927889017" at bounding box center [173, 239] width 44 height 11
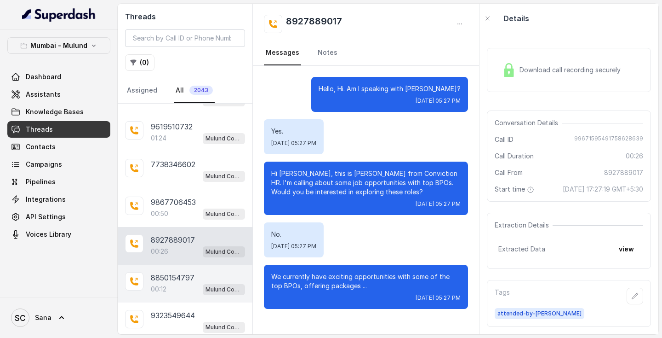
click at [172, 283] on p "8850154797" at bounding box center [173, 277] width 44 height 11
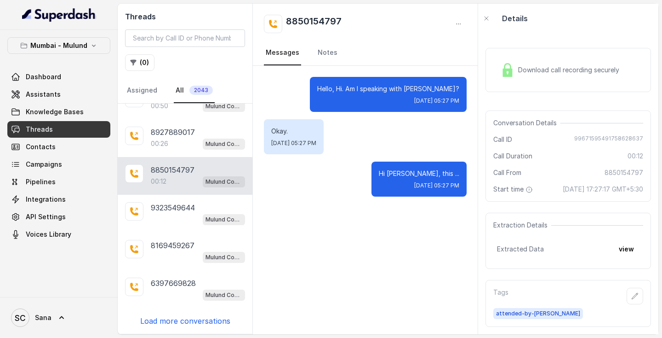
click at [177, 322] on p "Load more conversations" at bounding box center [185, 320] width 90 height 11
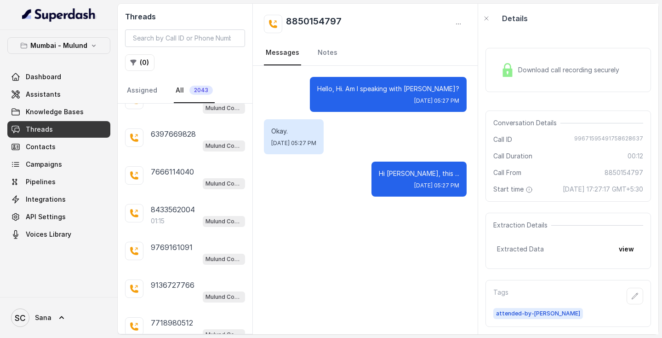
scroll to position [738, 0]
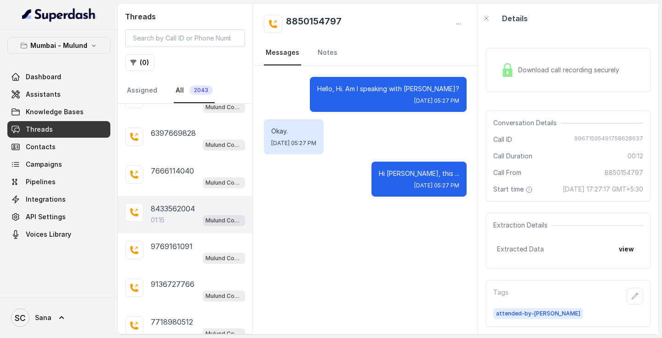
click at [179, 213] on p "8433562004" at bounding box center [173, 208] width 44 height 11
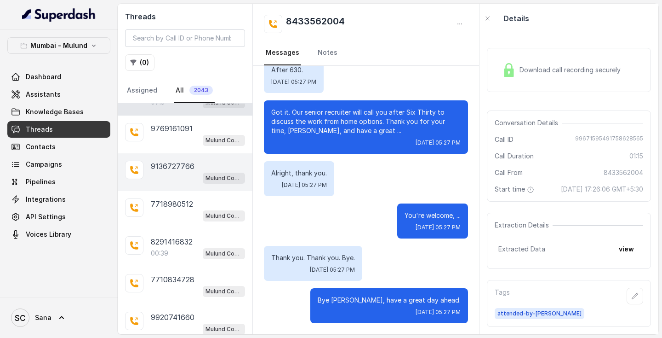
scroll to position [859, 0]
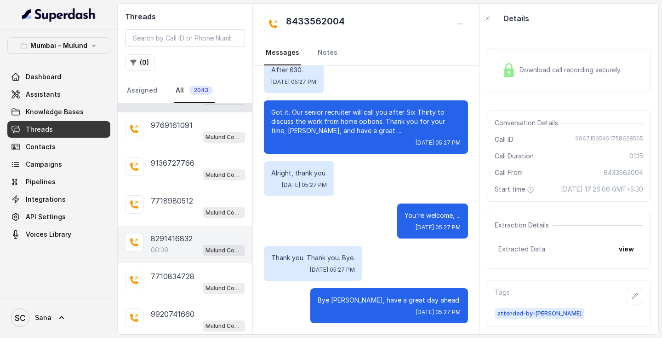
click at [175, 250] on div "00:39 Mulund Conviction HR Outbound Assistant" at bounding box center [198, 250] width 94 height 12
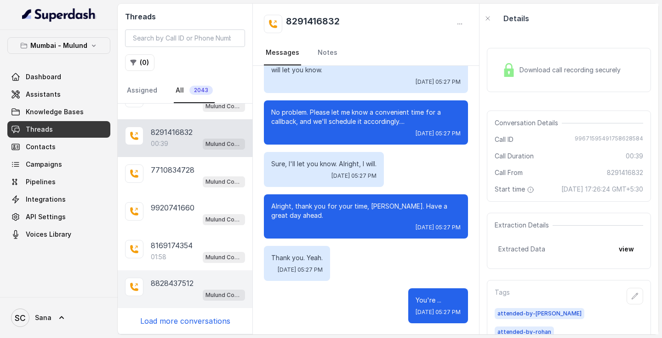
scroll to position [966, 0]
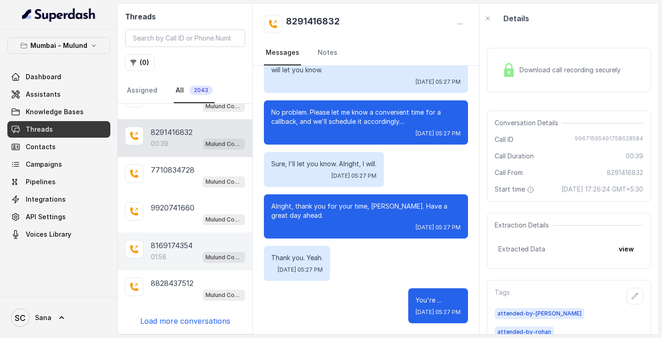
click at [171, 254] on div "01:58 Mulund Conviction HR Outbound Assistant" at bounding box center [198, 257] width 94 height 12
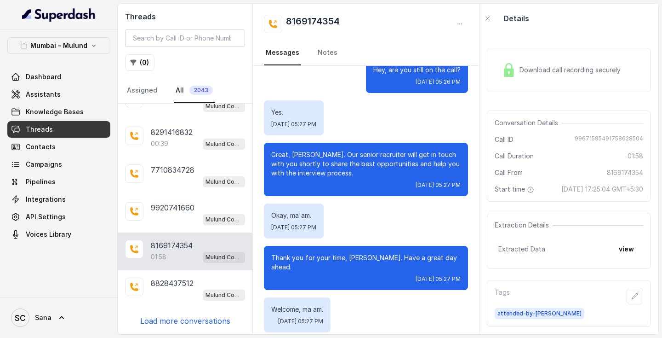
click at [172, 316] on p "Load more conversations" at bounding box center [185, 320] width 90 height 11
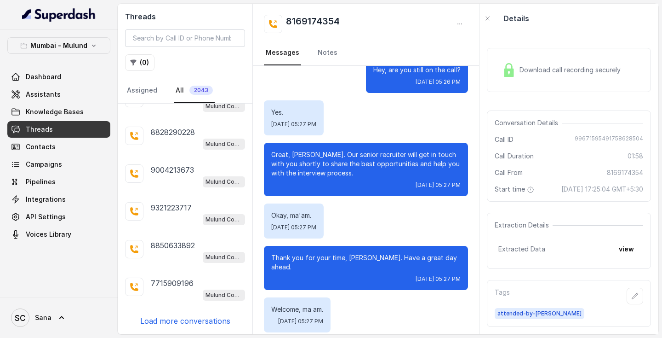
click at [172, 321] on p "Load more conversations" at bounding box center [185, 320] width 90 height 11
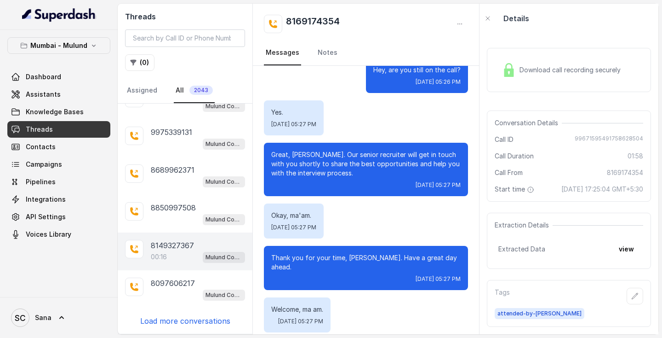
click at [169, 247] on p "8149327367" at bounding box center [172, 245] width 43 height 11
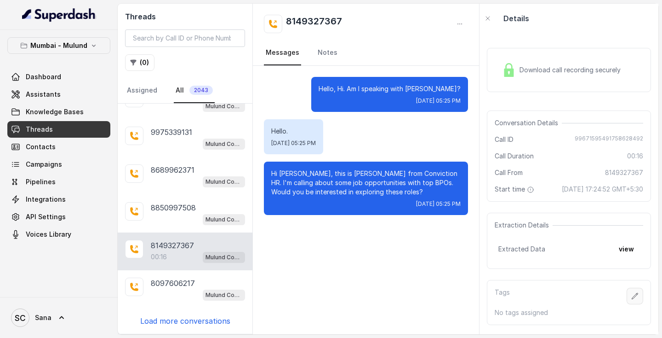
click at [641, 300] on button "button" at bounding box center [635, 295] width 17 height 17
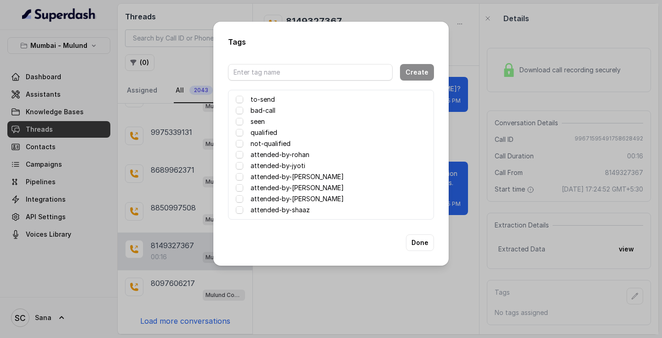
click at [274, 197] on label "attended-by-sana" at bounding box center [297, 198] width 93 height 11
click at [415, 239] on button "Done" at bounding box center [420, 242] width 28 height 17
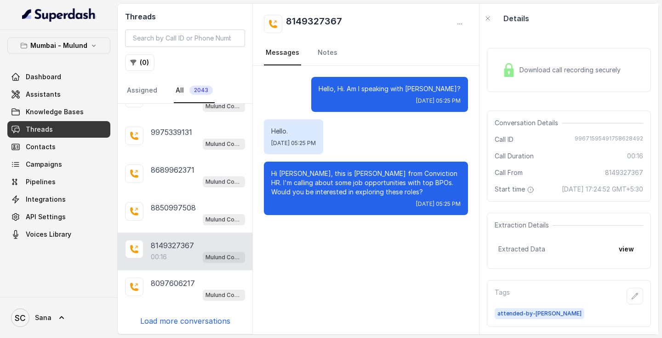
click at [182, 324] on p "Load more conversations" at bounding box center [185, 320] width 90 height 11
click at [189, 320] on p "Load more conversations" at bounding box center [185, 320] width 90 height 11
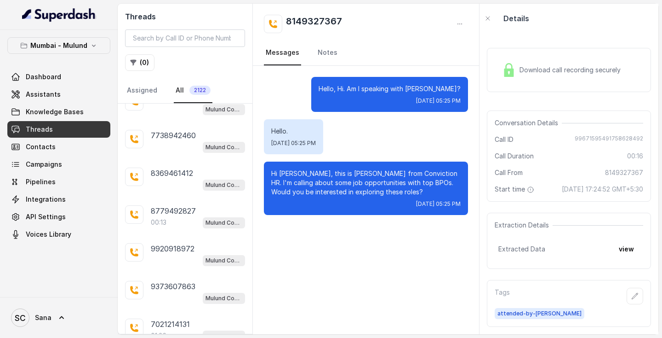
scroll to position [1986, 0]
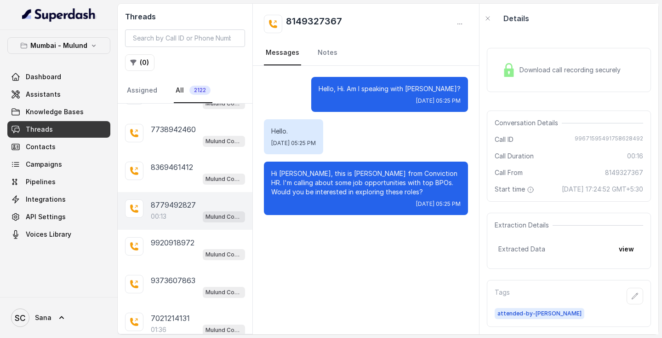
click at [177, 203] on p "8779492827" at bounding box center [173, 204] width 45 height 11
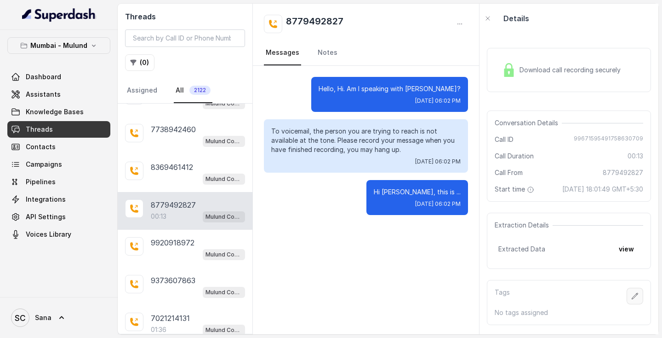
click at [632, 304] on button "button" at bounding box center [635, 295] width 17 height 17
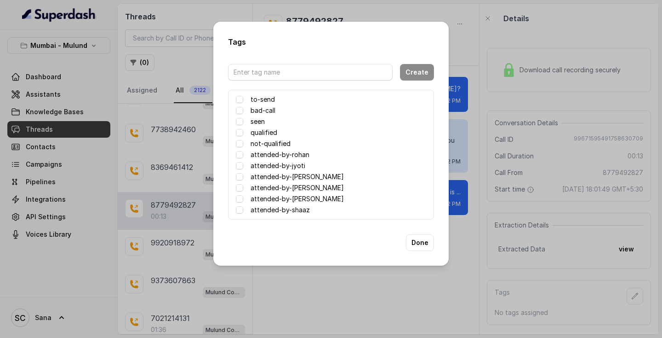
click at [276, 198] on label "attended-by-sana" at bounding box center [297, 198] width 93 height 11
click at [423, 243] on button "Done" at bounding box center [420, 242] width 28 height 17
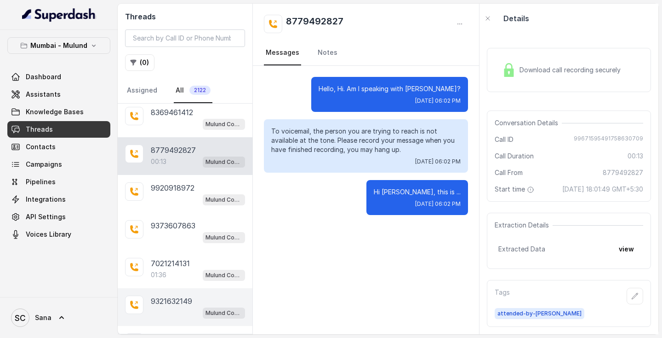
scroll to position [2041, 0]
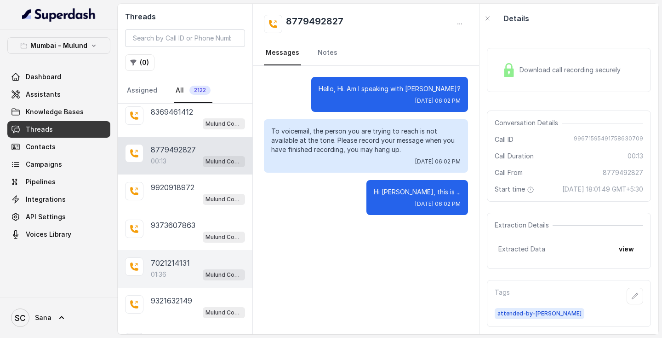
click at [181, 273] on div "01:36 Mulund Conviction HR Outbound Assistant" at bounding box center [198, 274] width 94 height 12
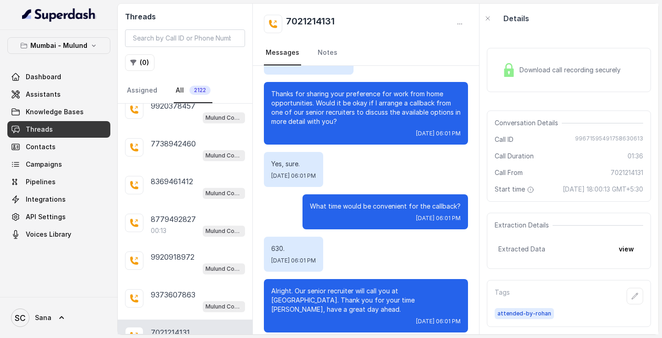
scroll to position [2357, 0]
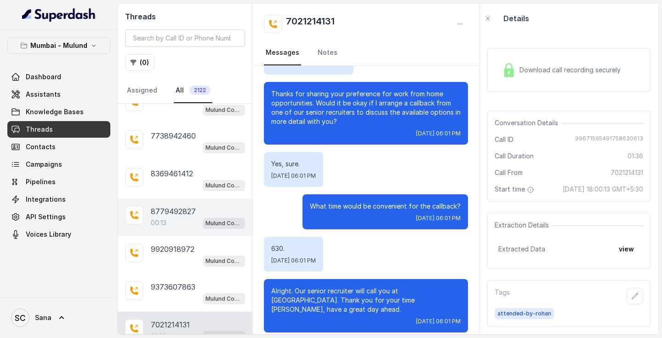
click at [167, 222] on p "00:13" at bounding box center [159, 222] width 16 height 9
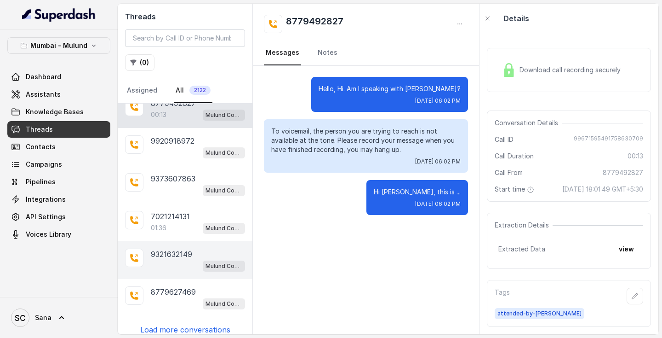
scroll to position [2466, 0]
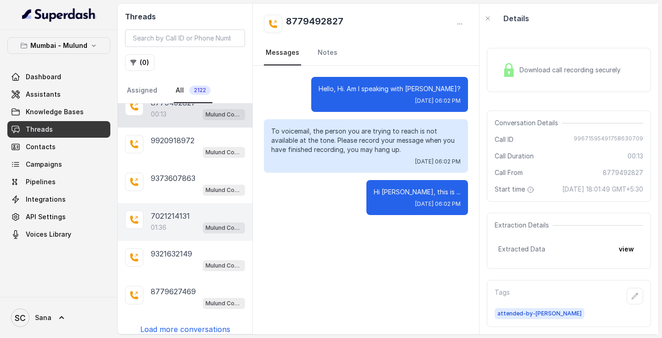
click at [172, 228] on div "01:36 Mulund Conviction HR Outbound Assistant" at bounding box center [198, 227] width 94 height 12
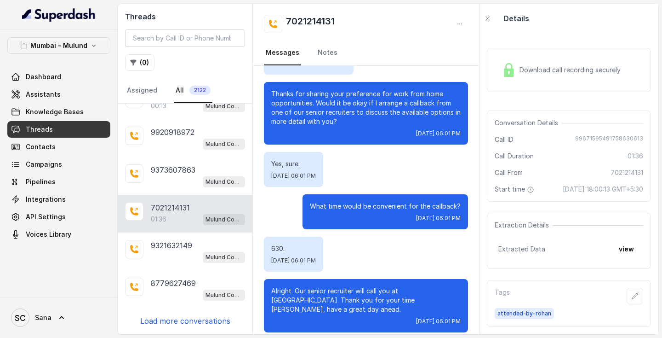
scroll to position [2475, 0]
click at [187, 327] on div "7738346602 Mulund Conviction HR Outbound Assistant 9702539119 00:56 Mulund Conv…" at bounding box center [185, 218] width 135 height 230
click at [189, 319] on p "Load more conversations" at bounding box center [185, 320] width 90 height 11
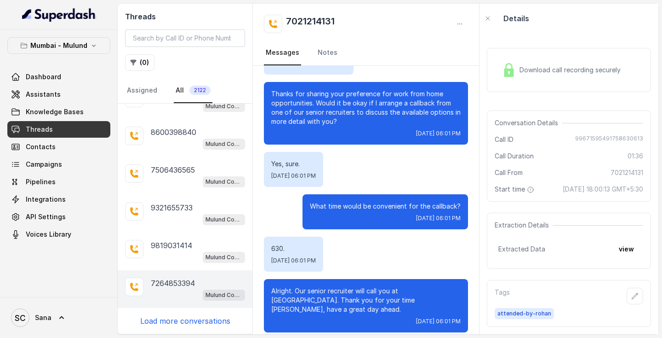
scroll to position [0, 0]
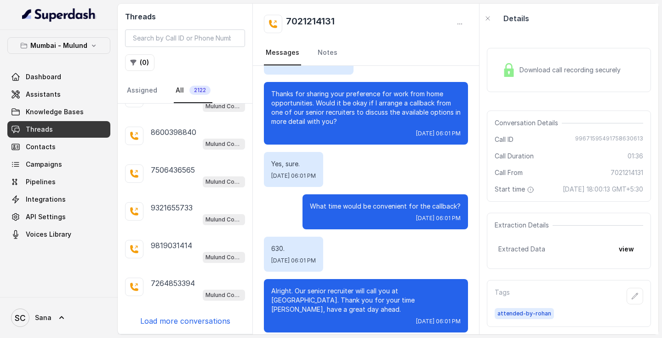
click at [175, 320] on p "Load more conversations" at bounding box center [185, 320] width 90 height 11
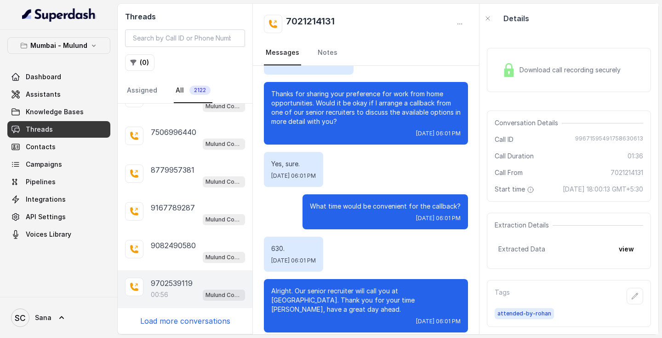
scroll to position [3229, 0]
click at [179, 295] on div "00:56 Mulund Conviction HR Outbound Assistant" at bounding box center [198, 294] width 94 height 12
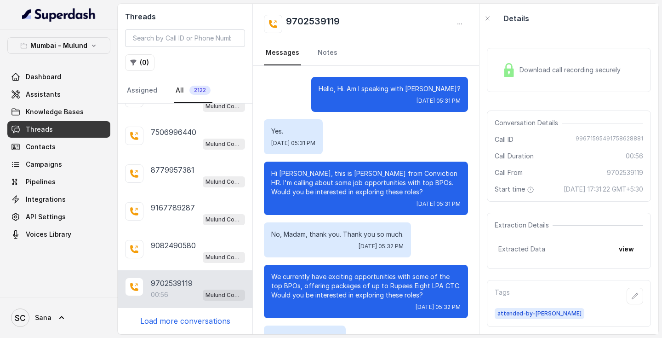
scroll to position [521, 0]
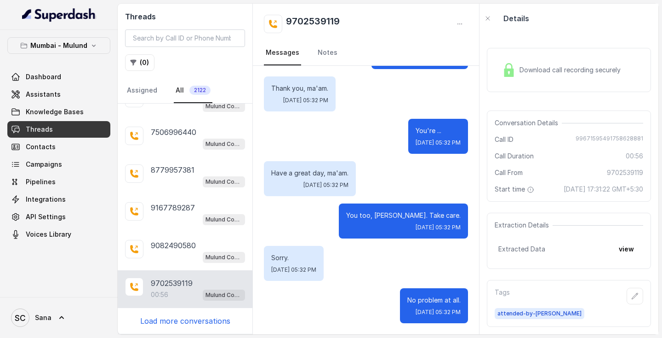
click at [182, 320] on p "Load more conversations" at bounding box center [185, 320] width 90 height 11
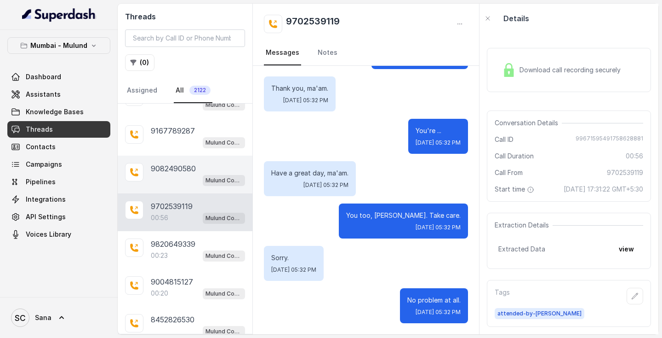
scroll to position [3309, 0]
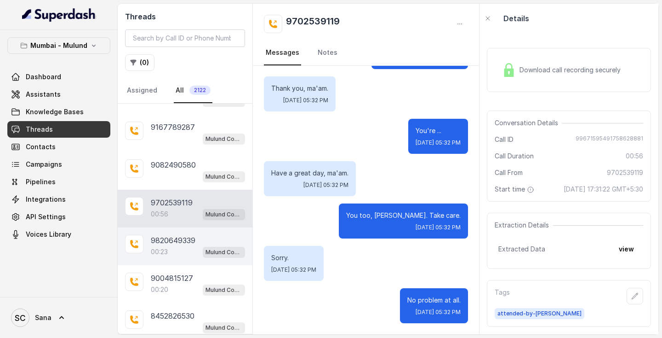
click at [179, 253] on div "00:23 Mulund Conviction HR Outbound Assistant" at bounding box center [198, 252] width 94 height 12
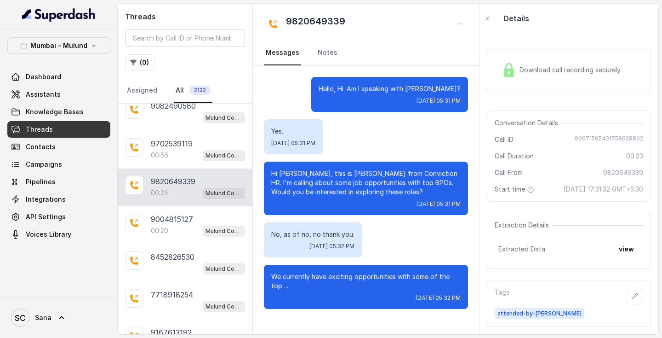
scroll to position [3378, 0]
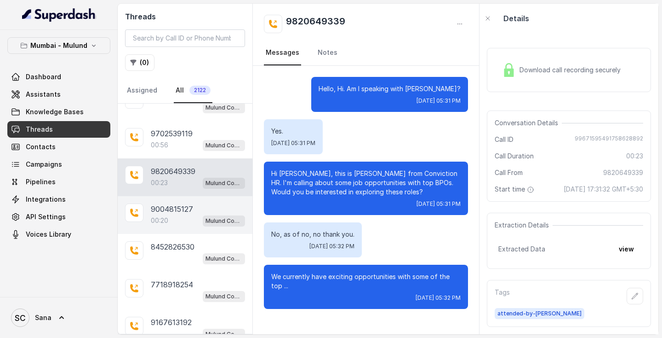
click at [180, 217] on div "00:20 Mulund Conviction HR Outbound Assistant" at bounding box center [198, 220] width 94 height 12
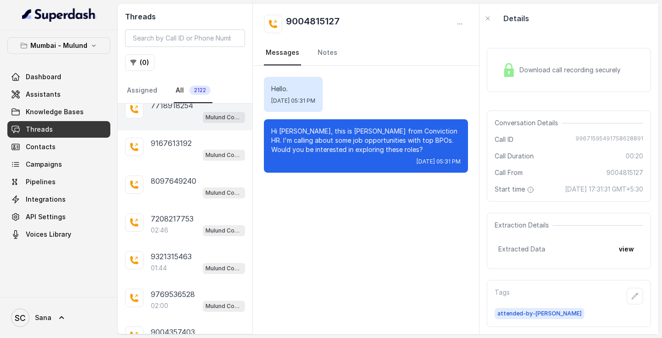
scroll to position [3560, 0]
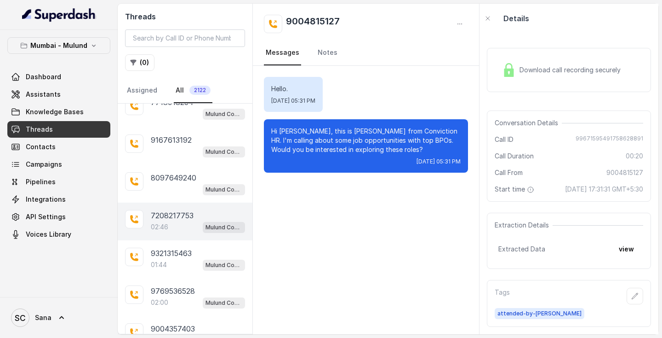
click at [168, 228] on p "02:46" at bounding box center [159, 226] width 17 height 9
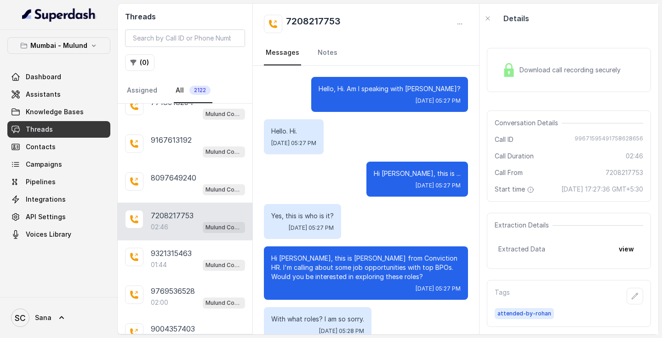
scroll to position [1106, 0]
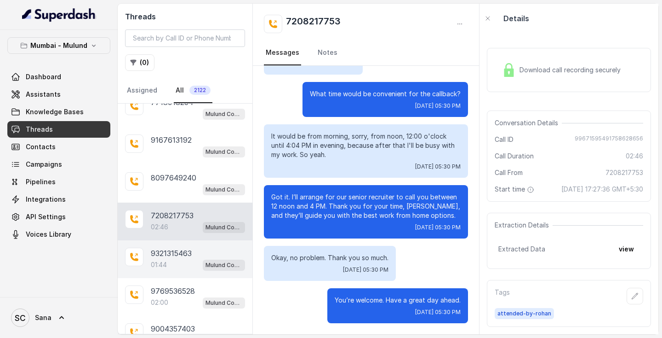
click at [160, 264] on p "01:44" at bounding box center [159, 264] width 16 height 9
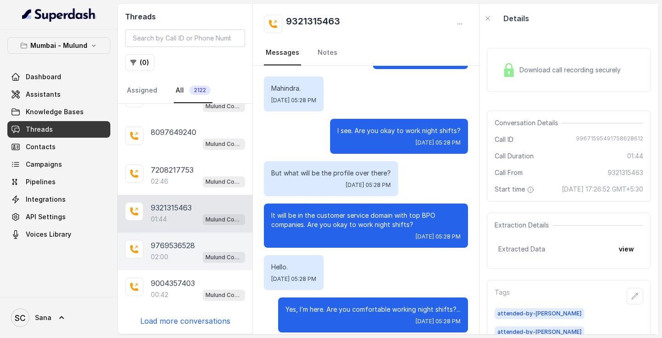
scroll to position [3606, 0]
click at [176, 259] on div "02:00 Mulund Conviction HR Outbound Assistant" at bounding box center [198, 257] width 94 height 12
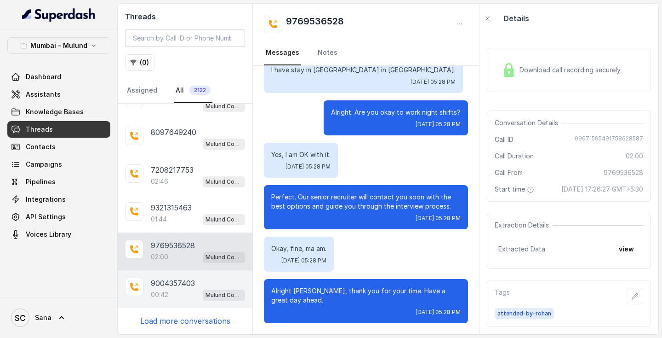
click at [167, 288] on div "00:42 Mulund Conviction HR Outbound Assistant" at bounding box center [198, 294] width 94 height 12
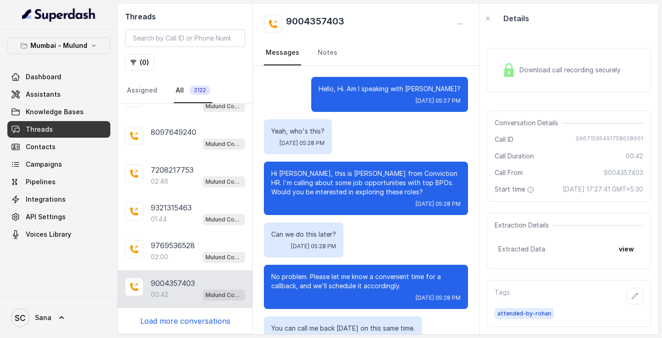
scroll to position [80, 0]
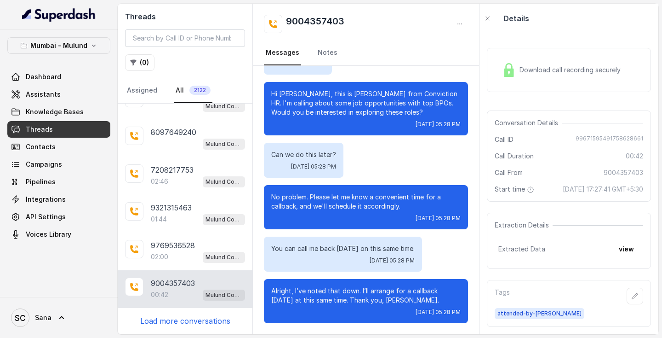
click at [184, 319] on p "Load more conversations" at bounding box center [185, 320] width 90 height 11
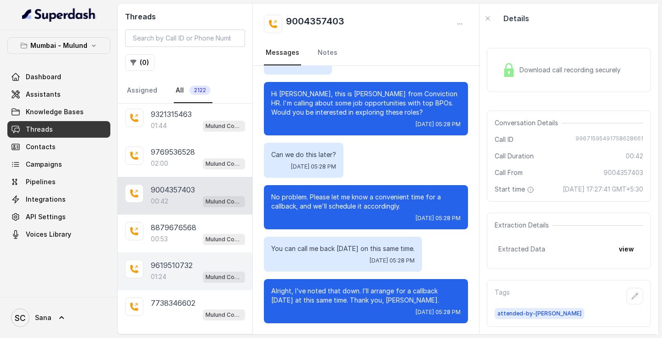
scroll to position [3703, 0]
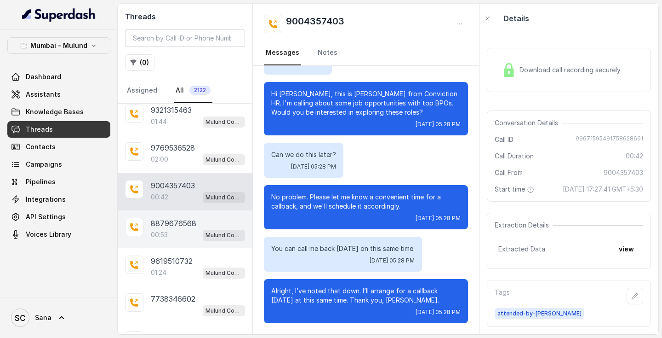
click at [183, 227] on p "8879676568" at bounding box center [174, 223] width 46 height 11
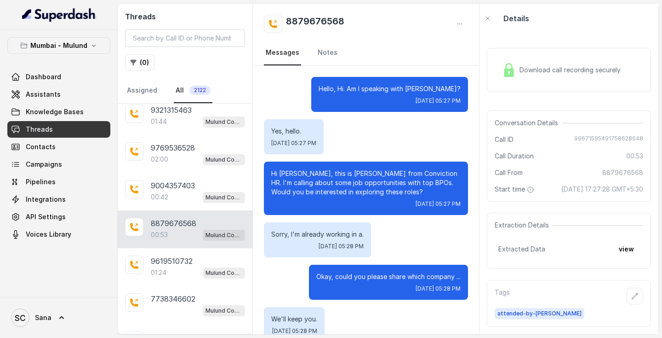
scroll to position [267, 0]
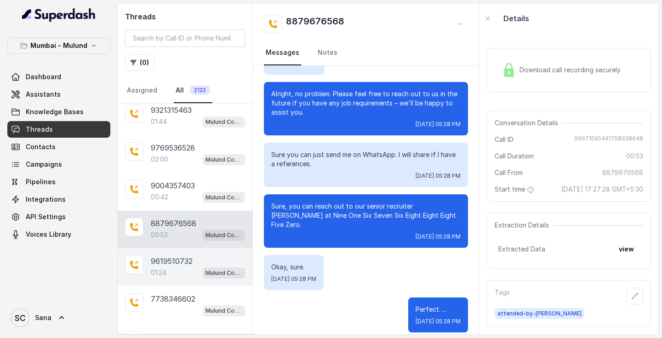
click at [174, 269] on div "01:24 Mulund Conviction HR Outbound Assistant" at bounding box center [198, 272] width 94 height 12
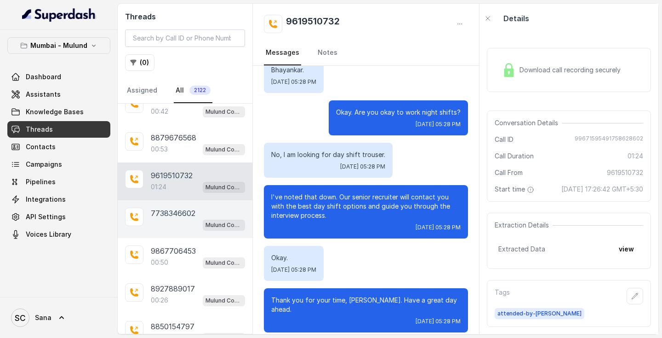
scroll to position [3801, 0]
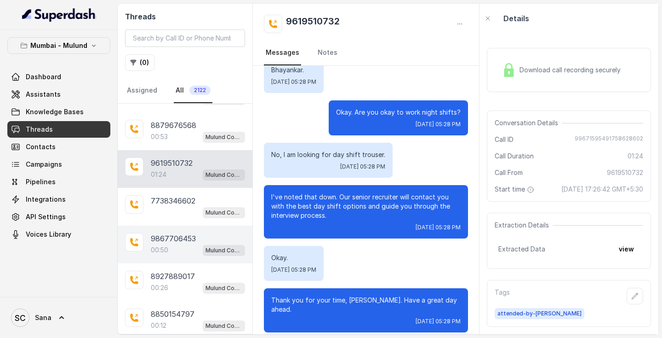
click at [189, 238] on p "9867706453" at bounding box center [173, 238] width 45 height 11
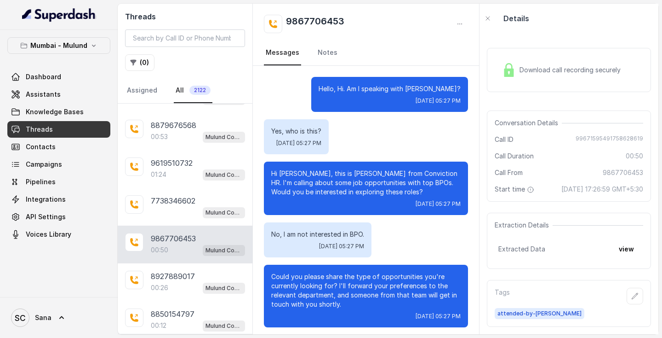
scroll to position [201, 0]
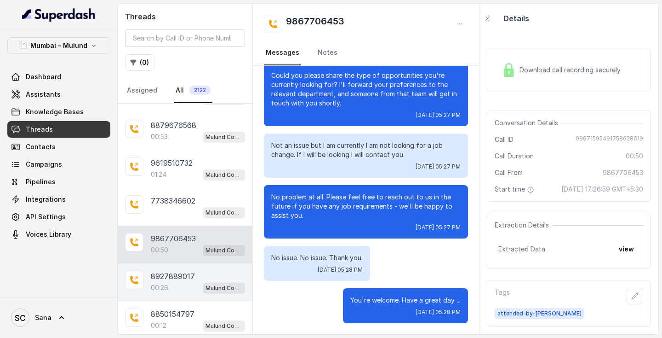
click at [172, 293] on div "00:26 Mulund Conviction HR Outbound Assistant" at bounding box center [198, 288] width 94 height 12
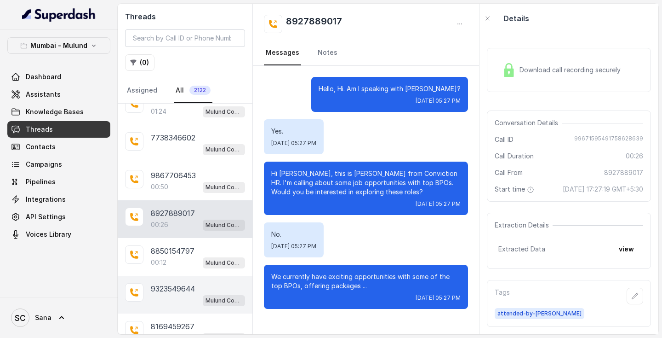
scroll to position [3868, 0]
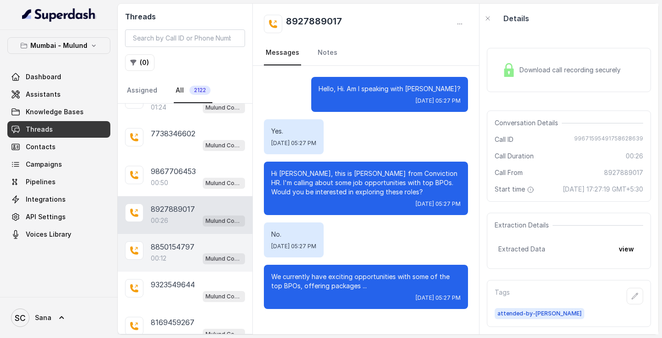
click at [186, 252] on p "8850154797" at bounding box center [173, 246] width 44 height 11
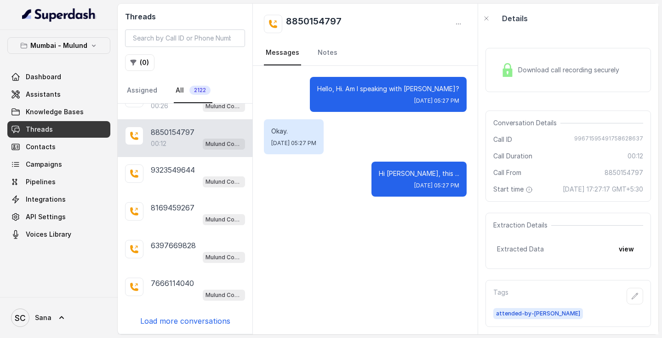
click at [178, 318] on p "Load more conversations" at bounding box center [185, 320] width 90 height 11
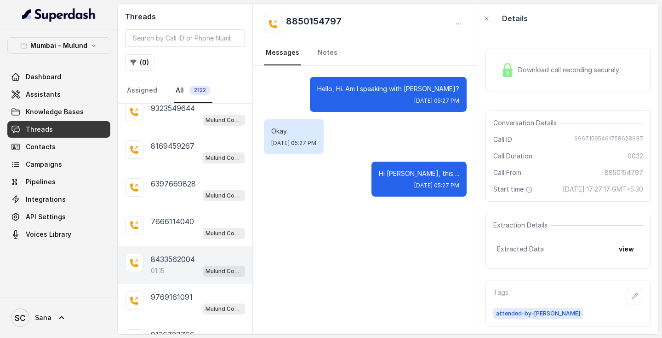
scroll to position [4062, 0]
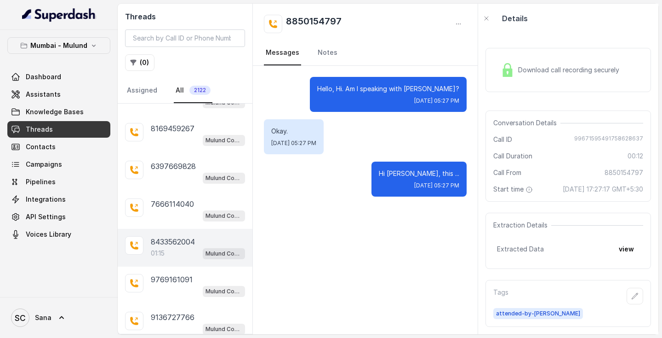
click at [177, 241] on p "8433562004" at bounding box center [173, 241] width 44 height 11
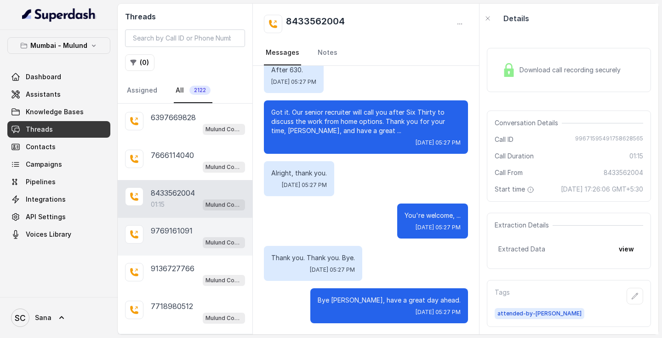
scroll to position [4152, 0]
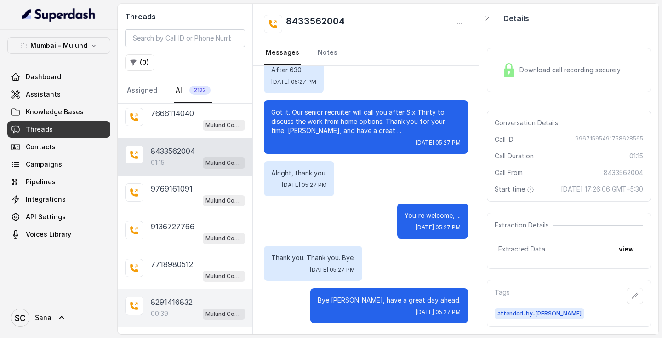
click at [171, 322] on div "8291416832 00:39 Mulund Conviction HR Outbound Assistant" at bounding box center [185, 308] width 135 height 38
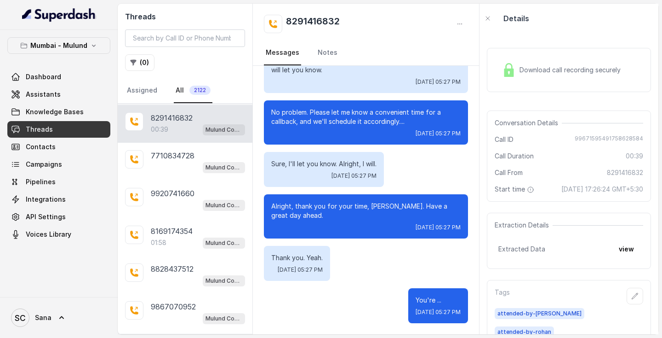
scroll to position [4340, 0]
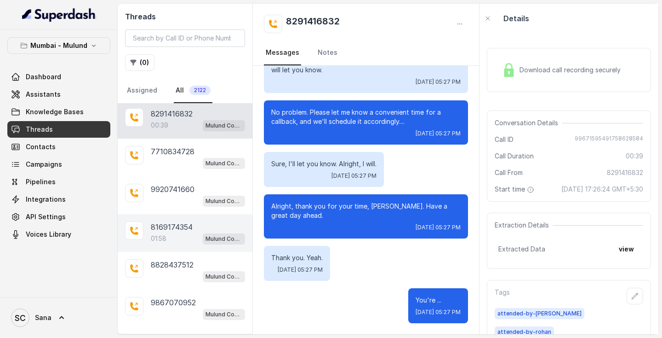
click at [179, 237] on div "01:58 Mulund Conviction HR Outbound Assistant" at bounding box center [198, 238] width 94 height 12
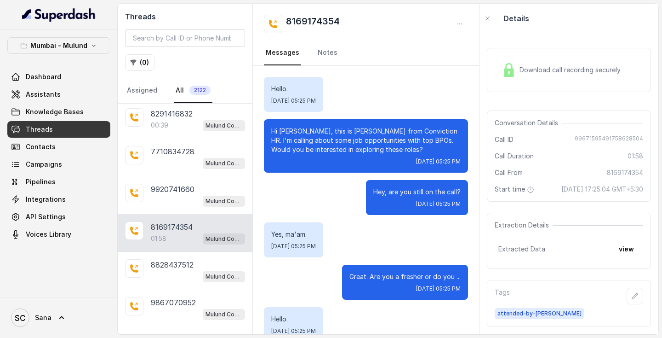
scroll to position [897, 0]
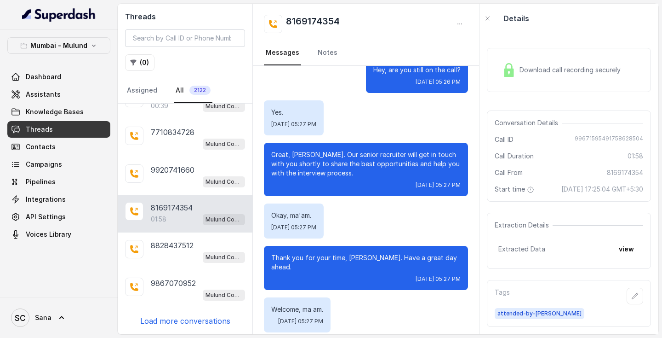
click at [177, 315] on p "Load more conversations" at bounding box center [185, 320] width 90 height 11
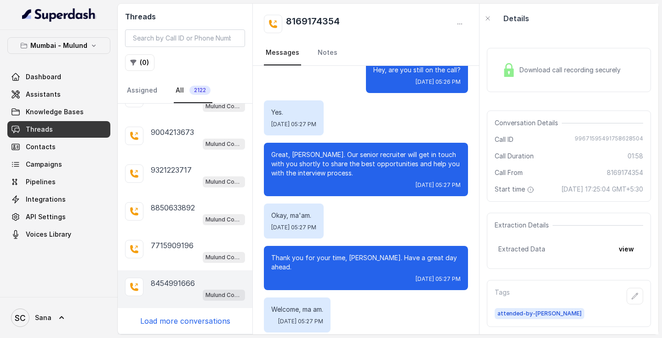
scroll to position [2, 0]
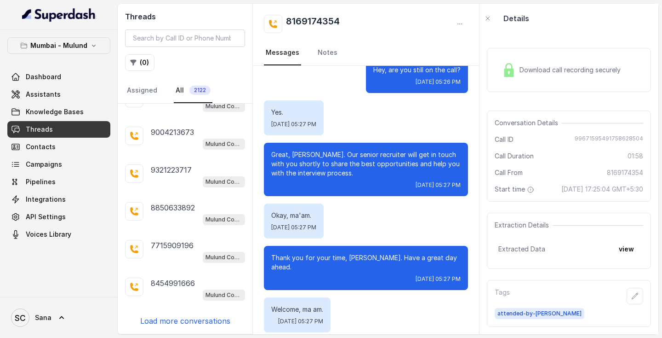
click at [185, 322] on p "Load more conversations" at bounding box center [185, 320] width 90 height 11
click at [179, 213] on div "00:16 Mulund Conviction HR Outbound Assistant" at bounding box center [198, 219] width 94 height 12
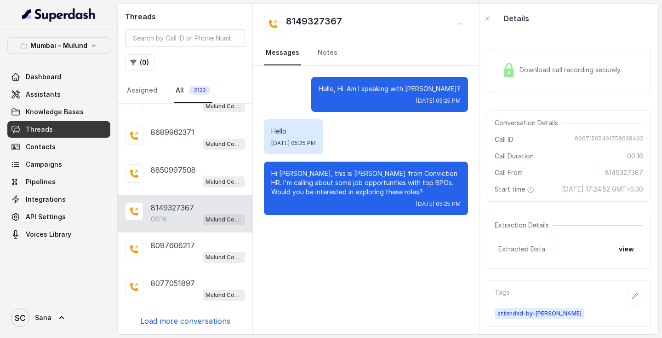
click at [173, 324] on p "Load more conversations" at bounding box center [185, 320] width 90 height 11
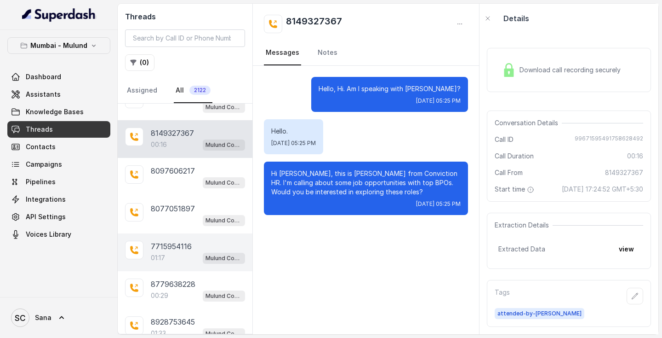
click at [187, 250] on p "7715954116" at bounding box center [171, 246] width 41 height 11
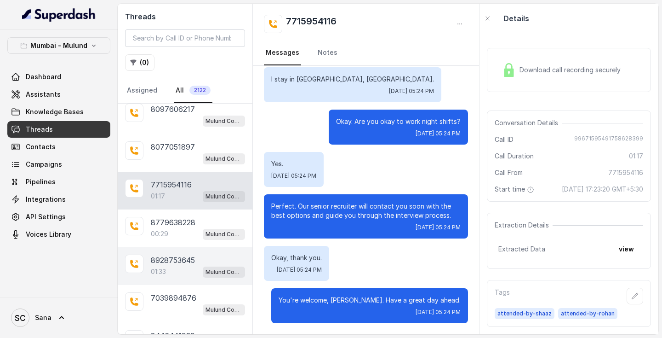
click at [187, 276] on div "01:33 Mulund Conviction HR Outbound Assistant" at bounding box center [198, 271] width 94 height 12
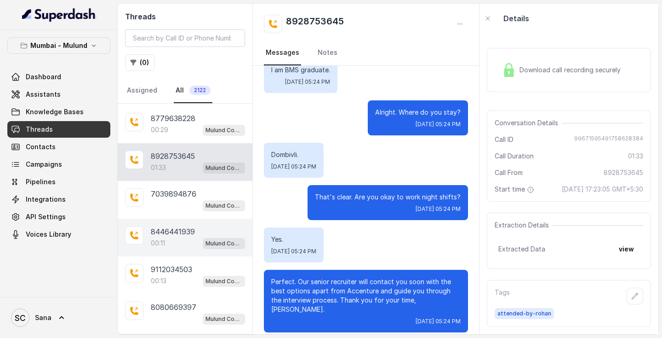
click at [181, 230] on p "8446441939" at bounding box center [173, 231] width 44 height 11
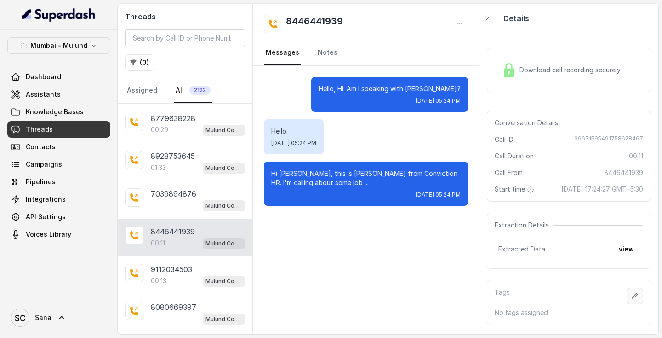
click at [641, 301] on button "button" at bounding box center [635, 295] width 17 height 17
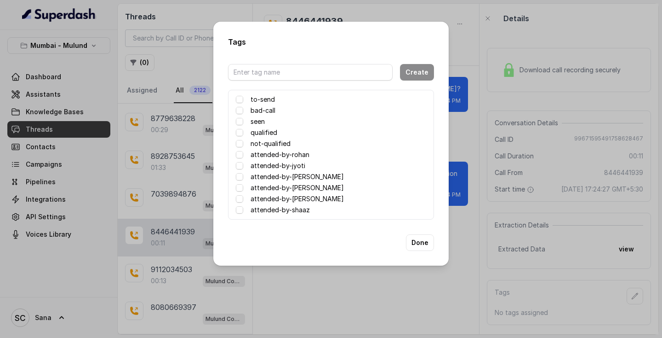
click at [253, 198] on label "attended-by-sana" at bounding box center [297, 198] width 93 height 11
click at [426, 239] on button "Done" at bounding box center [420, 242] width 28 height 17
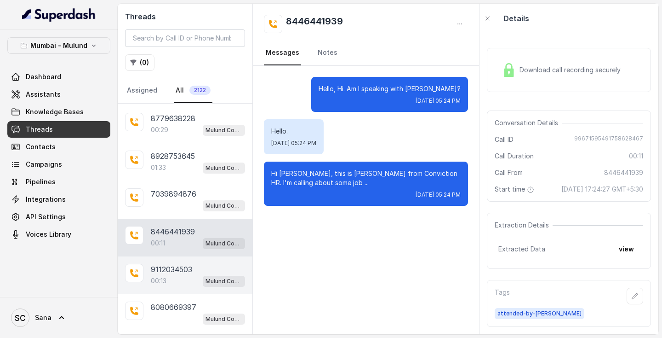
click at [181, 291] on div "9112034503 00:13 Mulund Conviction HR Outbound Assistant" at bounding box center [185, 275] width 135 height 38
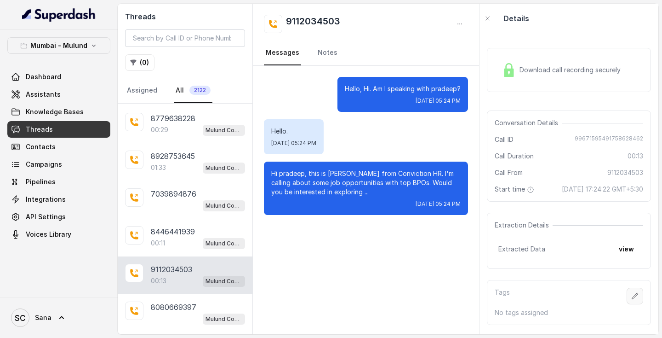
click at [637, 299] on icon "button" at bounding box center [635, 296] width 6 height 6
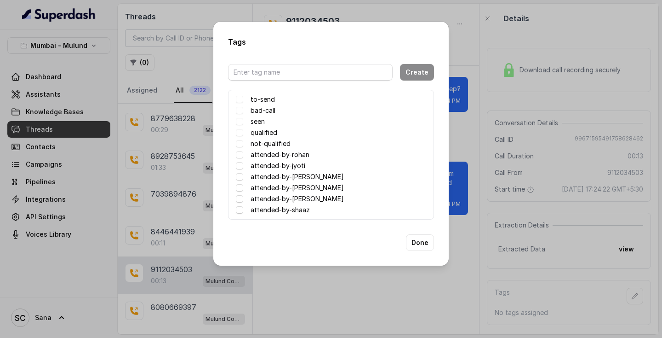
click at [290, 200] on label "attended-by-sana" at bounding box center [297, 198] width 93 height 11
click at [426, 240] on button "Done" at bounding box center [420, 242] width 28 height 17
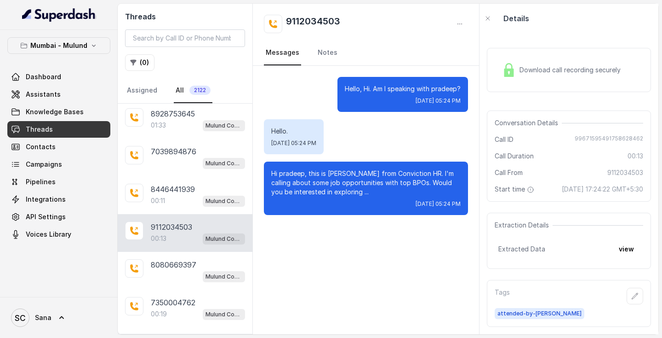
scroll to position [5399, 0]
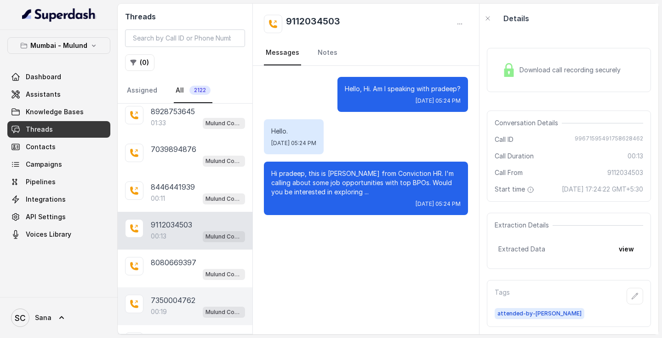
click at [182, 299] on p "7350004762" at bounding box center [173, 299] width 45 height 11
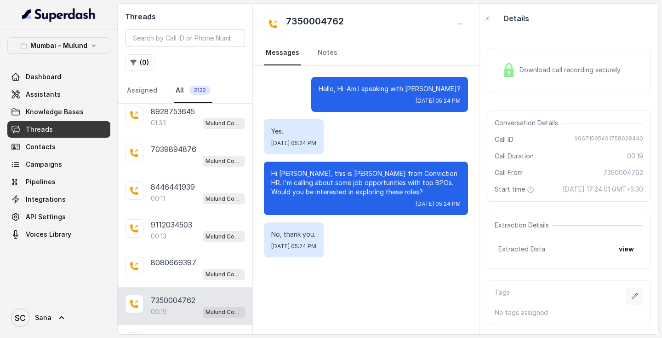
click at [631, 304] on button "button" at bounding box center [635, 295] width 17 height 17
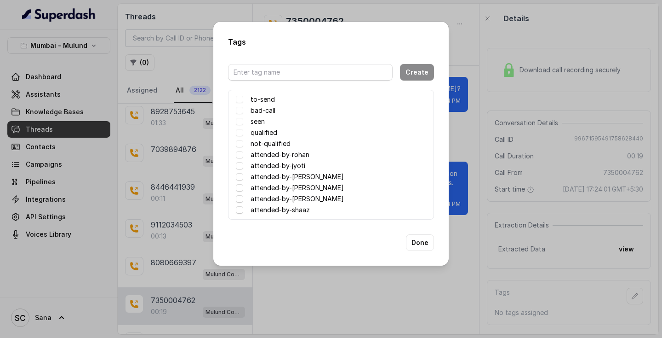
click at [300, 197] on label "attended-by-sana" at bounding box center [297, 198] width 93 height 11
click at [425, 245] on button "Done" at bounding box center [420, 242] width 28 height 17
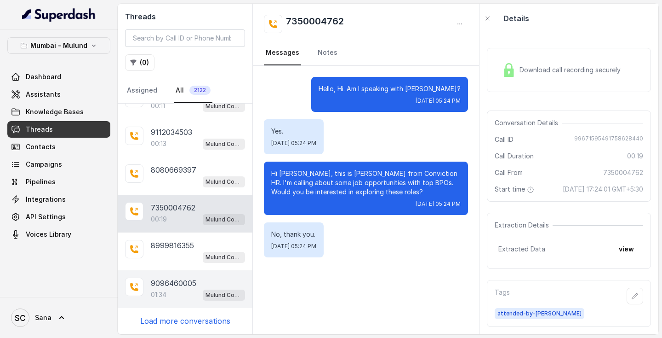
scroll to position [5492, 0]
click at [167, 298] on p "01:34" at bounding box center [159, 294] width 16 height 9
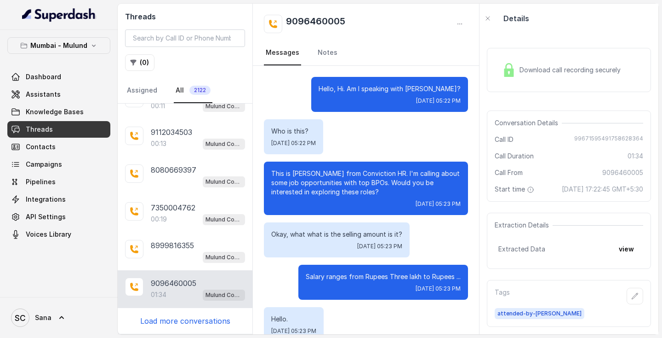
scroll to position [615, 0]
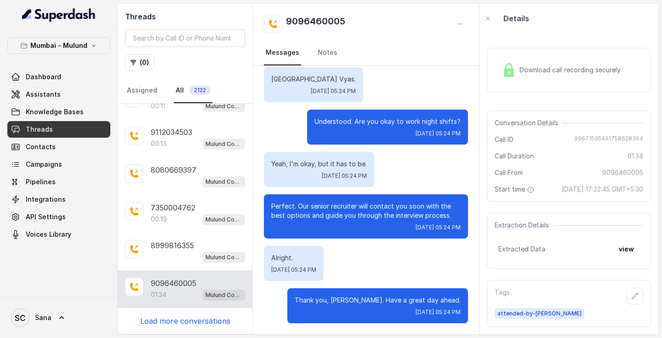
click at [169, 319] on p "Load more conversations" at bounding box center [185, 320] width 90 height 11
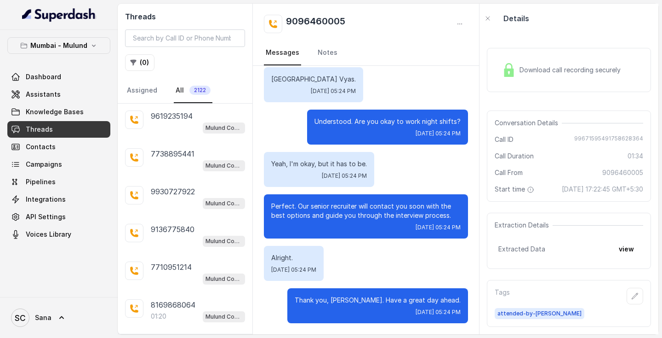
scroll to position [5712, 0]
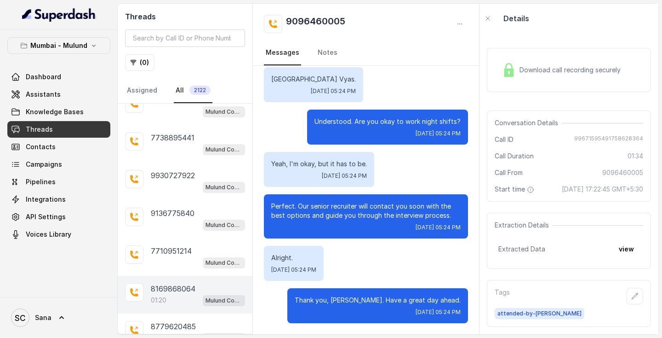
click at [179, 296] on div "01:20 Mulund Conviction HR Outbound Assistant" at bounding box center [198, 300] width 94 height 12
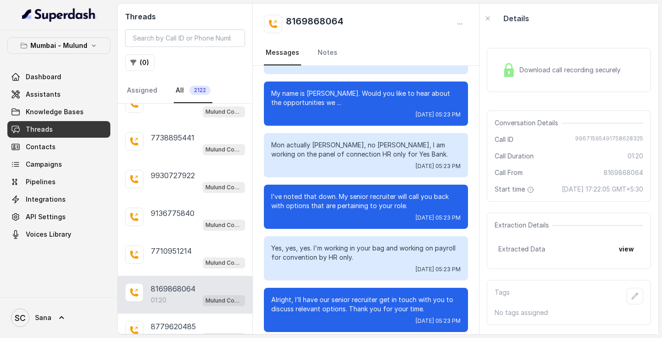
scroll to position [464, 0]
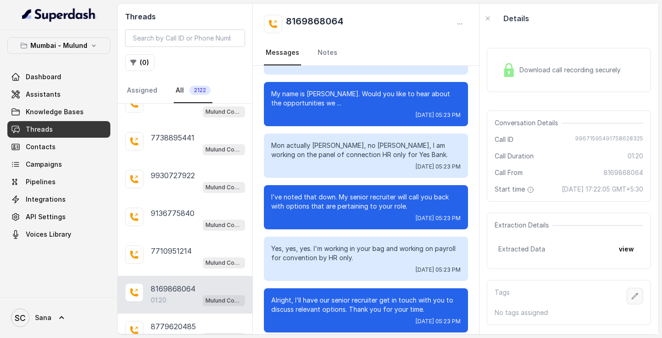
click at [632, 304] on button "button" at bounding box center [635, 295] width 17 height 17
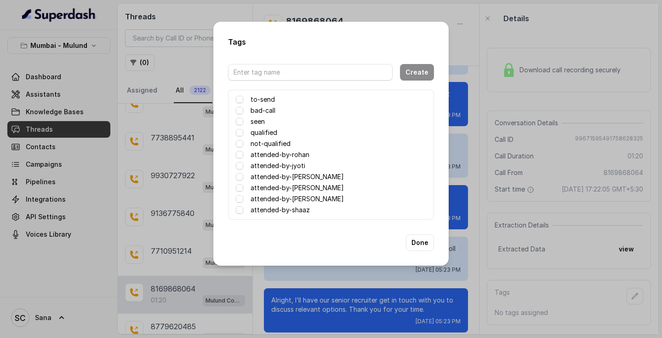
click at [269, 197] on label "attended-by-sana" at bounding box center [297, 198] width 93 height 11
click at [425, 247] on button "Done" at bounding box center [420, 242] width 28 height 17
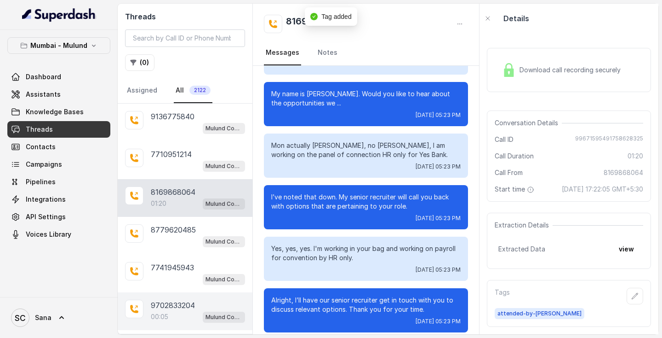
scroll to position [5840, 0]
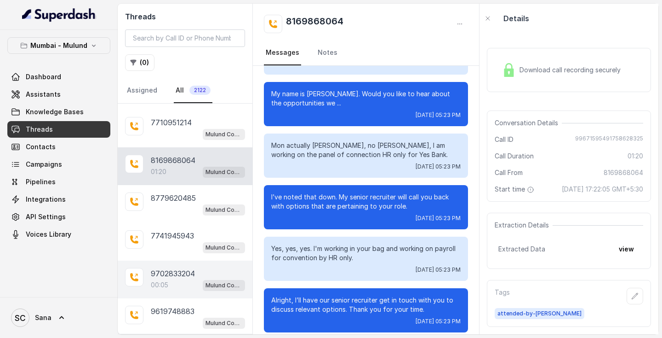
click at [182, 286] on div "00:05 Mulund Conviction HR Outbound Assistant" at bounding box center [198, 285] width 94 height 12
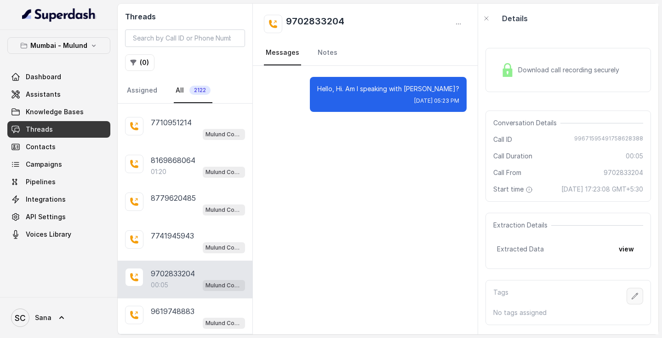
click at [633, 299] on icon "button" at bounding box center [635, 295] width 7 height 7
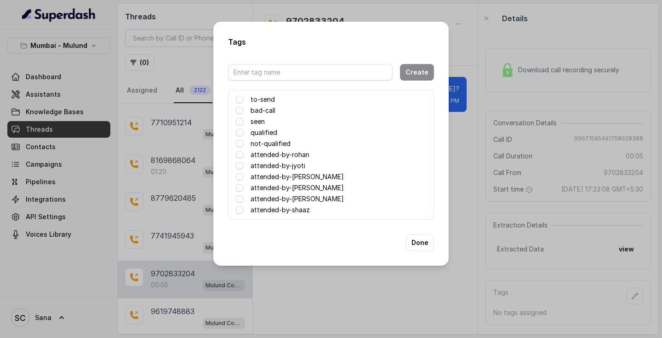
click at [276, 201] on label "attended-by-sana" at bounding box center [297, 198] width 93 height 11
click at [428, 244] on button "Done" at bounding box center [420, 242] width 28 height 17
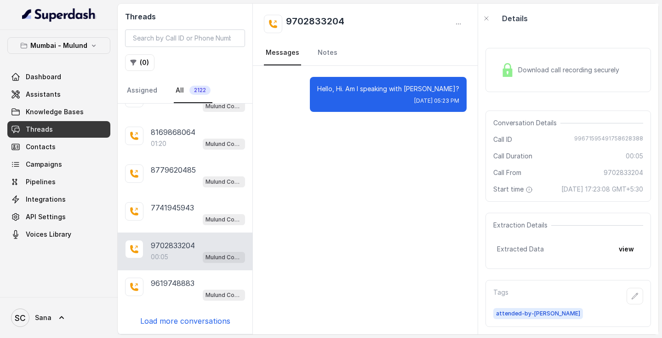
click at [180, 319] on p "Load more conversations" at bounding box center [185, 320] width 90 height 11
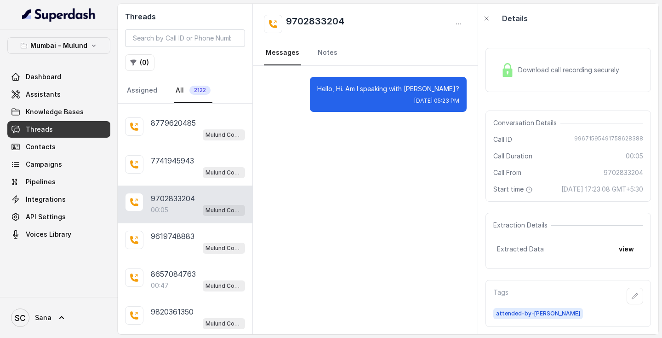
scroll to position [5938, 0]
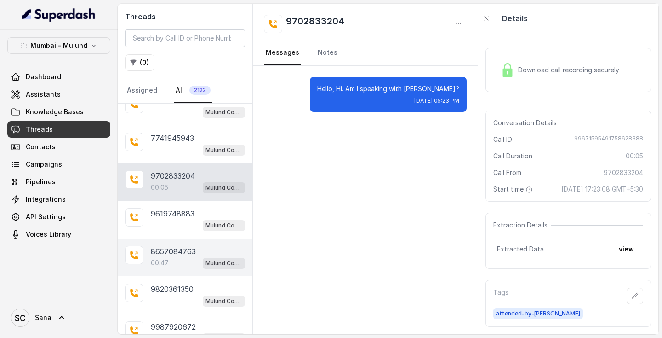
click at [171, 264] on div "00:47 Mulund Conviction HR Outbound Assistant" at bounding box center [198, 263] width 94 height 12
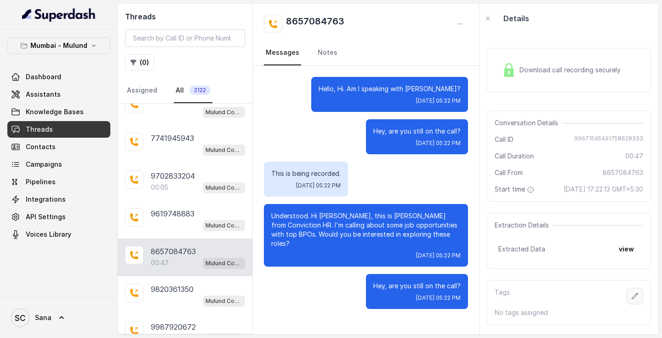
click at [637, 299] on icon "button" at bounding box center [635, 295] width 7 height 7
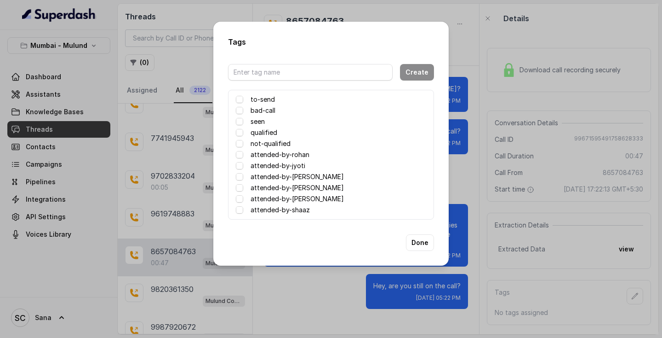
click at [265, 202] on label "attended-by-sana" at bounding box center [297, 198] width 93 height 11
click at [418, 241] on button "Done" at bounding box center [420, 242] width 28 height 17
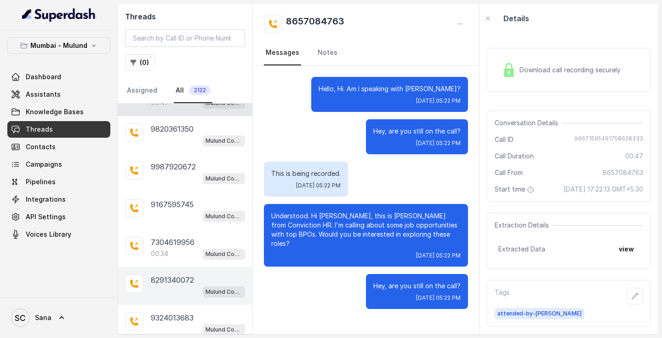
scroll to position [6102, 0]
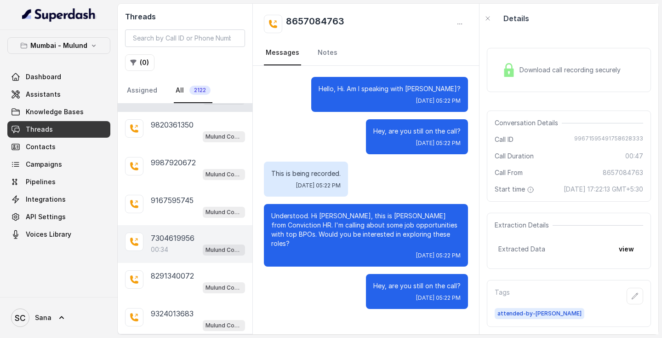
click at [175, 249] on div "00:34 Mulund Conviction HR Outbound Assistant" at bounding box center [198, 249] width 94 height 12
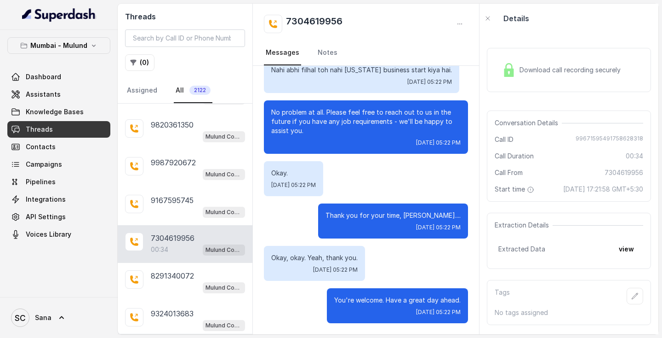
scroll to position [122, 0]
click at [324, 51] on link "Notes" at bounding box center [327, 52] width 23 height 25
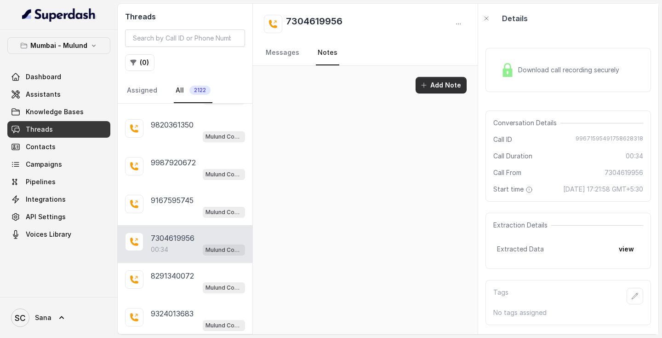
click at [454, 84] on button "Add Note" at bounding box center [441, 85] width 51 height 17
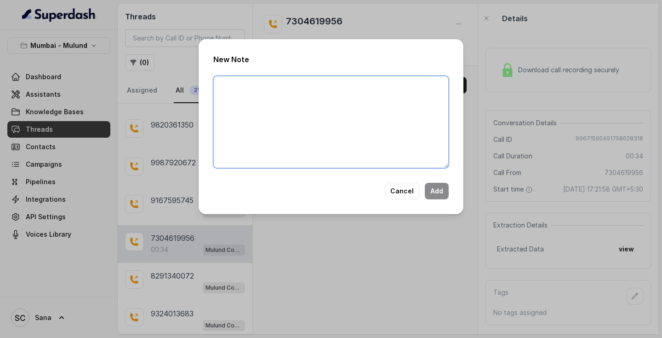
click at [402, 90] on textarea at bounding box center [331, 122] width 236 height 92
type textarea "Candidate has worked with 1 yr with cnx gave option for tp malad available tomo…"
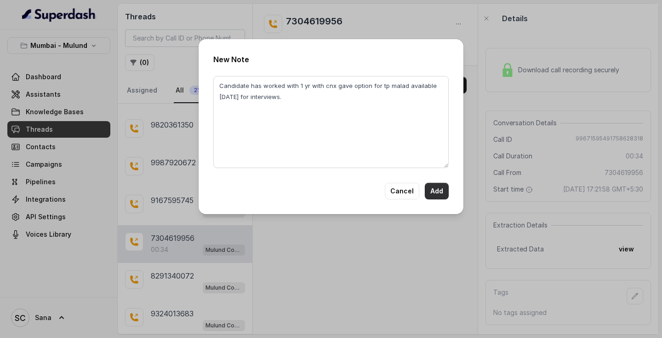
click at [435, 195] on button "Add" at bounding box center [437, 191] width 24 height 17
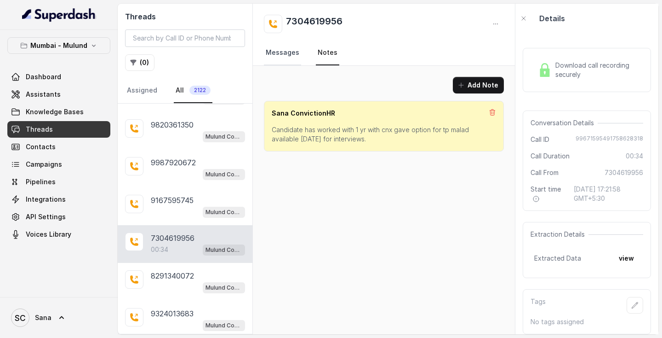
click at [292, 50] on link "Messages" at bounding box center [282, 52] width 37 height 25
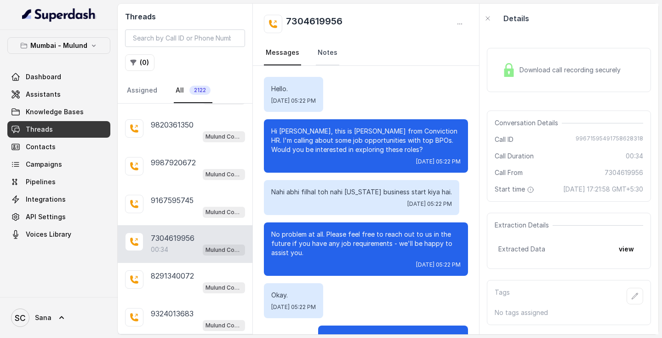
click at [321, 54] on link "Notes" at bounding box center [327, 52] width 23 height 25
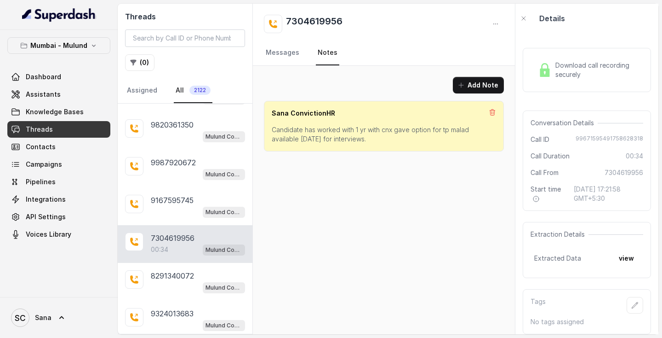
click at [323, 133] on p "Candidate has worked with 1 yr with cnx gave option for tp malad available tomo…" at bounding box center [384, 134] width 224 height 18
click at [419, 120] on div "Sana ConvictionHR Candidate has worked with 1 yr with cnx gave option for tp ma…" at bounding box center [384, 126] width 240 height 51
click at [276, 129] on p "Candidate has worked with 1 yr with cnx gave option for tp malad available tomo…" at bounding box center [384, 134] width 224 height 18
click at [270, 128] on div "Sana ConvictionHR Candidate has worked with 1 yr with cnx gave option for tp ma…" at bounding box center [384, 126] width 240 height 51
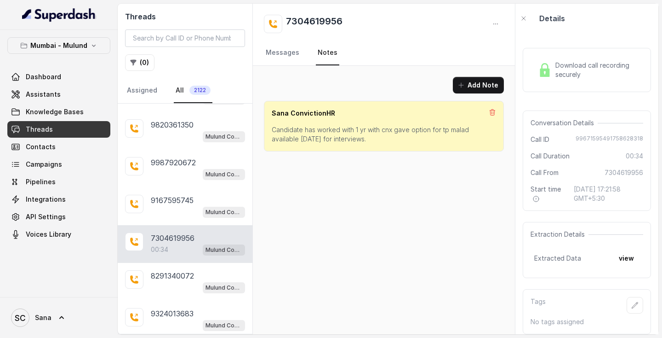
click at [270, 128] on div "Sana ConvictionHR Candidate has worked with 1 yr with cnx gave option for tp ma…" at bounding box center [384, 126] width 240 height 51
click at [342, 139] on p "Candidate has worked with 1 yr with cnx gave option for tp malad available tomo…" at bounding box center [384, 134] width 224 height 18
click at [273, 130] on p "Candidate has worked with 1 yr with cnx gave option for tp malad available tomo…" at bounding box center [384, 134] width 224 height 18
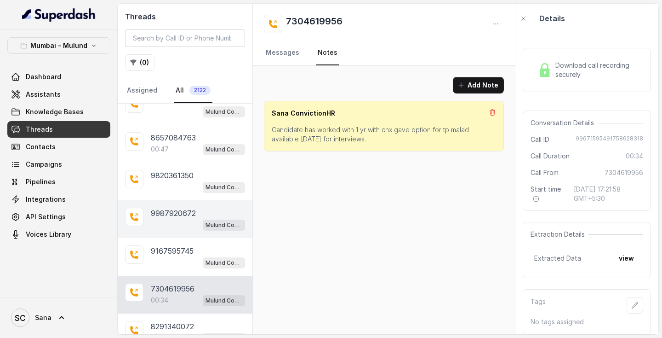
scroll to position [6040, 0]
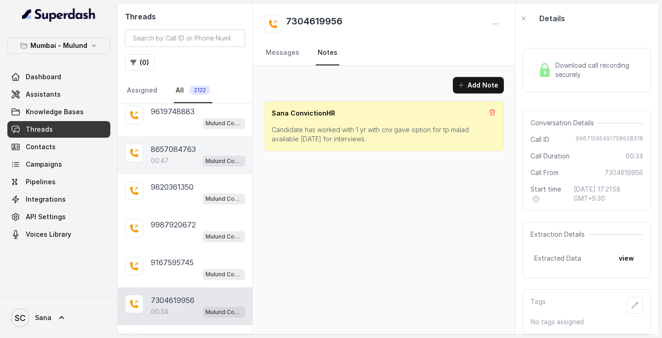
click at [183, 155] on p "8657084763" at bounding box center [173, 149] width 45 height 11
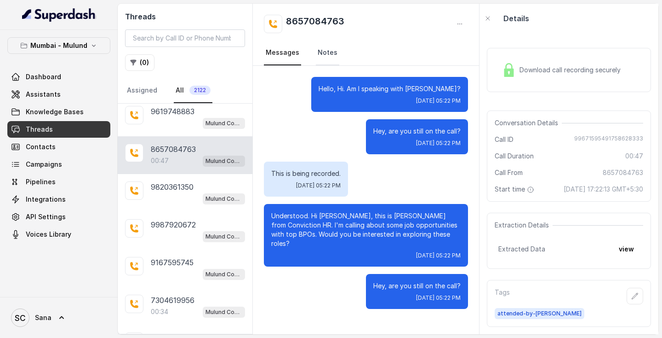
click at [328, 54] on link "Notes" at bounding box center [327, 52] width 23 height 25
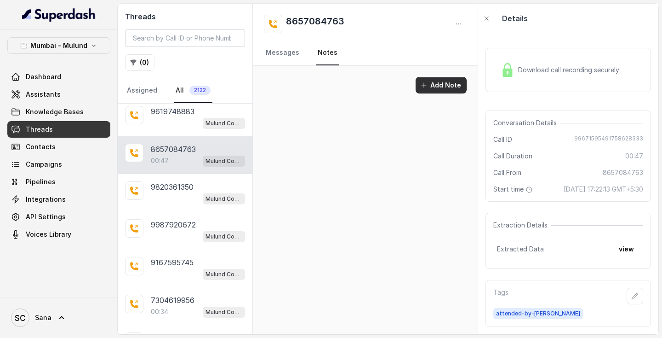
click at [444, 88] on button "Add Note" at bounding box center [441, 85] width 51 height 17
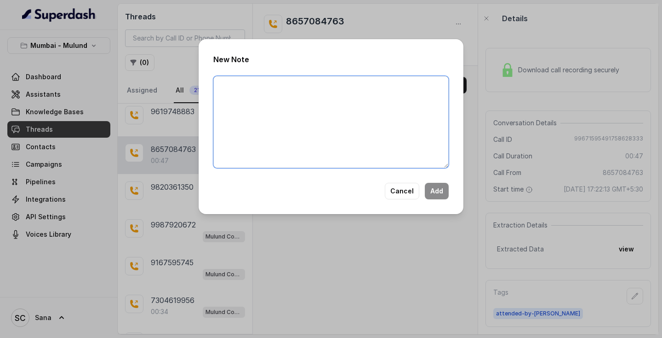
click at [277, 109] on textarea at bounding box center [331, 122] width 236 height 92
type textarea "√"
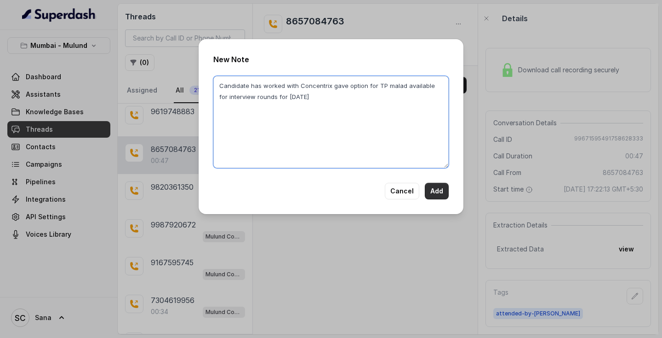
type textarea "Candidate has worked with Concentrix gave option for TP malad available for int…"
click at [437, 195] on button "Add" at bounding box center [437, 191] width 24 height 17
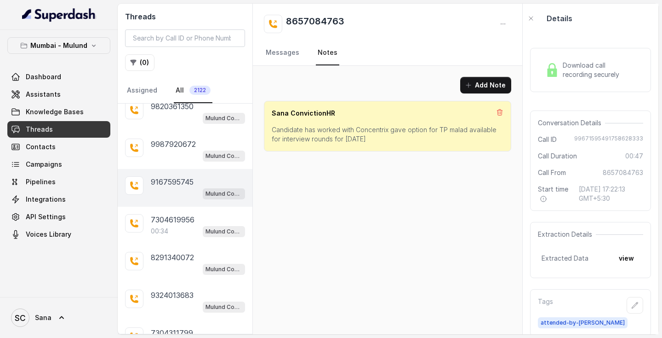
scroll to position [6126, 0]
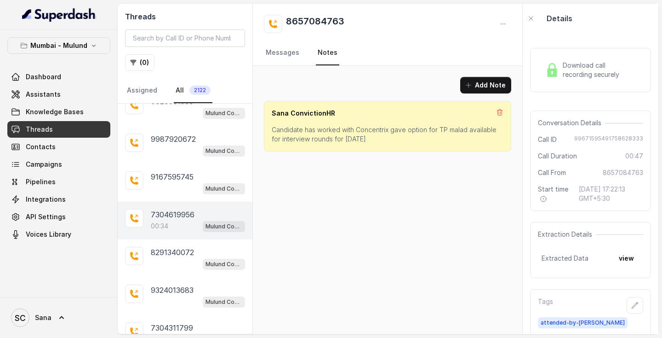
click at [165, 225] on p "00:34" at bounding box center [159, 225] width 17 height 9
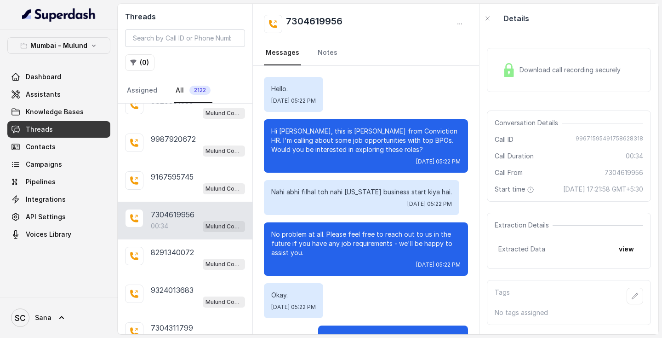
scroll to position [122, 0]
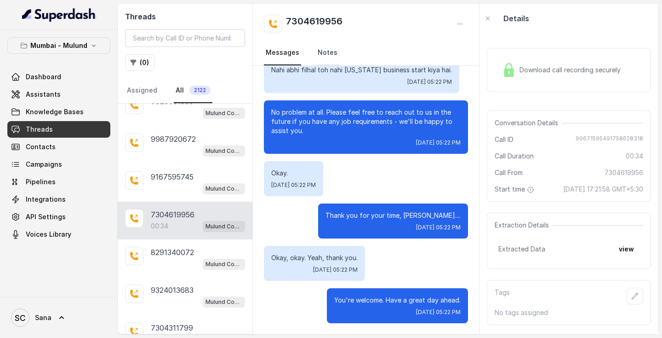
click at [330, 52] on link "Notes" at bounding box center [327, 52] width 23 height 25
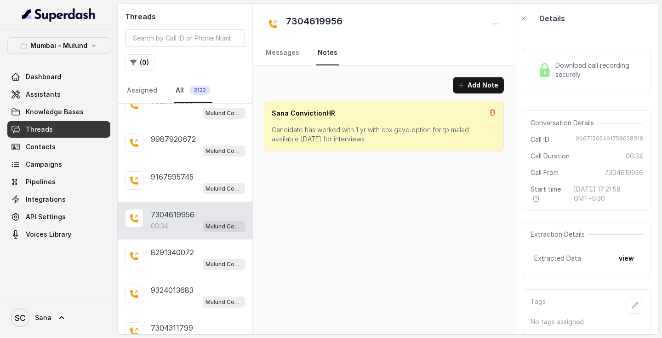
scroll to position [0, 0]
click at [494, 111] on icon at bounding box center [492, 112] width 7 height 7
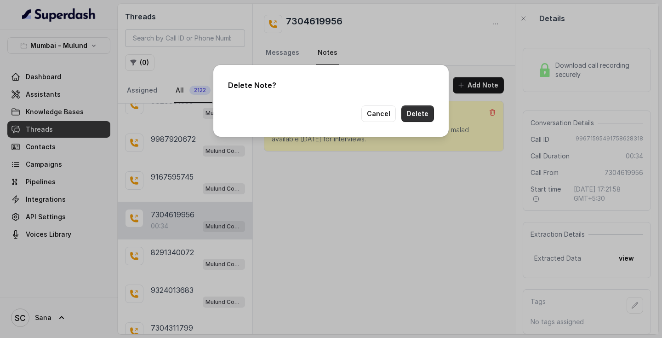
click at [421, 115] on button "Delete" at bounding box center [418, 113] width 33 height 17
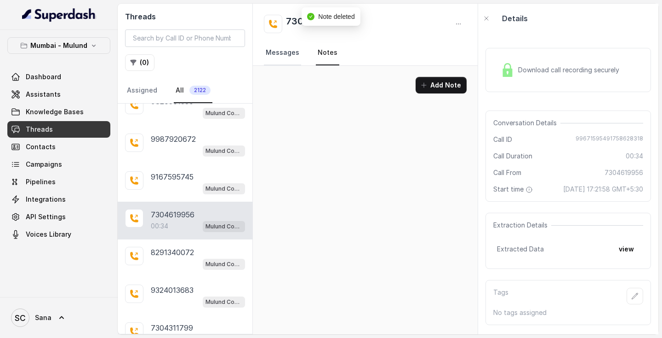
click at [275, 56] on link "Messages" at bounding box center [282, 52] width 37 height 25
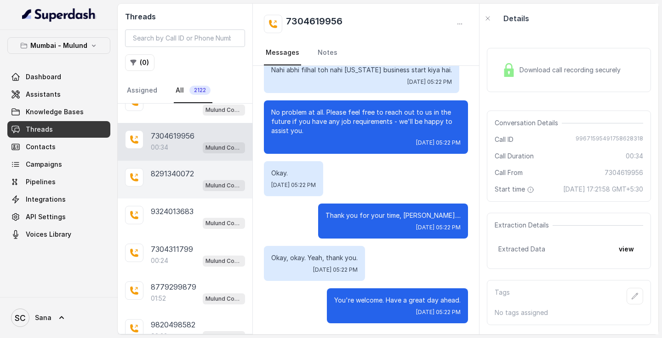
scroll to position [6228, 0]
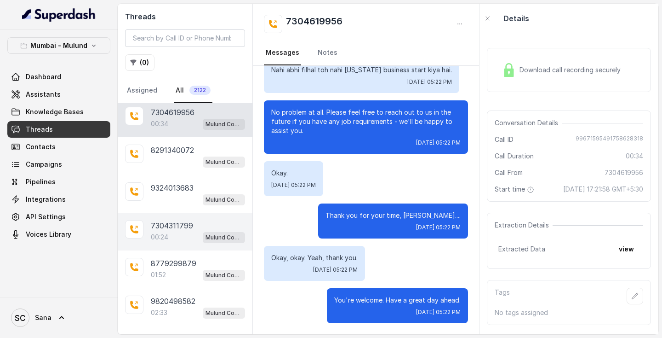
click at [175, 240] on div "00:24 Mulund Conviction HR Outbound Assistant" at bounding box center [198, 237] width 94 height 12
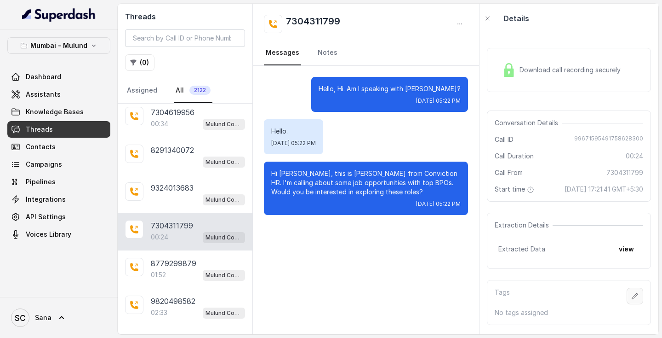
click at [632, 299] on icon "button" at bounding box center [635, 295] width 7 height 7
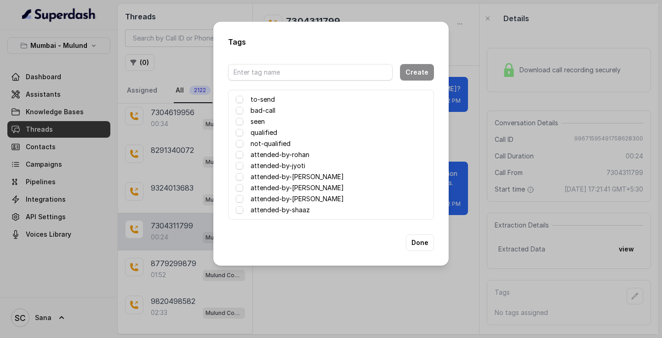
click at [285, 201] on label "attended-by-sana" at bounding box center [297, 198] width 93 height 11
click at [426, 246] on button "Done" at bounding box center [420, 242] width 28 height 17
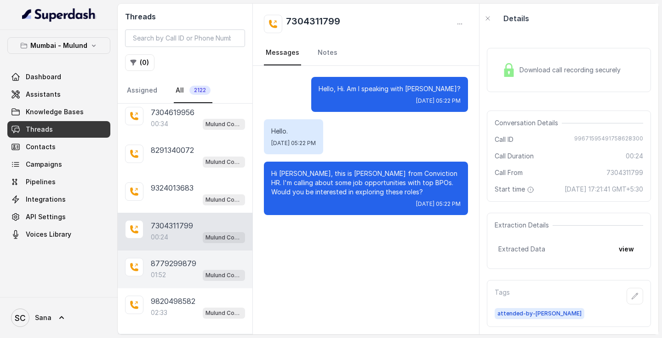
click at [174, 275] on div "01:52 Mulund Conviction HR Outbound Assistant" at bounding box center [198, 275] width 94 height 12
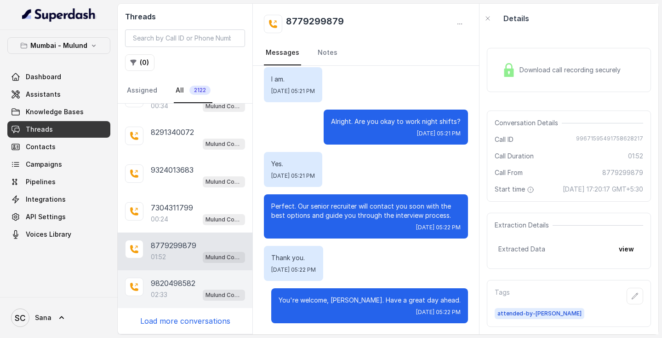
scroll to position [6247, 0]
click at [173, 287] on p "9820498582" at bounding box center [173, 282] width 45 height 11
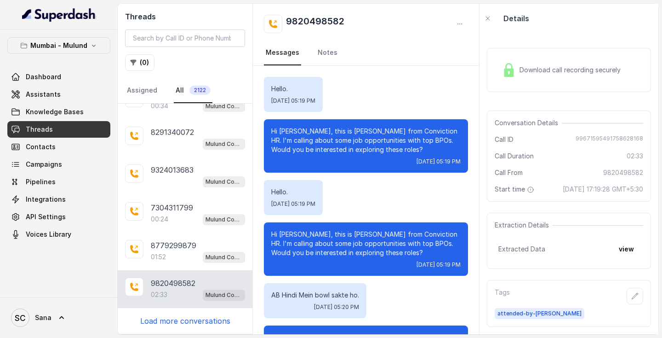
scroll to position [1248, 0]
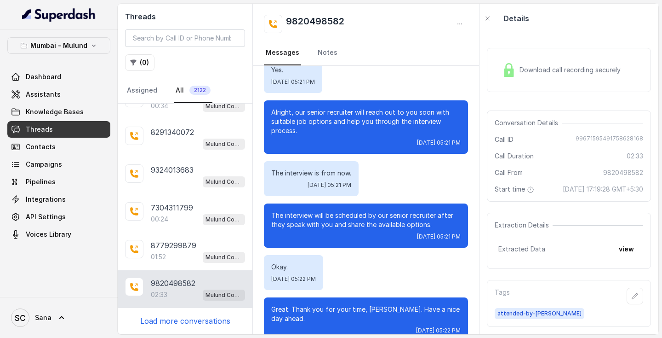
click at [167, 325] on p "Load more conversations" at bounding box center [185, 320] width 90 height 11
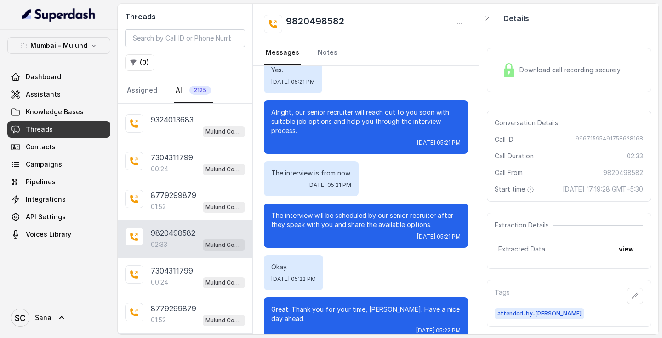
scroll to position [6298, 0]
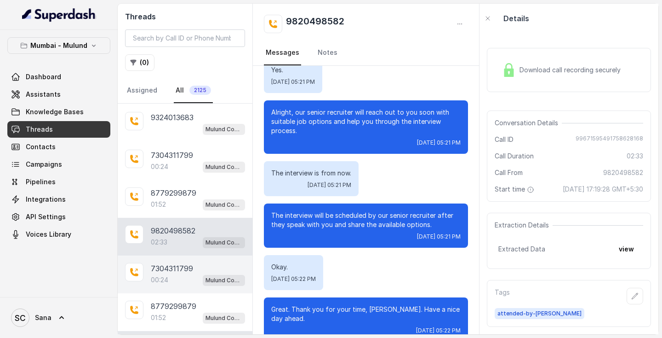
click at [176, 276] on div "00:24 Mulund Conviction HR Outbound Assistant" at bounding box center [198, 280] width 94 height 12
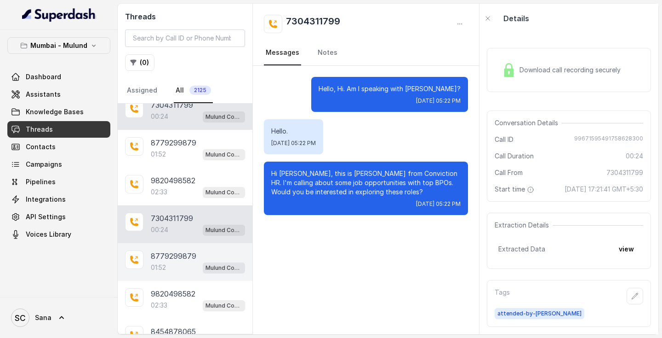
scroll to position [6365, 0]
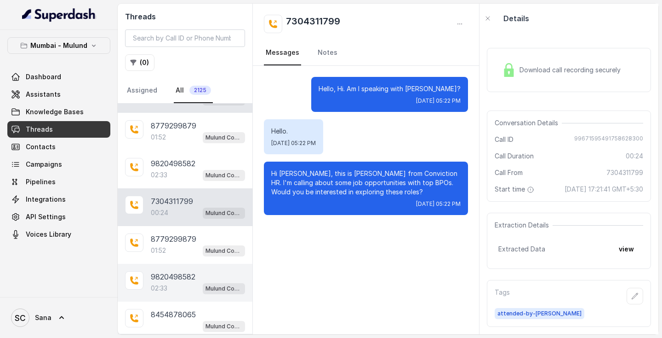
click at [183, 270] on div "9820498582 02:33 Mulund Conviction HR Outbound Assistant" at bounding box center [185, 283] width 135 height 38
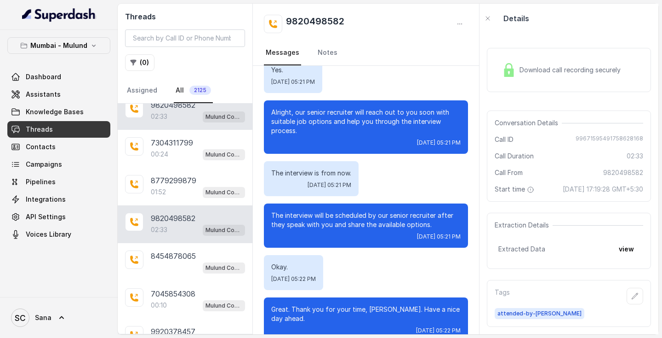
scroll to position [6426, 0]
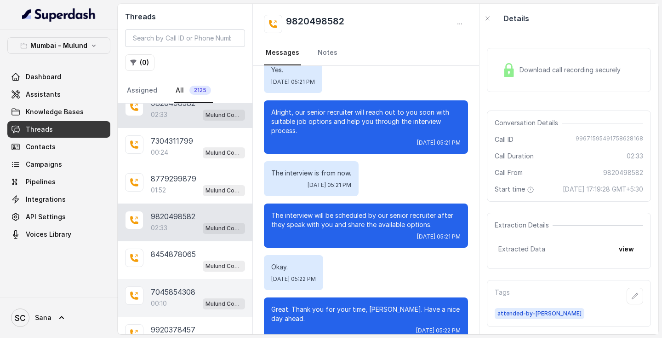
click at [175, 306] on div "00:10 Mulund Conviction HR Outbound Assistant" at bounding box center [198, 303] width 94 height 12
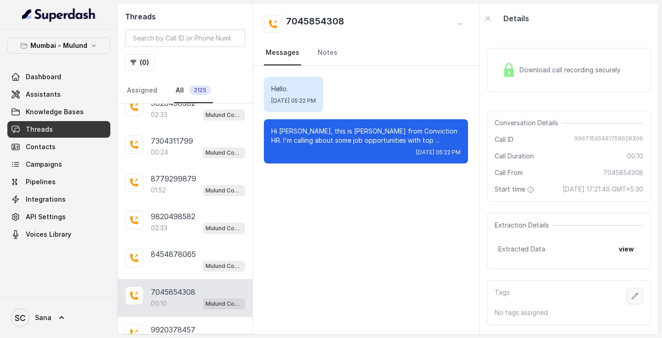
click at [637, 304] on button "button" at bounding box center [635, 295] width 17 height 17
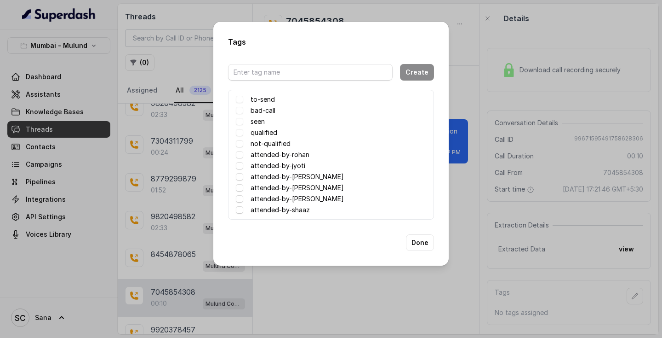
click at [303, 199] on label "attended-by-sana" at bounding box center [297, 198] width 93 height 11
click at [412, 244] on button "Done" at bounding box center [420, 242] width 28 height 17
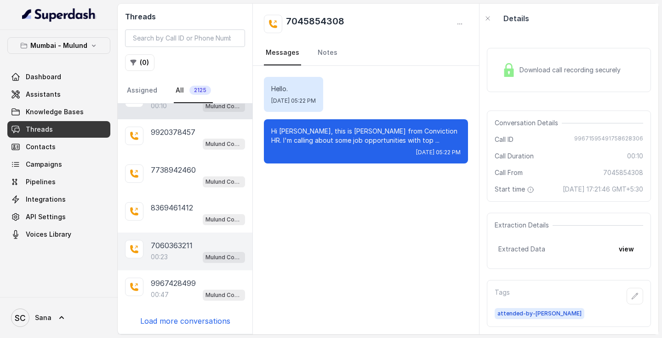
click at [171, 258] on div "00:23 Mulund Conviction HR Outbound Assistant" at bounding box center [198, 257] width 94 height 12
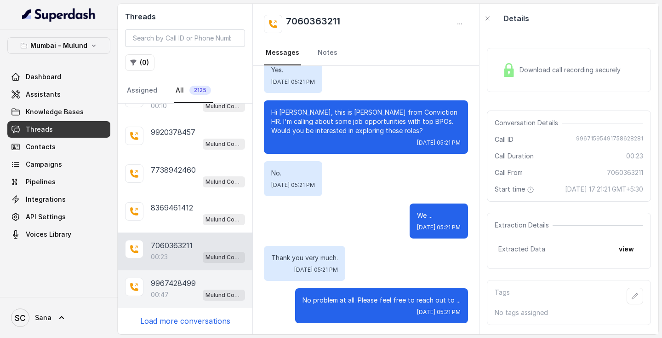
click at [162, 293] on p "00:47" at bounding box center [160, 294] width 18 height 9
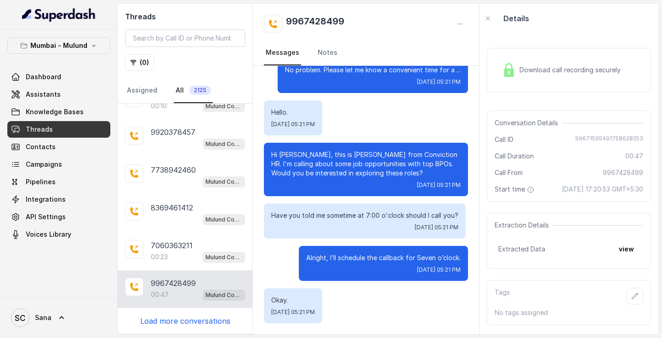
scroll to position [173, 0]
click at [638, 299] on icon "button" at bounding box center [635, 295] width 7 height 7
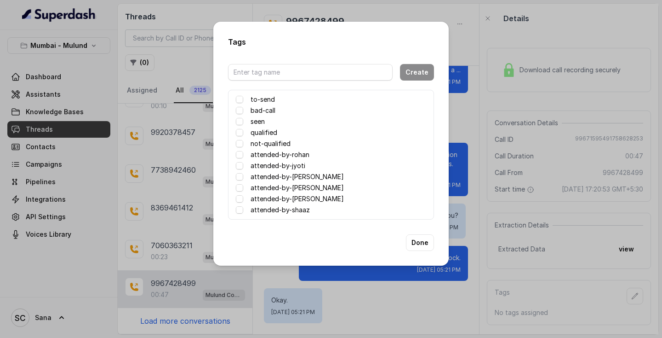
click at [297, 196] on label "attended-by-sana" at bounding box center [297, 198] width 93 height 11
click at [422, 240] on button "Done" at bounding box center [420, 242] width 28 height 17
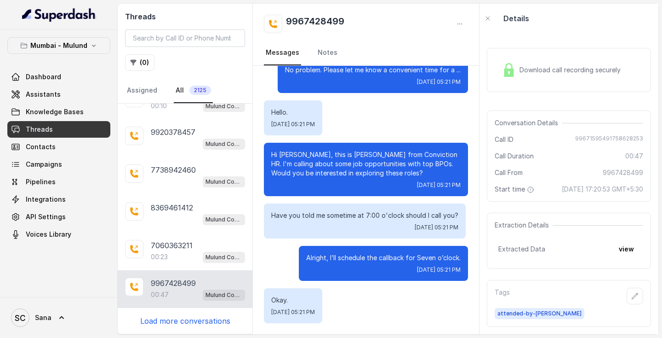
scroll to position [0, 0]
click at [161, 323] on p "Load more conversations" at bounding box center [185, 320] width 90 height 11
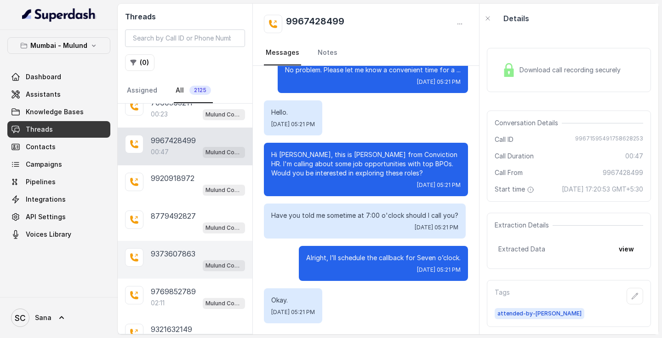
scroll to position [6766, 0]
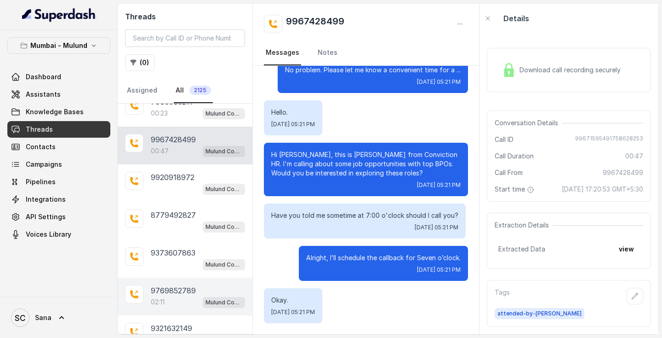
click at [169, 290] on p "9769852789" at bounding box center [173, 290] width 45 height 11
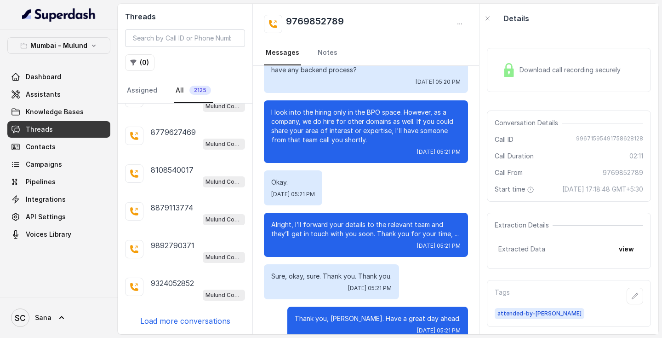
click at [184, 322] on p "Load more conversations" at bounding box center [185, 320] width 90 height 11
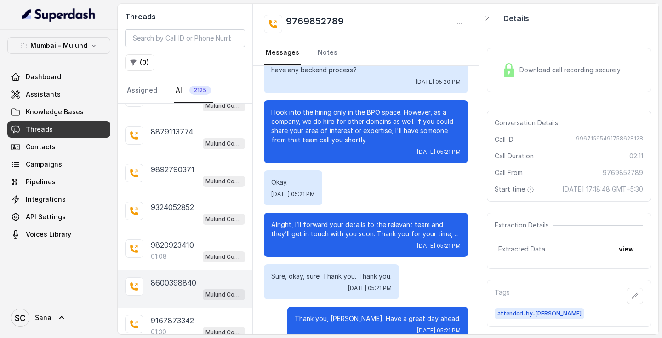
scroll to position [7079, 0]
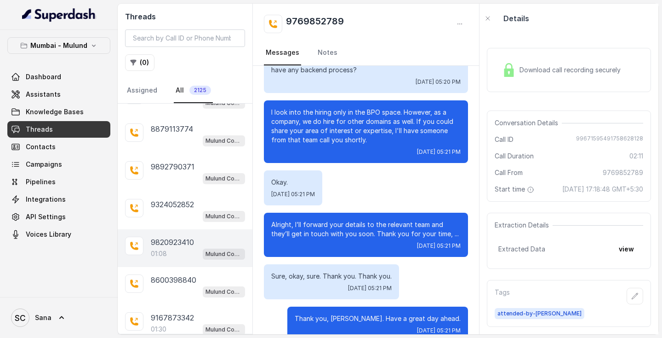
click at [164, 262] on div "9820923410 01:08 Mulund Conviction HR Outbound Assistant" at bounding box center [185, 248] width 135 height 38
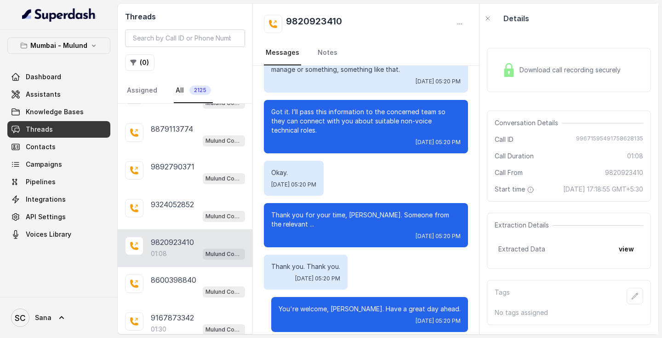
scroll to position [464, 0]
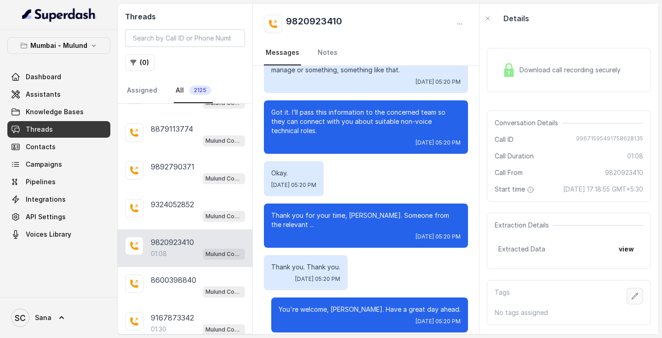
click at [633, 304] on button "button" at bounding box center [635, 295] width 17 height 17
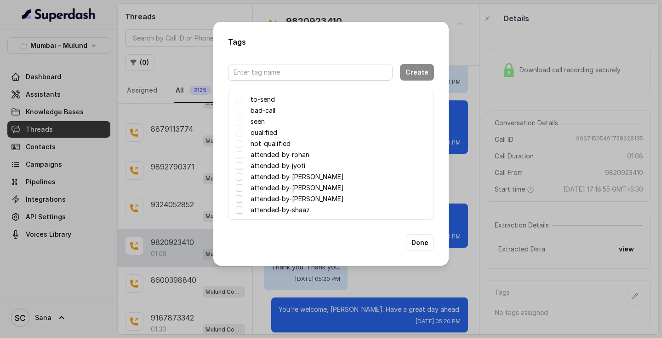
click at [301, 197] on label "attended-by-sana" at bounding box center [297, 198] width 93 height 11
click at [416, 245] on button "Done" at bounding box center [420, 242] width 28 height 17
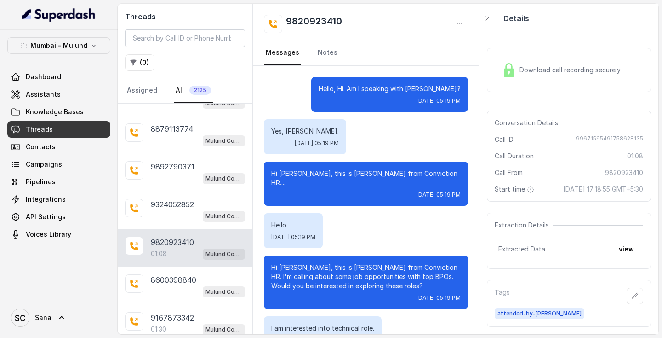
scroll to position [0, 0]
click at [176, 312] on div "9167873342 01:30 Mulund Conviction HR Outbound Assistant" at bounding box center [185, 324] width 135 height 38
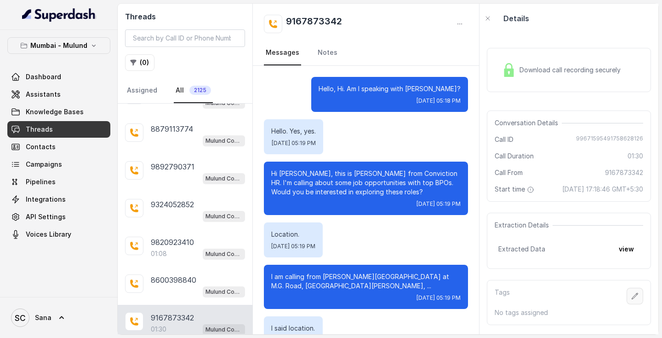
click at [635, 299] on icon "button" at bounding box center [635, 295] width 7 height 7
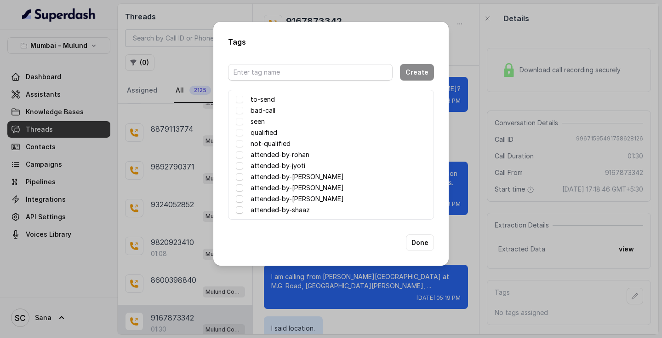
click at [265, 203] on label "attended-by-sana" at bounding box center [297, 198] width 93 height 11
click at [425, 240] on button "Done" at bounding box center [420, 242] width 28 height 17
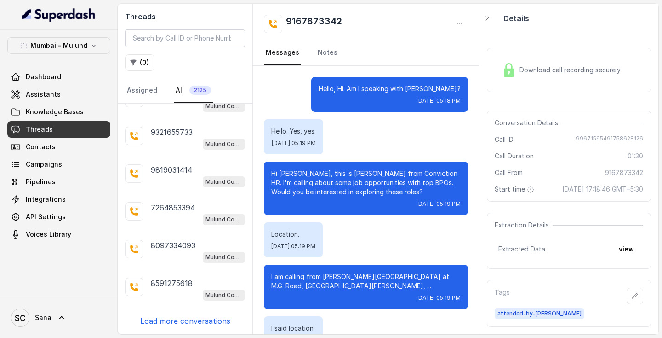
click at [192, 323] on p "Load more conversations" at bounding box center [185, 320] width 90 height 11
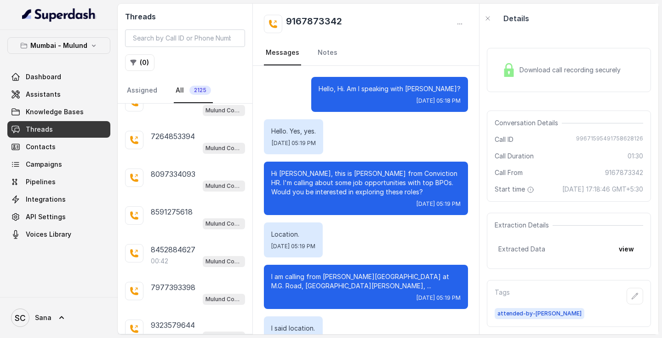
scroll to position [7467, 0]
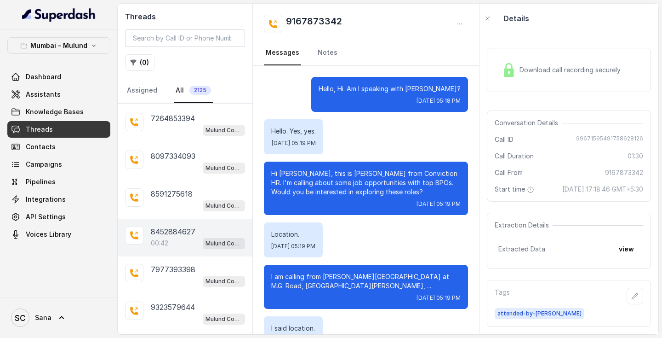
click at [183, 234] on p "8452884627" at bounding box center [173, 231] width 45 height 11
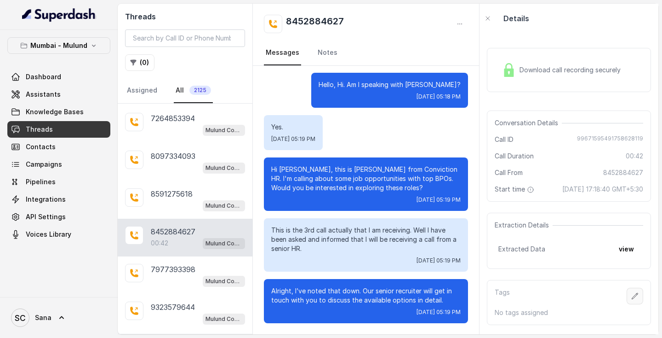
click at [639, 303] on button "button" at bounding box center [635, 295] width 17 height 17
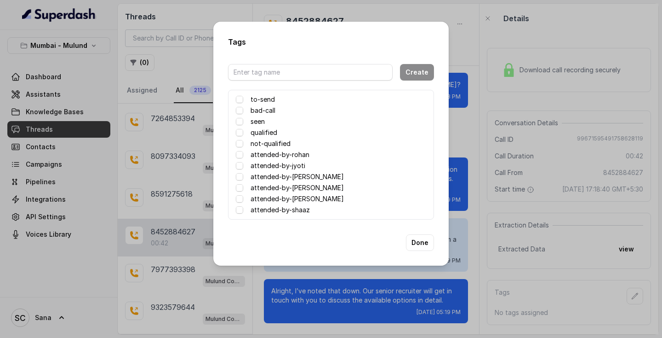
click at [296, 198] on label "attended-by-sana" at bounding box center [297, 198] width 93 height 11
click at [419, 245] on button "Done" at bounding box center [420, 242] width 28 height 17
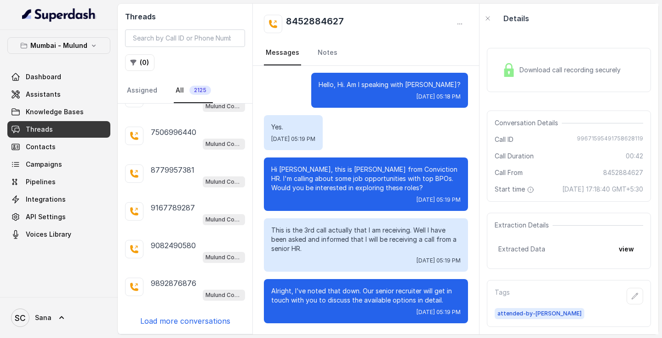
click at [187, 327] on div "7738346602 Mulund Conviction HR Outbound Assistant 9702539119 00:56 Mulund Conv…" at bounding box center [185, 218] width 135 height 230
click at [191, 322] on p "Load more conversations" at bounding box center [185, 320] width 90 height 11
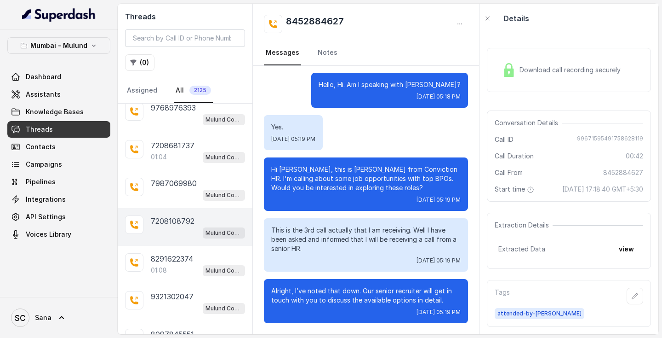
scroll to position [8005, 0]
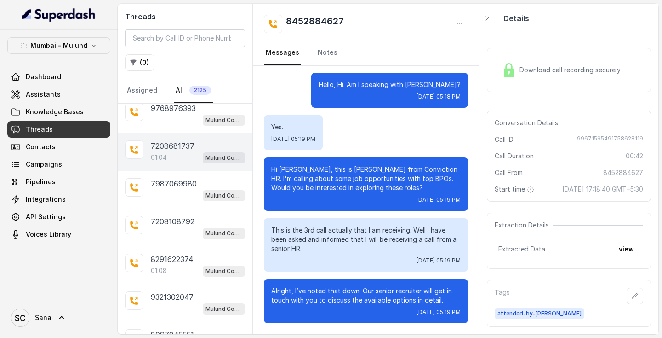
click at [175, 140] on div "7208681737 01:04 Mulund Conviction HR Outbound Assistant" at bounding box center [185, 152] width 135 height 38
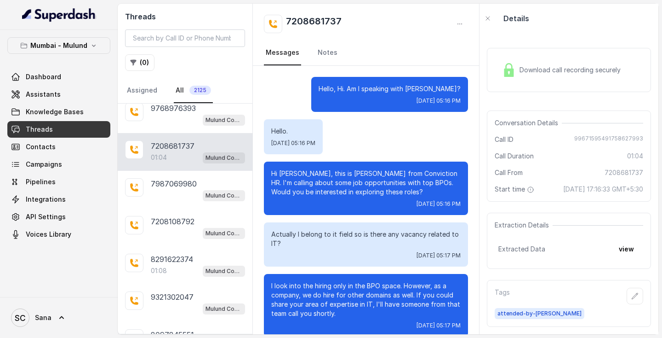
scroll to position [295, 0]
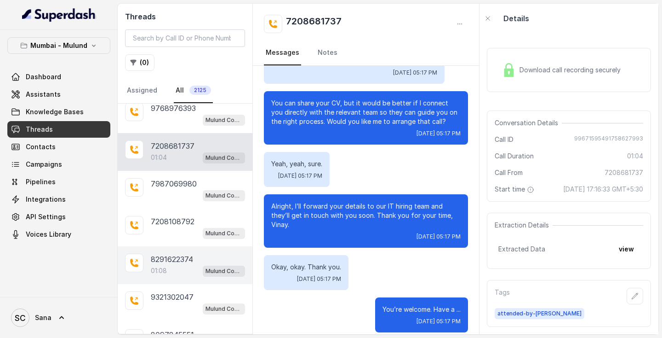
click at [175, 260] on p "8291622374" at bounding box center [172, 258] width 42 height 11
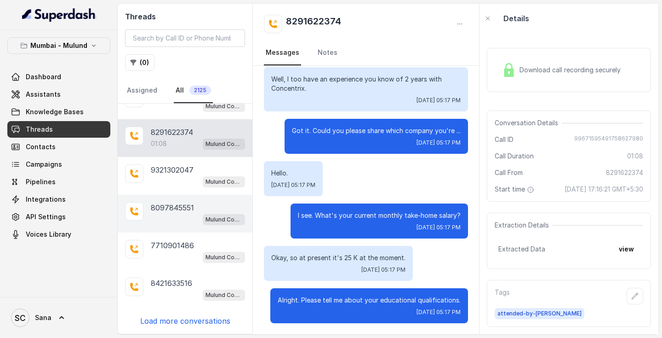
scroll to position [8133, 0]
click at [180, 322] on p "Load more conversations" at bounding box center [185, 320] width 90 height 11
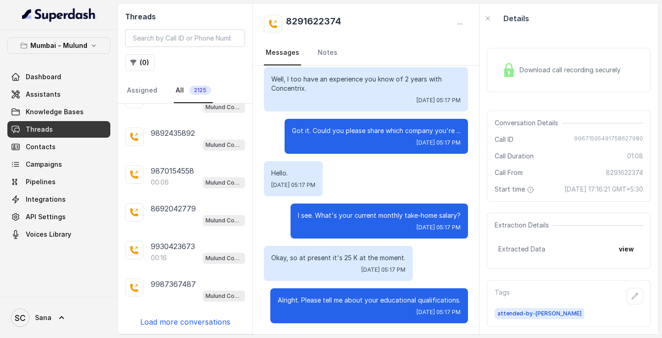
scroll to position [8508, 0]
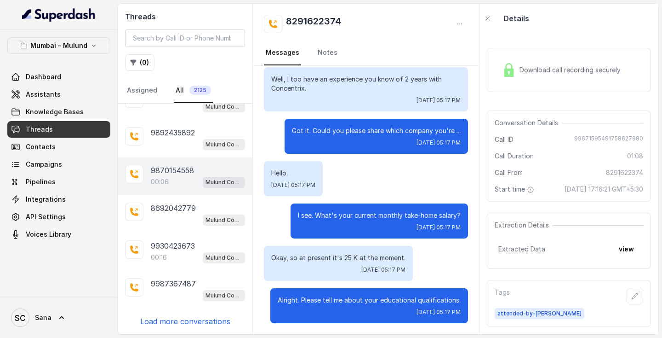
click at [170, 174] on p "9870154558" at bounding box center [172, 170] width 43 height 11
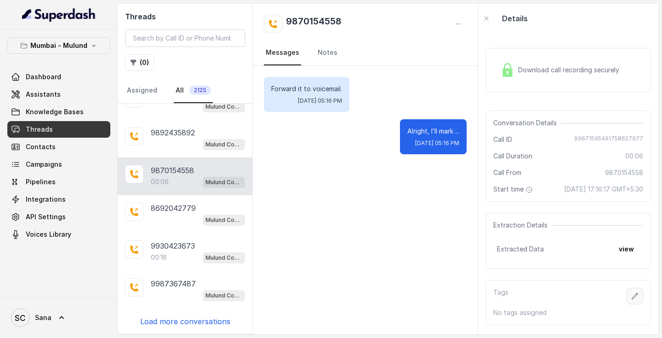
click at [633, 299] on icon "button" at bounding box center [635, 295] width 7 height 7
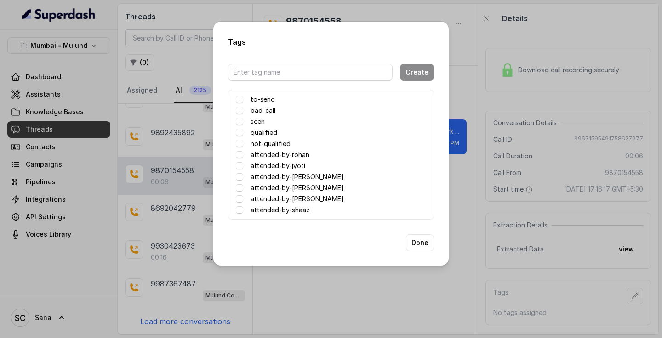
click at [302, 198] on label "attended-by-sana" at bounding box center [297, 198] width 93 height 11
click at [427, 243] on button "Done" at bounding box center [420, 242] width 28 height 17
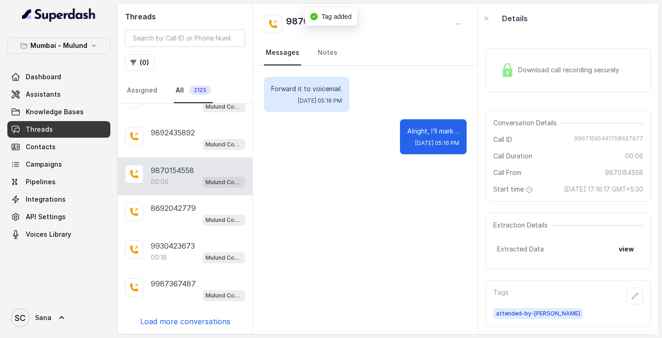
click at [356, 244] on div "Forward it to voicemail. Tue, Sep 23, 2025, 05:16 PM Alright, I’ll mark ... Tue…" at bounding box center [365, 200] width 225 height 268
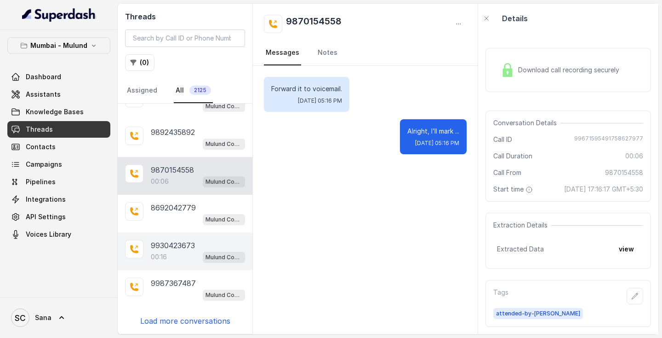
scroll to position [8510, 0]
click at [184, 247] on p "9930423673" at bounding box center [173, 245] width 44 height 11
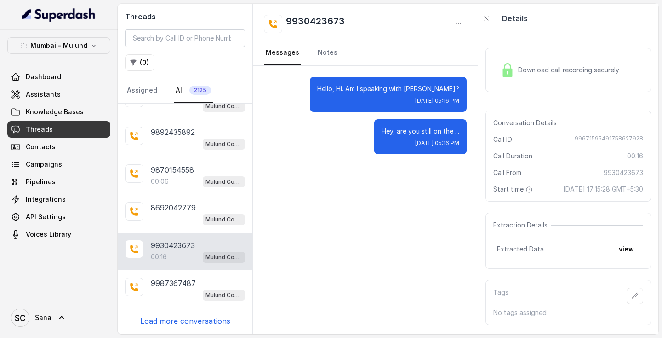
click at [173, 319] on p "Load more conversations" at bounding box center [185, 320] width 90 height 11
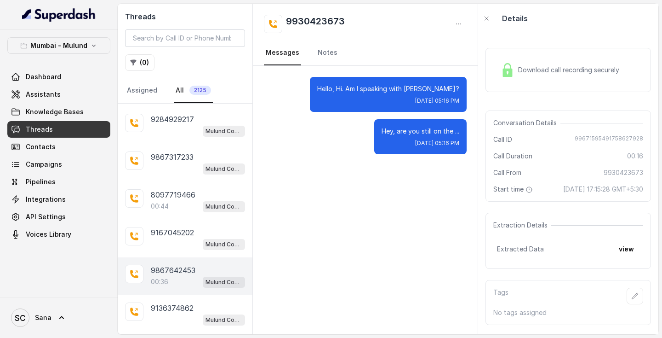
scroll to position [8872, 0]
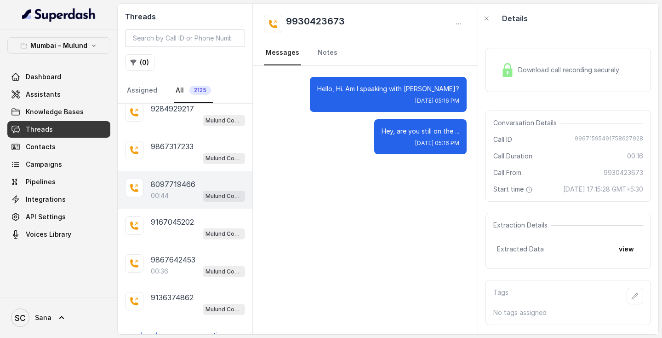
click at [167, 192] on p "00:44" at bounding box center [160, 195] width 18 height 9
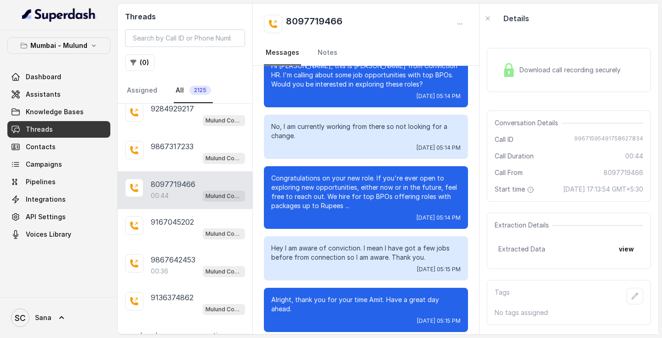
scroll to position [65, 0]
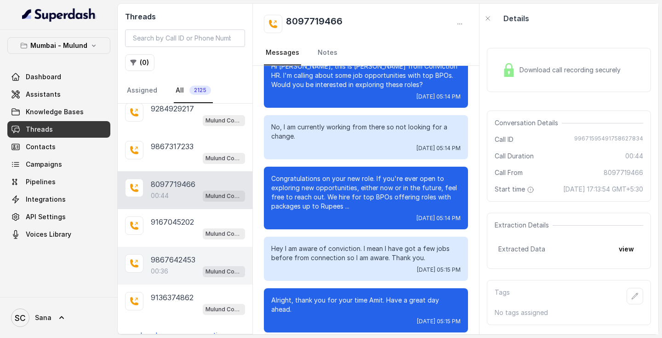
click at [183, 271] on div "00:36 Mulund Conviction HR Outbound Assistant" at bounding box center [198, 271] width 94 height 12
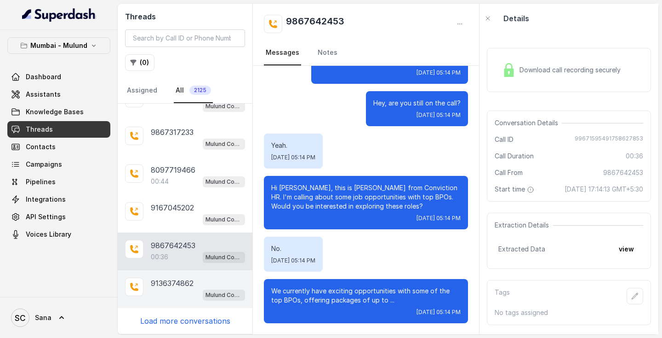
scroll to position [8887, 0]
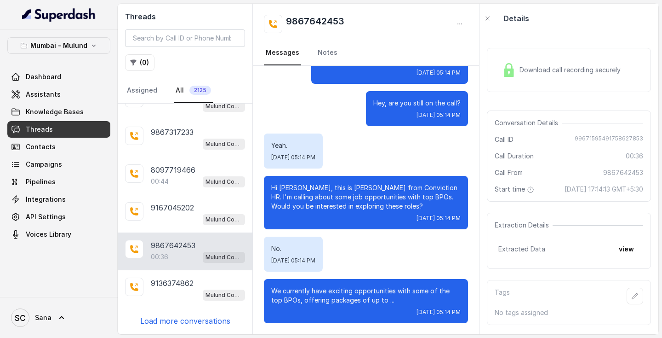
click at [183, 322] on p "Load more conversations" at bounding box center [185, 320] width 90 height 11
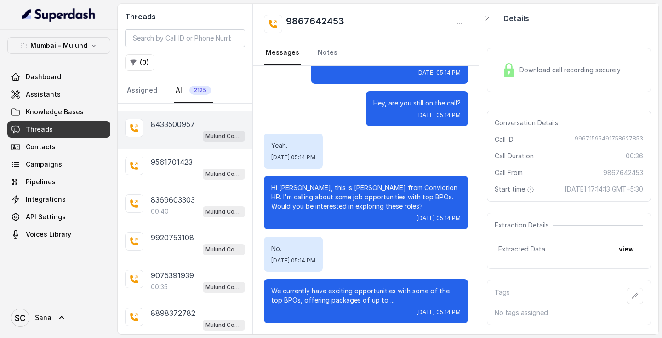
scroll to position [9087, 0]
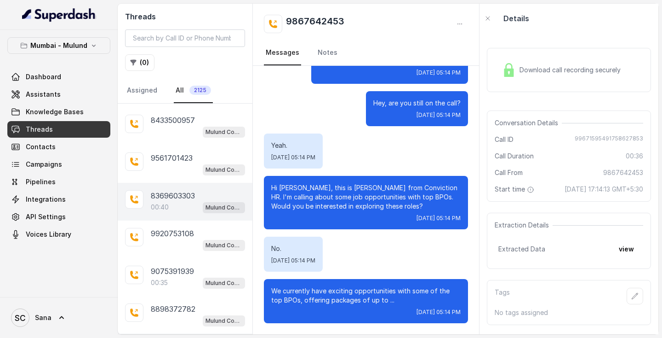
click at [161, 204] on p "00:40" at bounding box center [160, 206] width 18 height 9
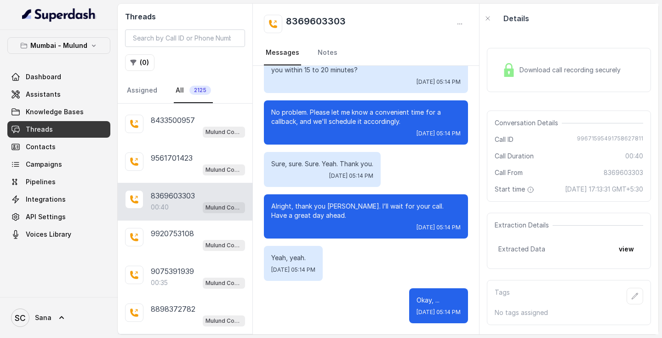
scroll to position [258, 0]
click at [632, 299] on icon "button" at bounding box center [635, 295] width 7 height 7
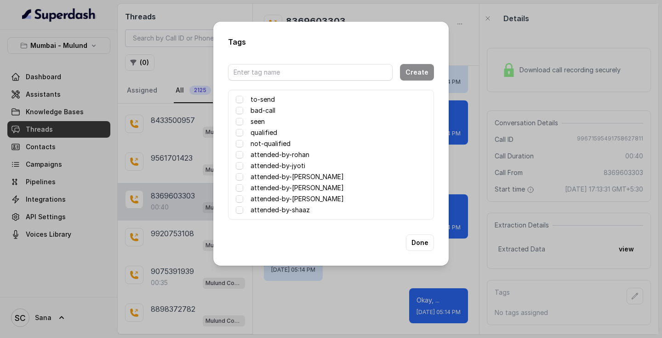
click at [298, 200] on label "attended-by-sana" at bounding box center [297, 198] width 93 height 11
click at [416, 242] on button "Done" at bounding box center [420, 242] width 28 height 17
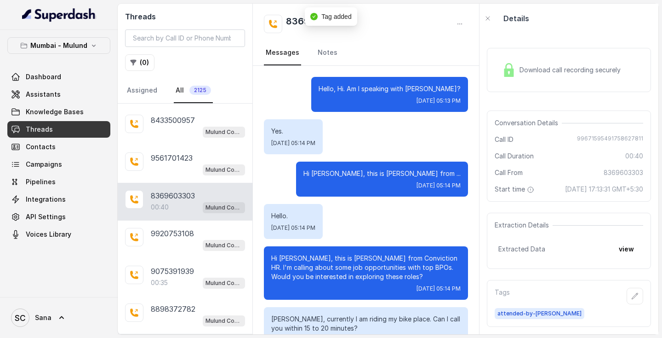
scroll to position [0, 0]
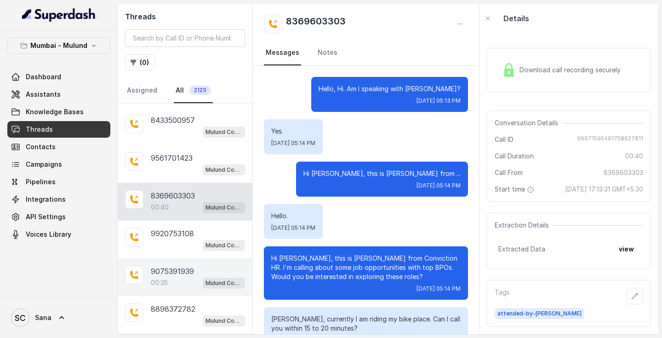
click at [144, 279] on div "9075391939 00:35 Mulund Conviction HR Outbound Assistant" at bounding box center [185, 277] width 135 height 38
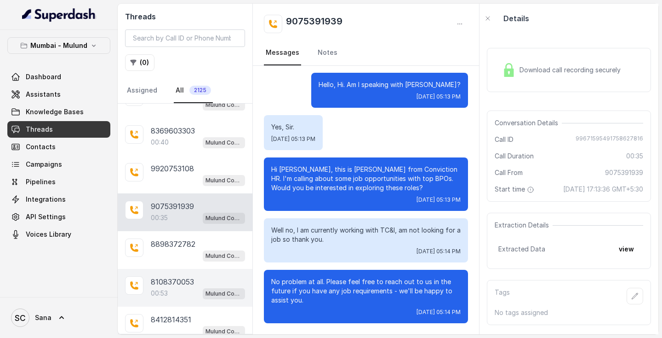
scroll to position [9153, 0]
click at [152, 286] on p "8108370053" at bounding box center [172, 280] width 43 height 11
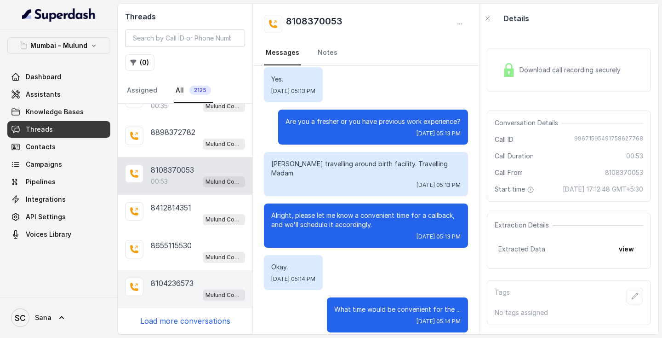
scroll to position [9264, 0]
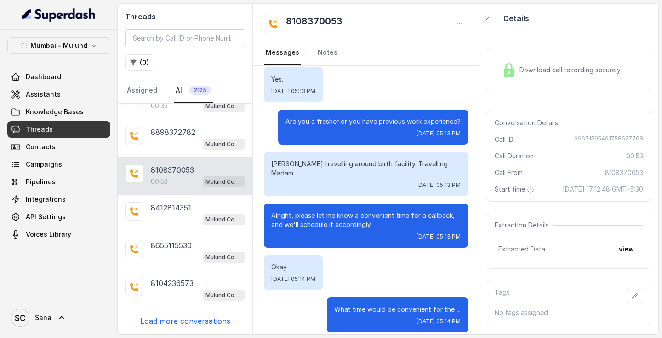
click at [185, 319] on p "Load more conversations" at bounding box center [185, 320] width 90 height 11
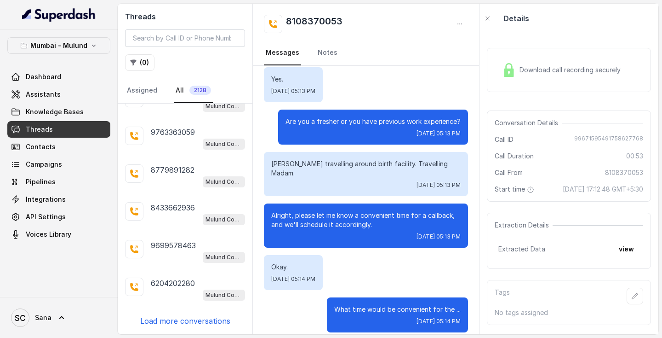
scroll to position [0, 0]
click at [184, 321] on p "Load more conversations" at bounding box center [185, 320] width 90 height 11
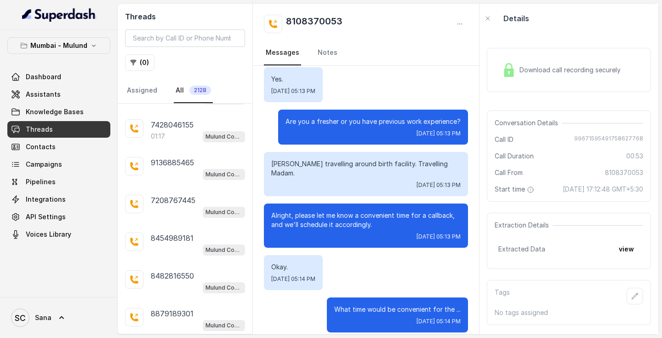
scroll to position [9957, 0]
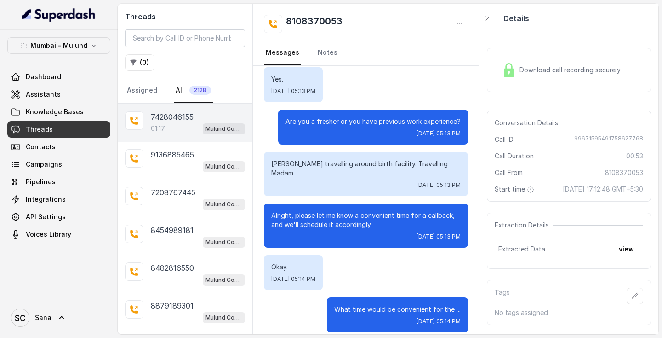
click at [188, 134] on div "01:17 Mulund Conviction HR Outbound Assistant" at bounding box center [198, 128] width 94 height 12
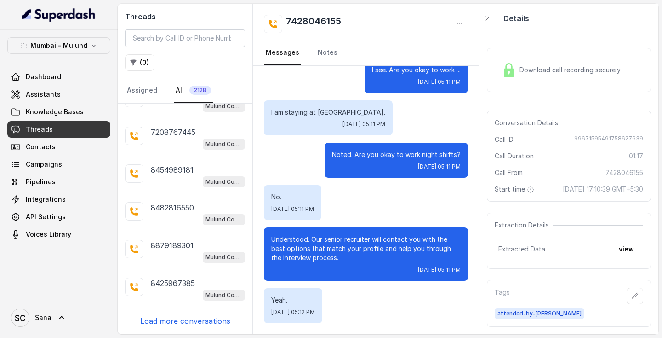
click at [179, 319] on p "Load more conversations" at bounding box center [185, 320] width 90 height 11
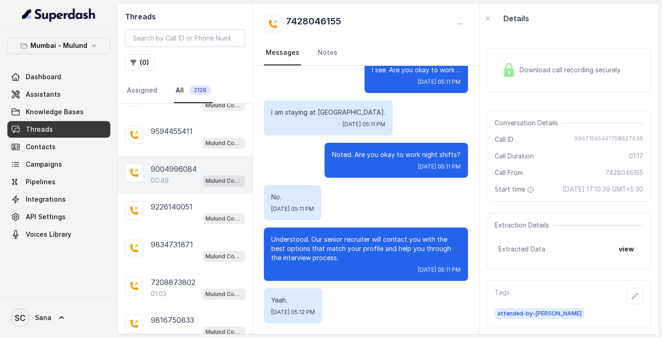
click at [165, 167] on p "9004996084" at bounding box center [174, 168] width 46 height 11
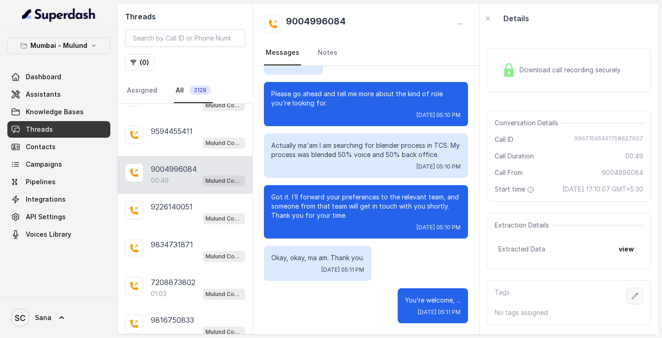
click at [632, 299] on icon "button" at bounding box center [635, 295] width 7 height 7
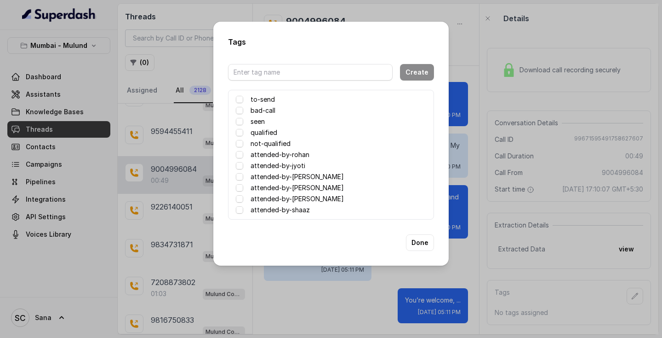
click at [288, 198] on label "attended-by-sana" at bounding box center [297, 198] width 93 height 11
click at [420, 244] on button "Done" at bounding box center [420, 242] width 28 height 17
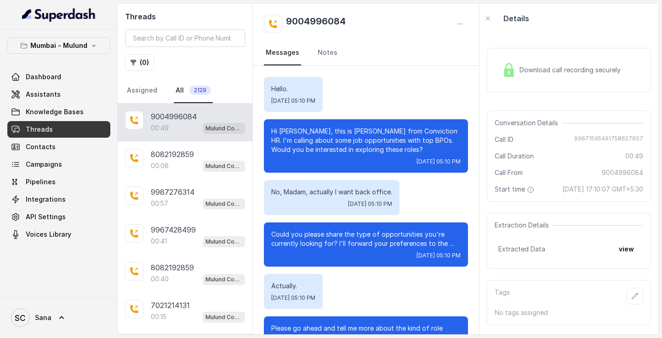
scroll to position [234, 0]
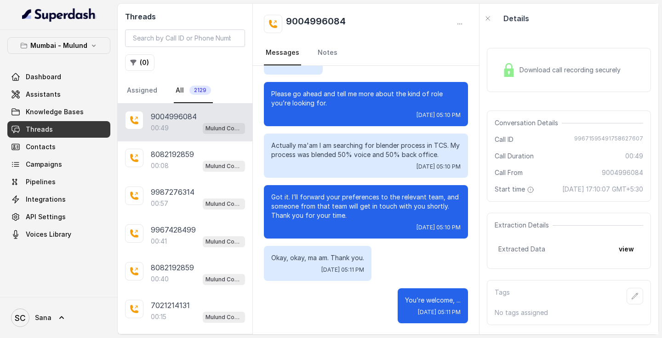
click at [75, 127] on link "Threads" at bounding box center [58, 129] width 103 height 17
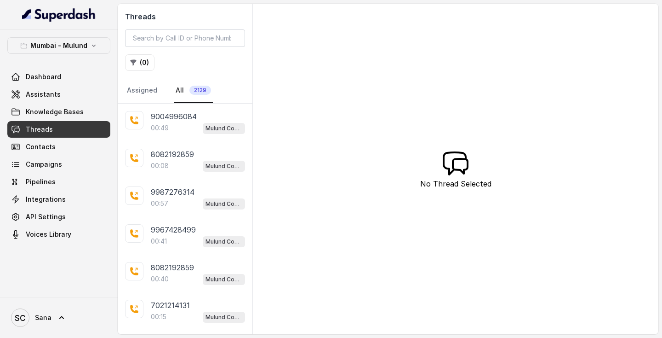
click at [75, 127] on link "Threads" at bounding box center [58, 129] width 103 height 17
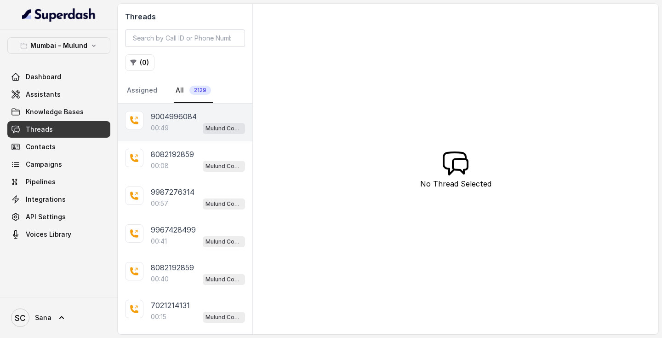
click at [179, 123] on div "00:49 Mulund Conviction HR Outbound Assistant" at bounding box center [198, 128] width 94 height 12
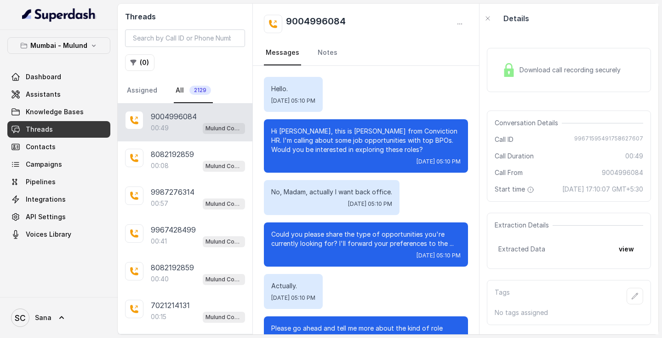
scroll to position [234, 0]
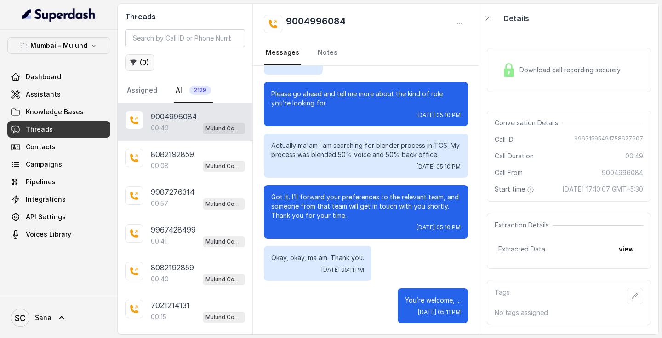
click at [132, 63] on icon "button" at bounding box center [134, 63] width 6 height 6
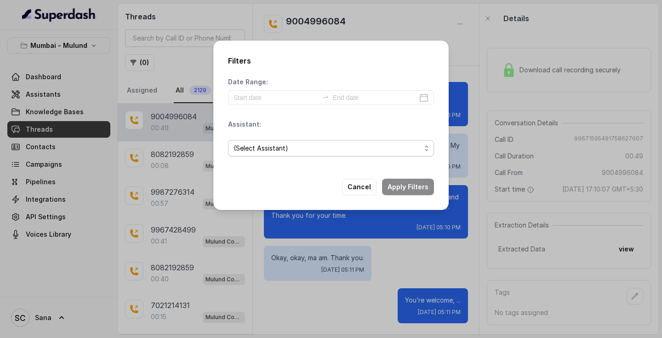
click at [253, 145] on span "(Select Assistant)" at bounding box center [328, 148] width 188 height 11
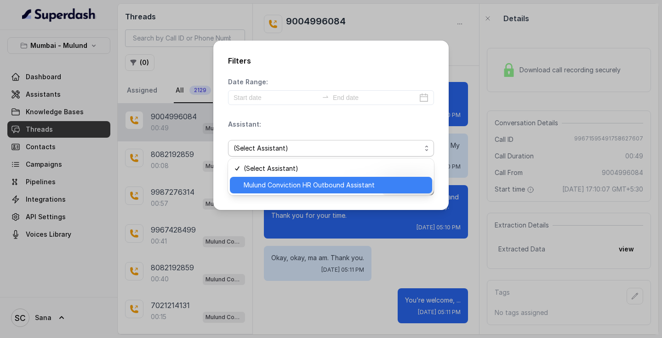
click at [262, 181] on span "Mulund Conviction HR Outbound Assistant" at bounding box center [335, 184] width 183 height 11
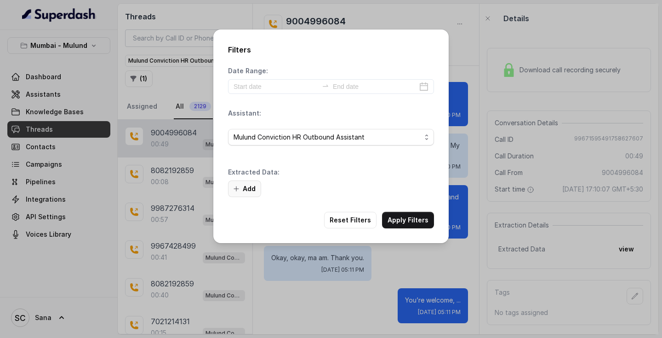
click at [254, 185] on button "Add" at bounding box center [244, 188] width 33 height 17
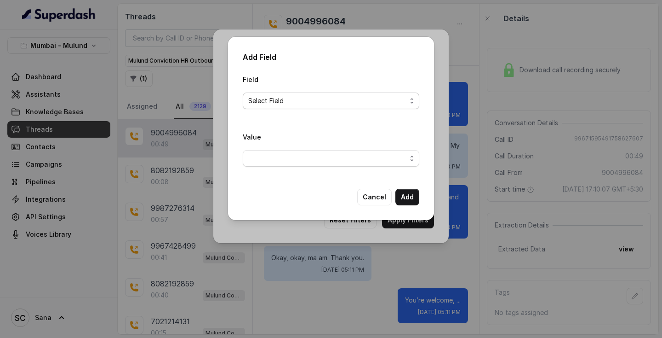
click at [307, 100] on span "Select Field" at bounding box center [327, 100] width 158 height 11
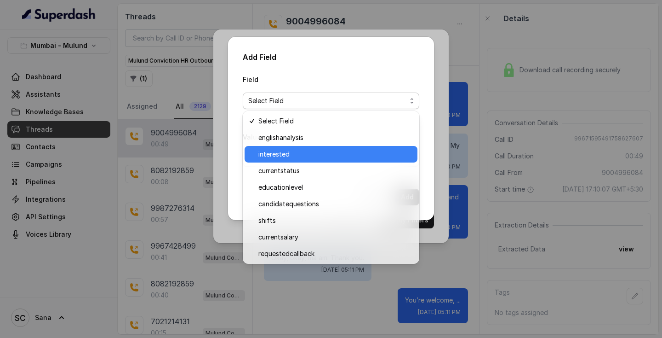
click at [299, 155] on span "interested" at bounding box center [336, 154] width 154 height 11
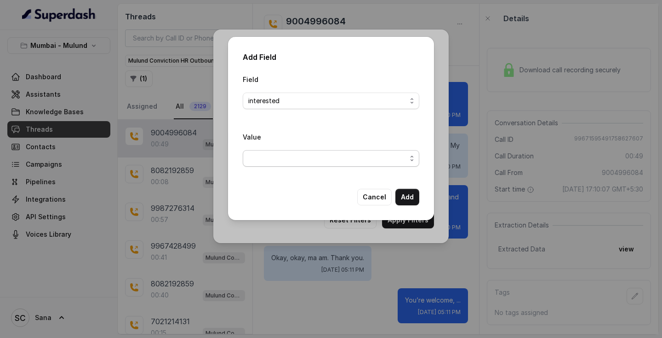
click at [305, 159] on span "button" at bounding box center [331, 158] width 177 height 17
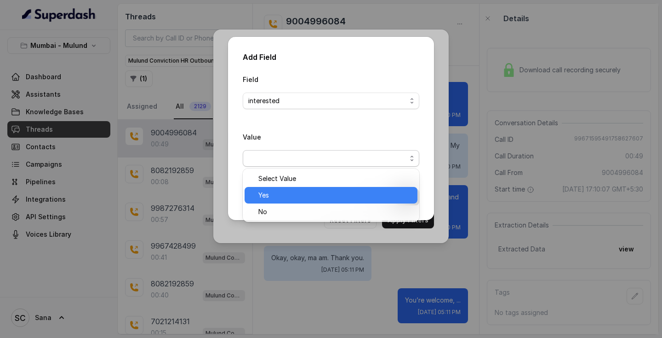
click at [308, 196] on span "Yes" at bounding box center [336, 195] width 154 height 11
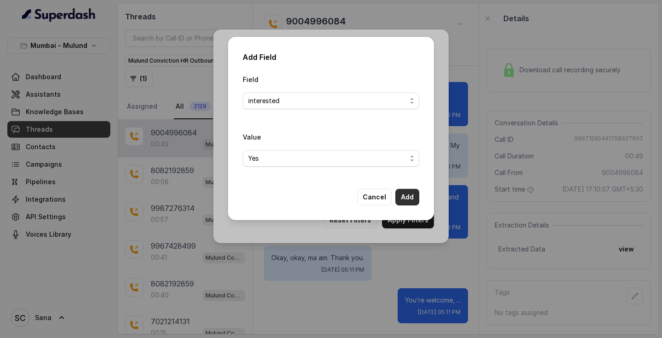
click at [414, 192] on button "Add" at bounding box center [408, 197] width 24 height 17
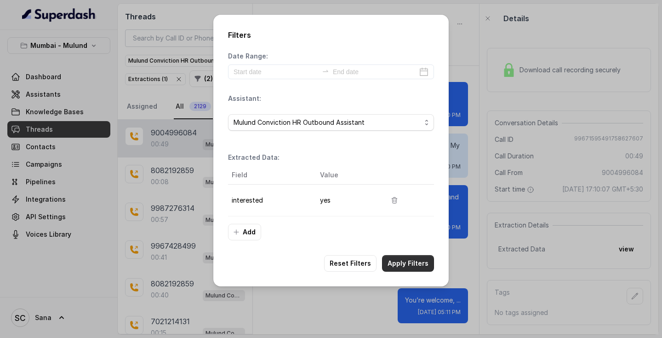
click at [409, 256] on button "Apply Filters" at bounding box center [408, 263] width 52 height 17
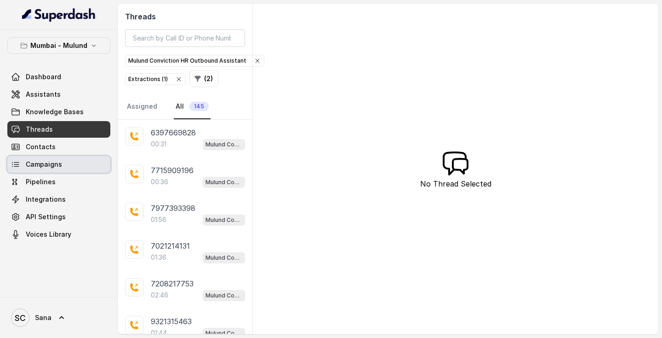
click at [65, 167] on link "Campaigns" at bounding box center [58, 164] width 103 height 17
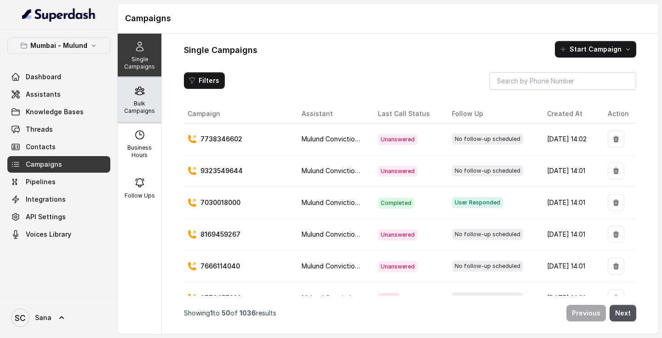
click at [138, 94] on icon at bounding box center [139, 91] width 9 height 8
